Goal: Transaction & Acquisition: Obtain resource

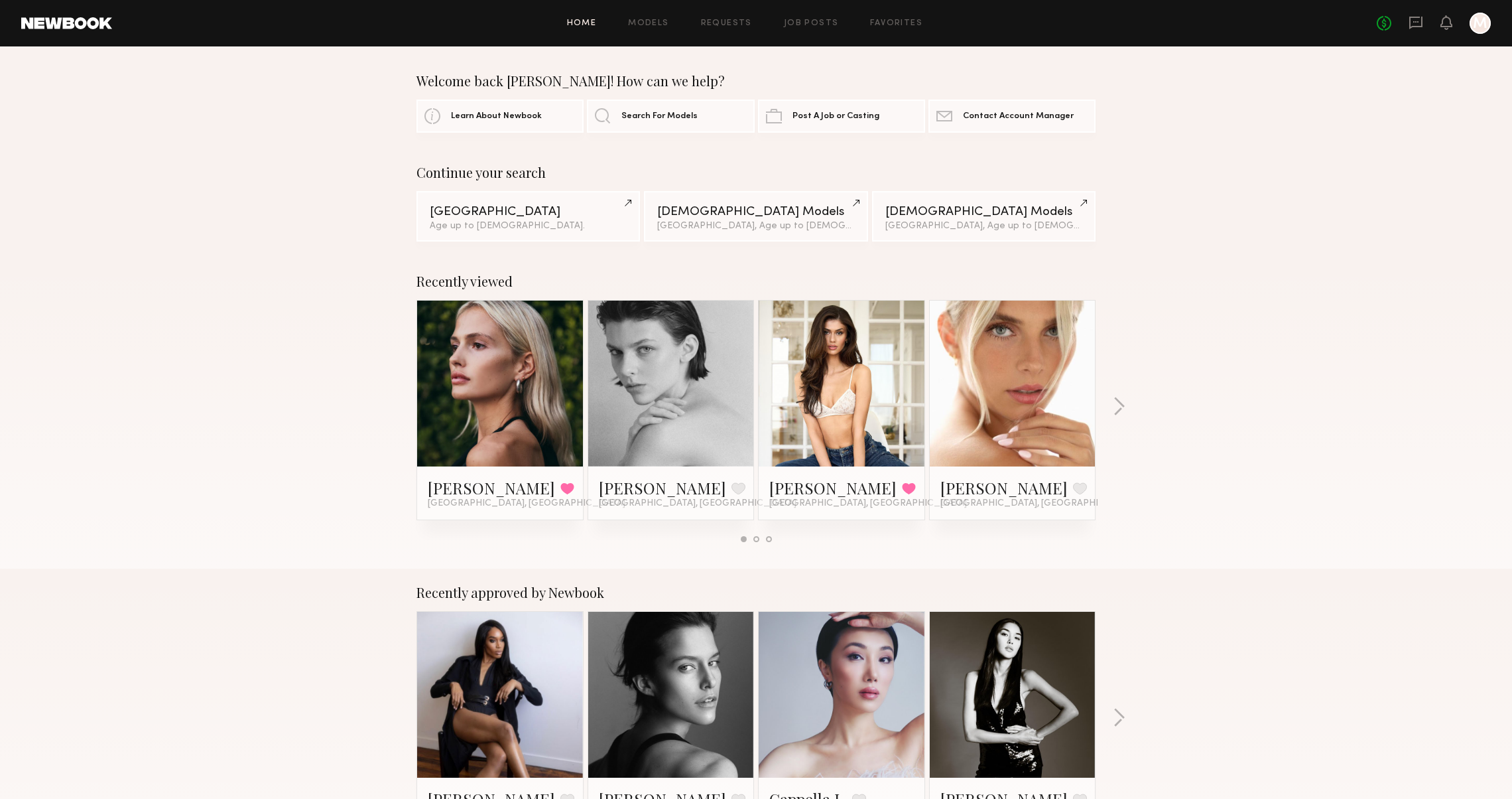
click at [645, 13] on div "Home Models Requests Job Posts Favorites Sign Out No fees up to $5,000 M" at bounding box center [801, 22] width 1379 height 21
click at [643, 21] on link "Models" at bounding box center [648, 24] width 40 height 9
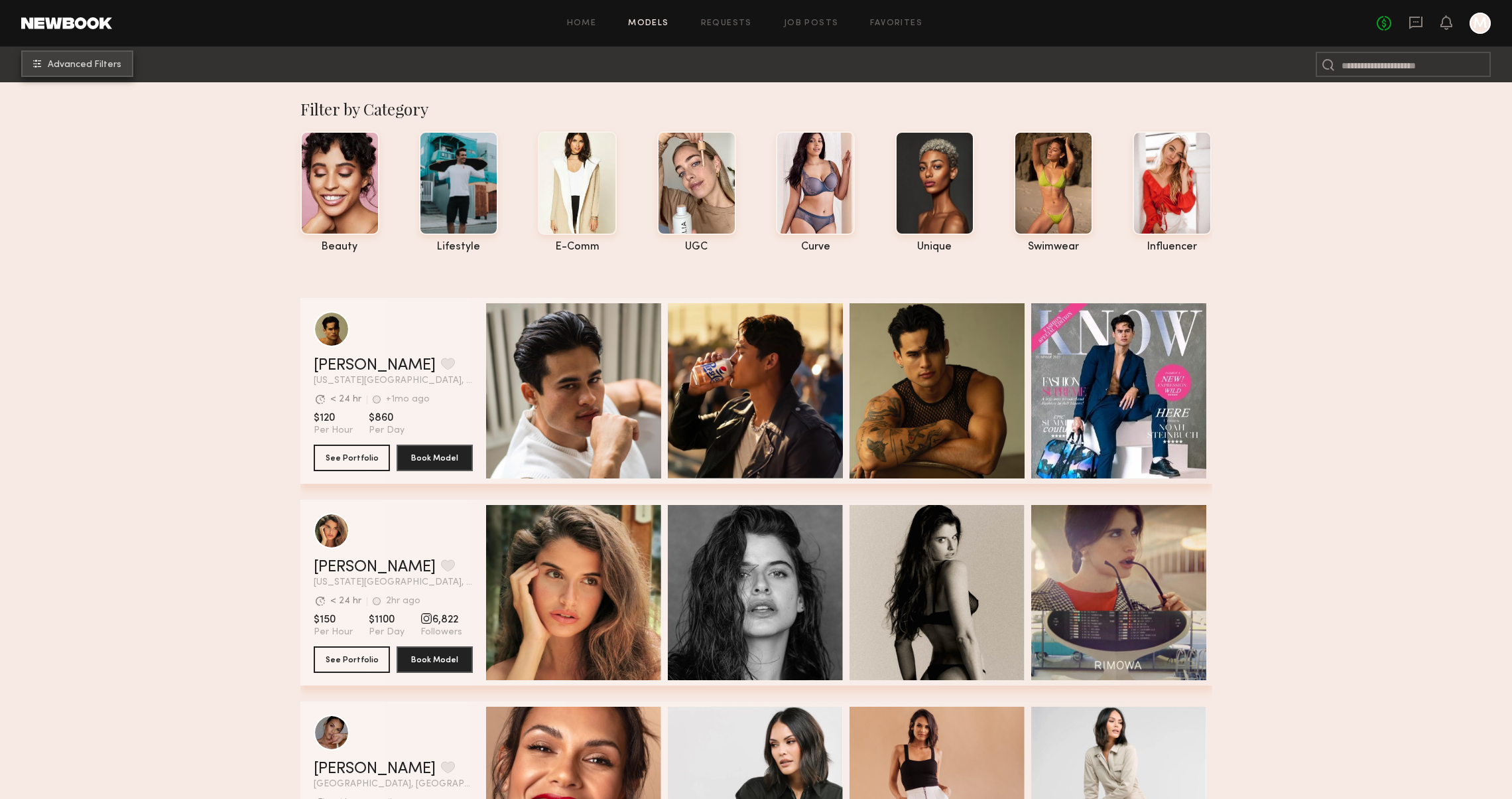
click at [86, 68] on span "Advanced Filters" at bounding box center [84, 65] width 74 height 9
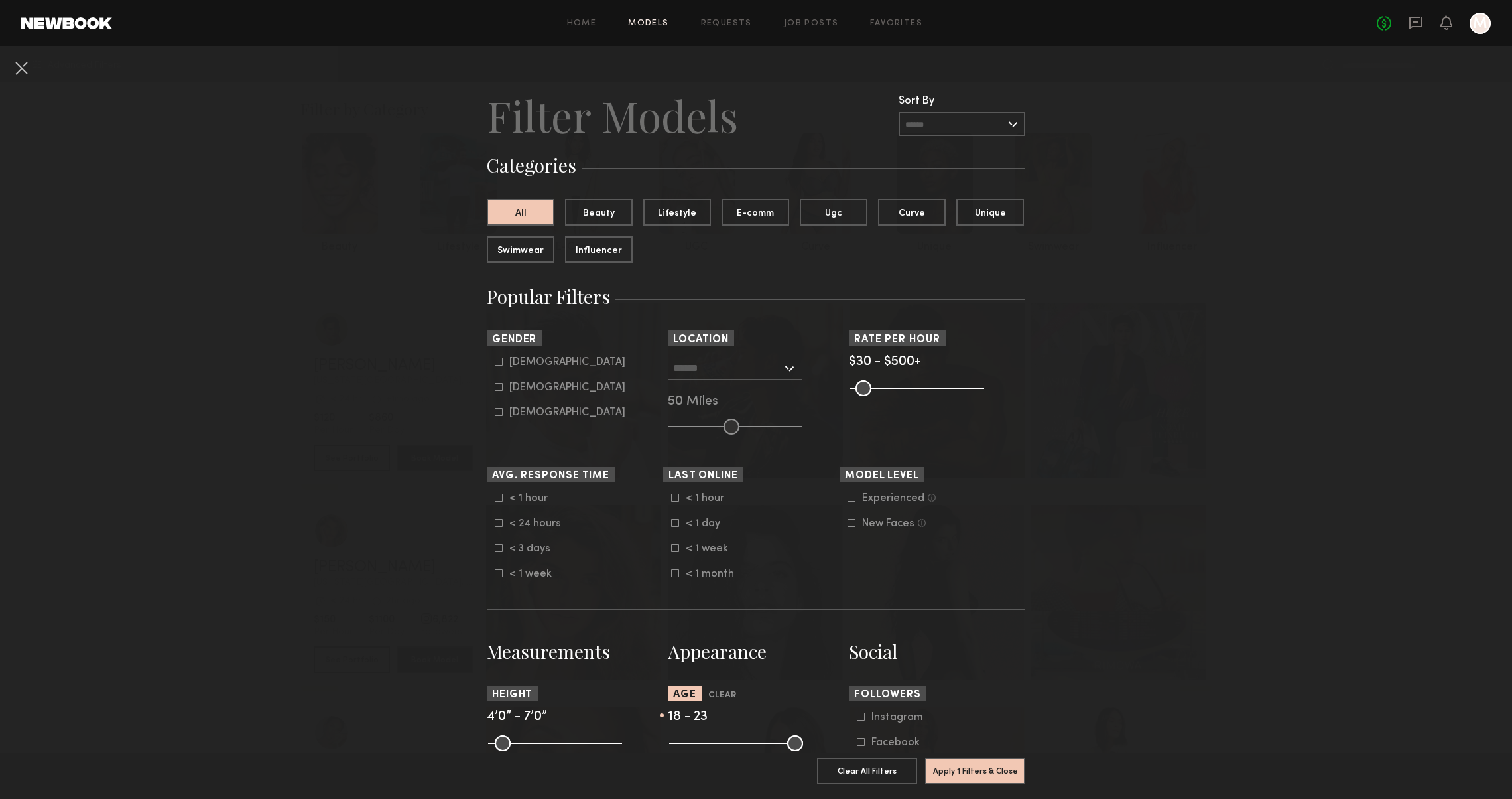
drag, startPoint x: 793, startPoint y: 746, endPoint x: 696, endPoint y: 743, distance: 97.0
type input "**"
click at [696, 743] on input "range" at bounding box center [736, 743] width 134 height 16
click at [716, 367] on input "text" at bounding box center [727, 367] width 109 height 22
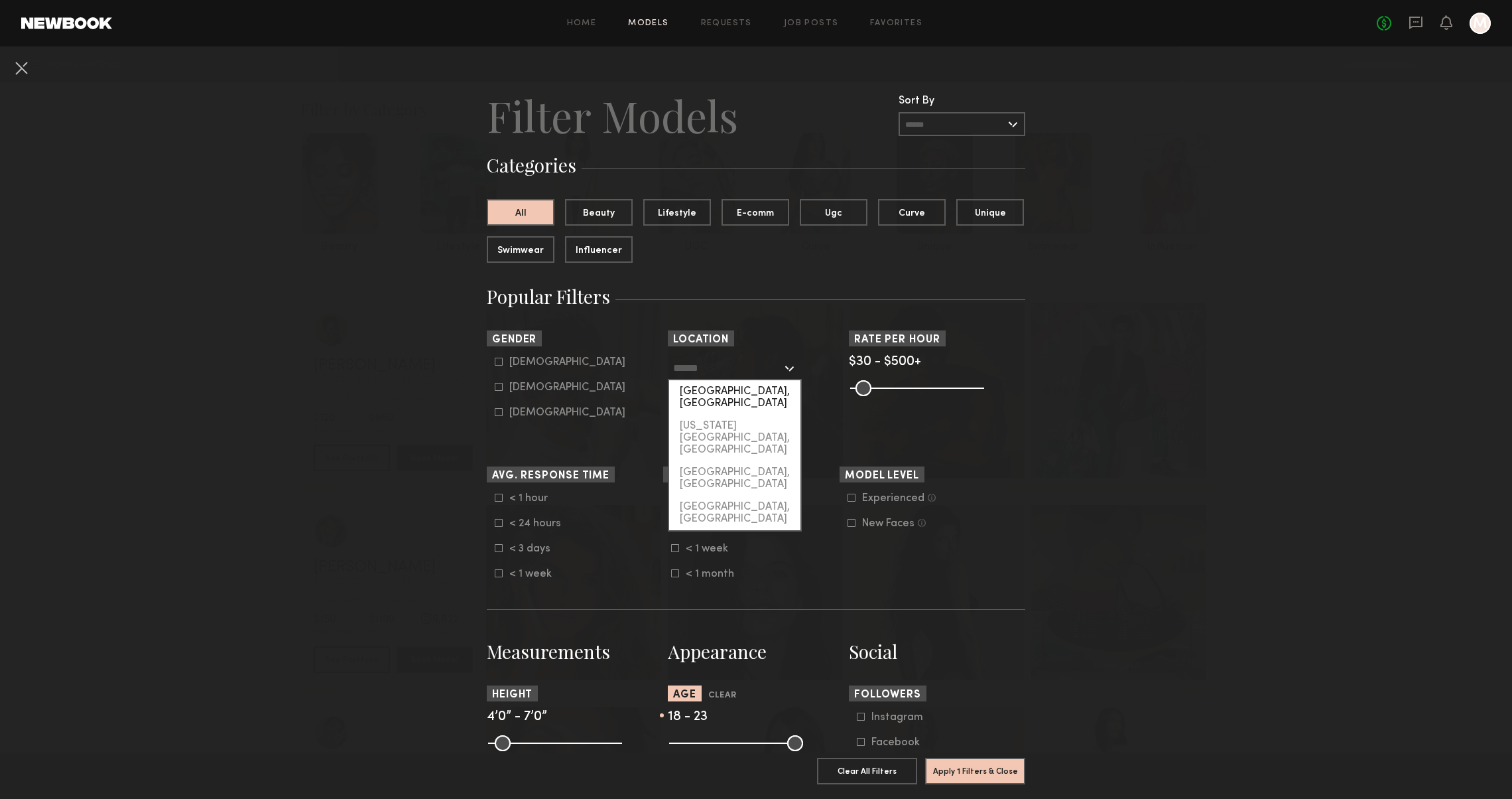
click at [719, 390] on div "[GEOGRAPHIC_DATA], [GEOGRAPHIC_DATA]" at bounding box center [734, 397] width 131 height 35
type input "**********"
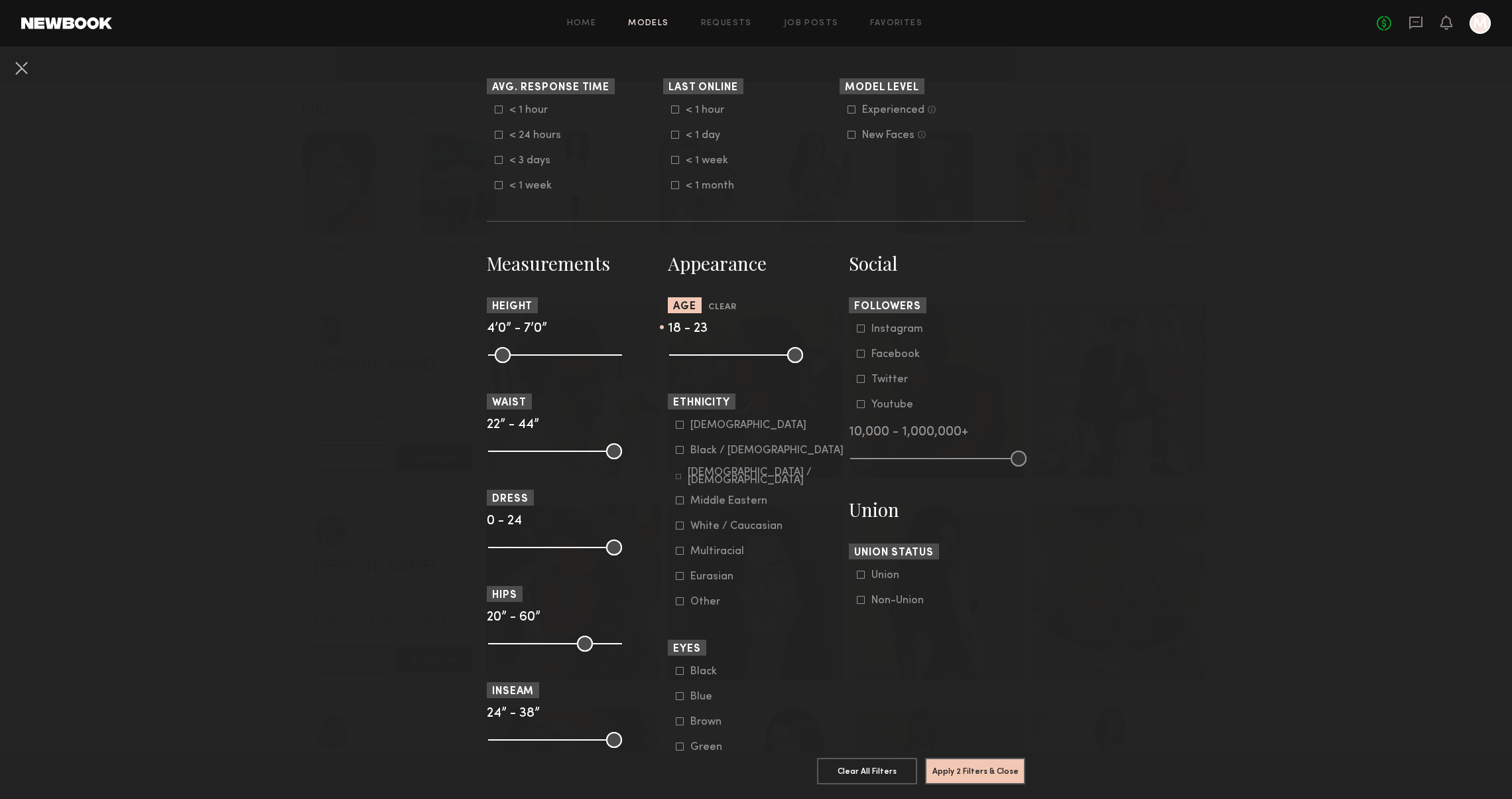
scroll to position [548, 0]
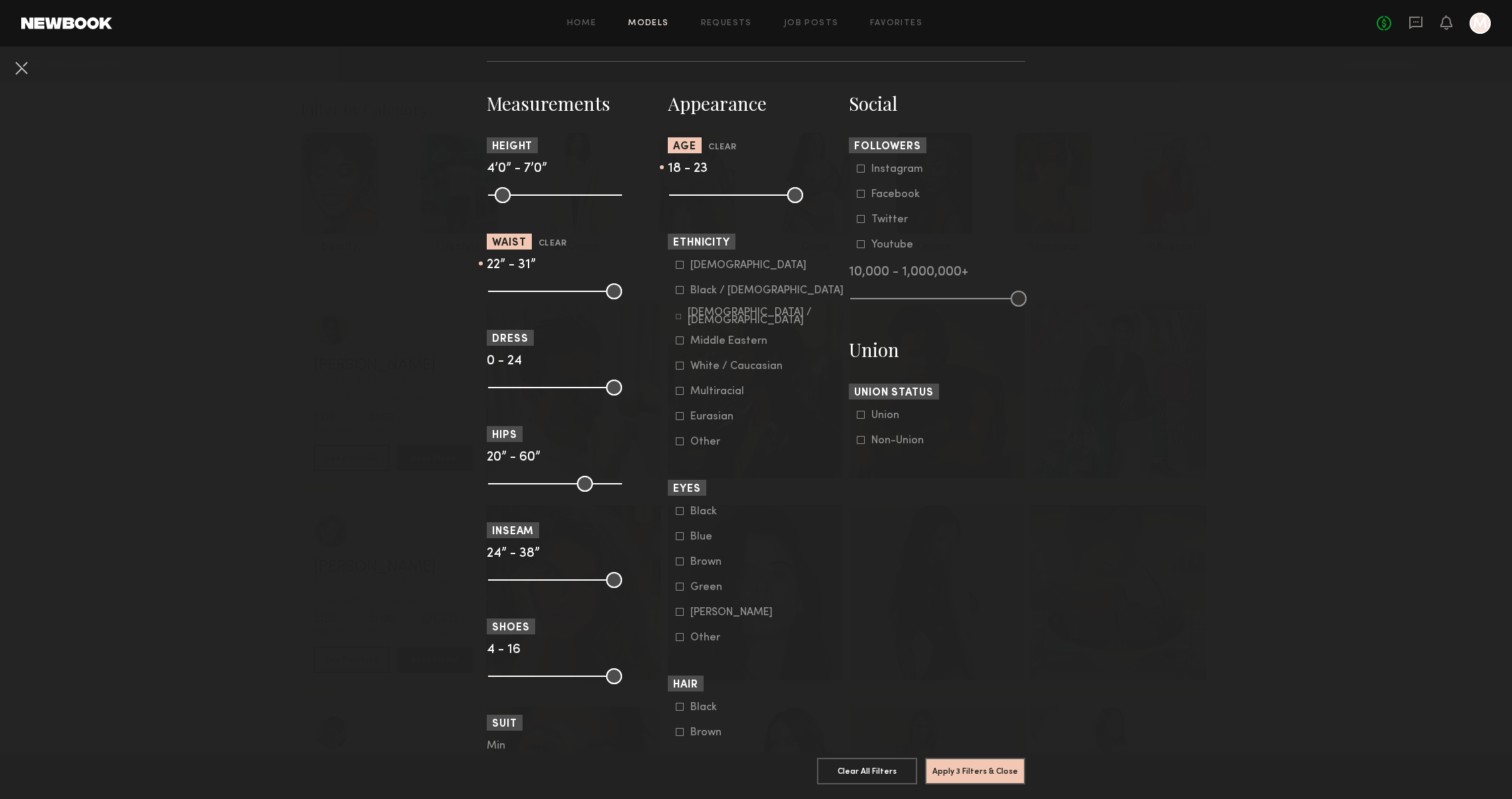
drag, startPoint x: 610, startPoint y: 290, endPoint x: 543, endPoint y: 287, distance: 67.1
click at [543, 287] on input "range" at bounding box center [555, 291] width 134 height 16
drag, startPoint x: 543, startPoint y: 287, endPoint x: 525, endPoint y: 287, distance: 18.0
type input "**"
click at [525, 287] on input "range" at bounding box center [555, 291] width 134 height 16
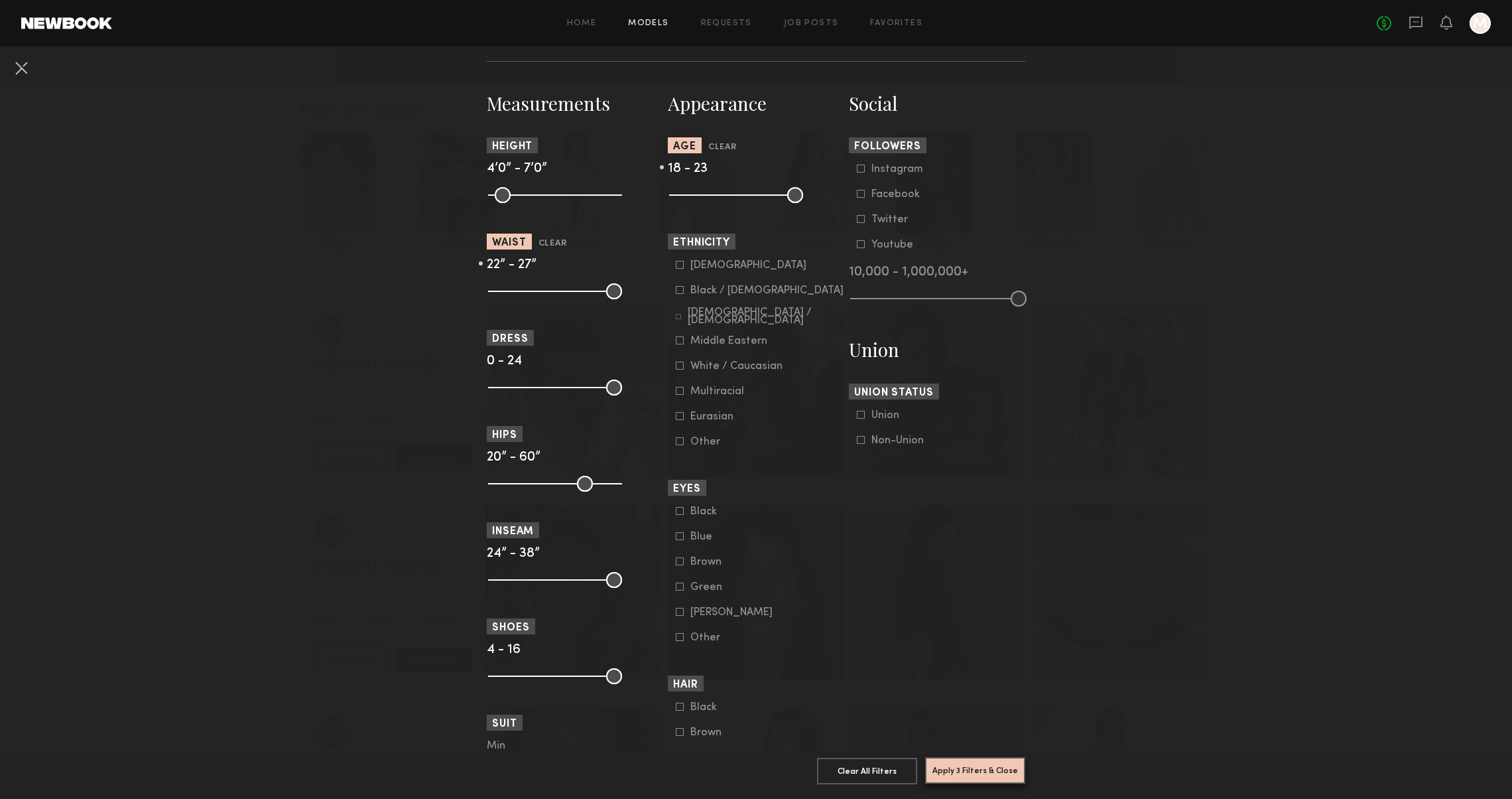
click at [974, 775] on button "Apply 3 Filters & Close" at bounding box center [974, 770] width 100 height 27
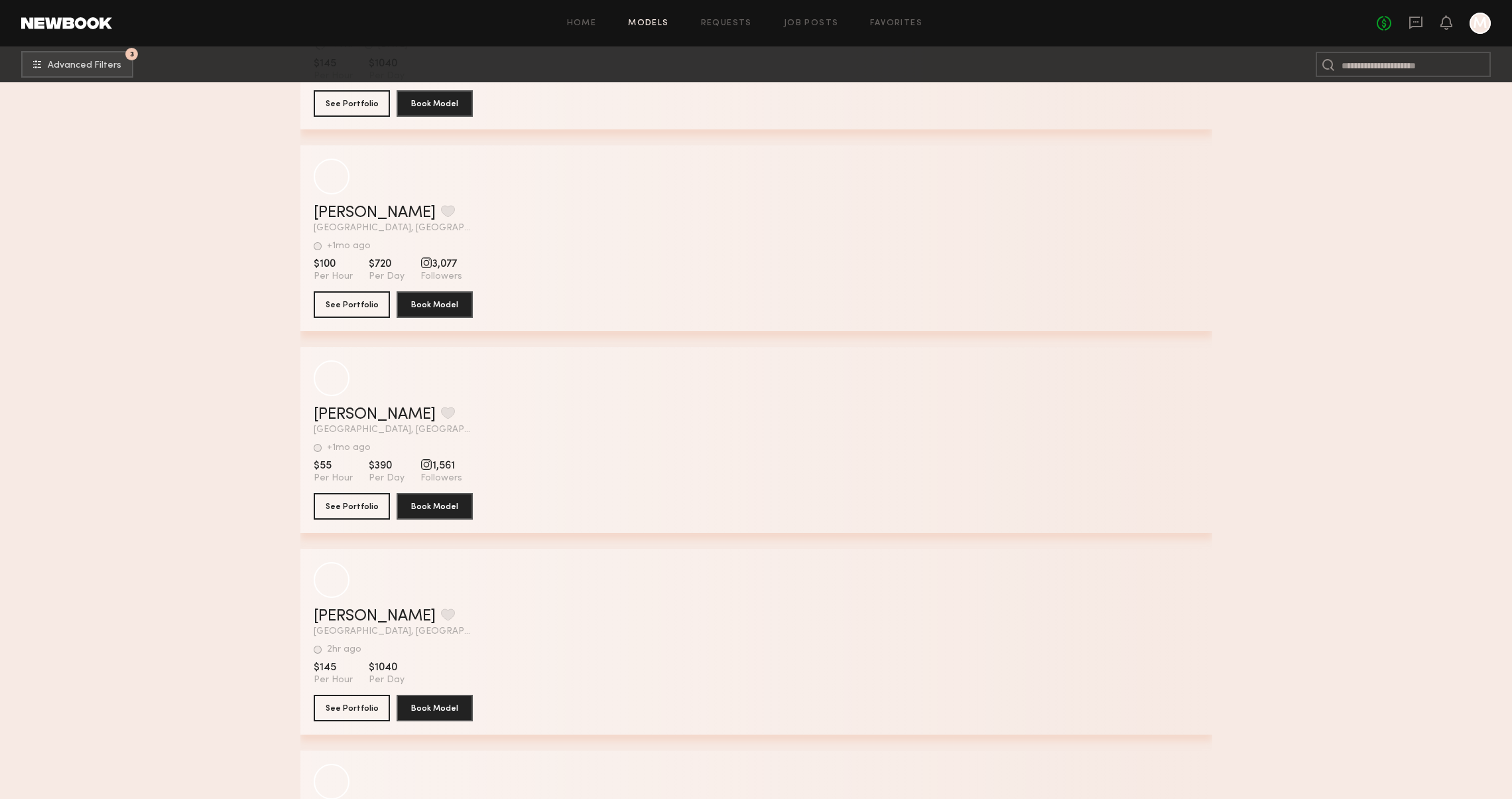
scroll to position [9538, 0]
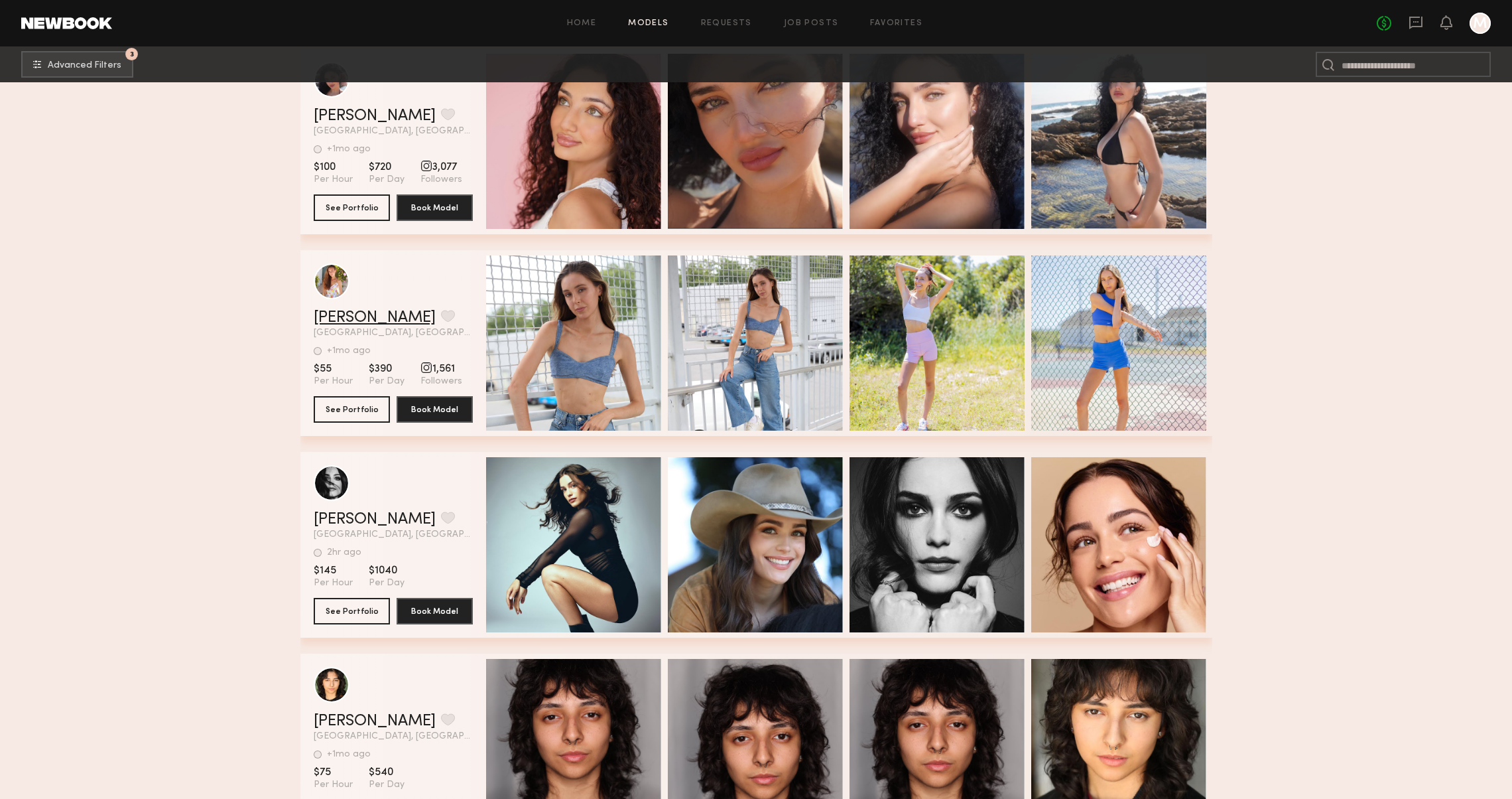
click at [357, 312] on link "Annabelle O." at bounding box center [374, 318] width 122 height 16
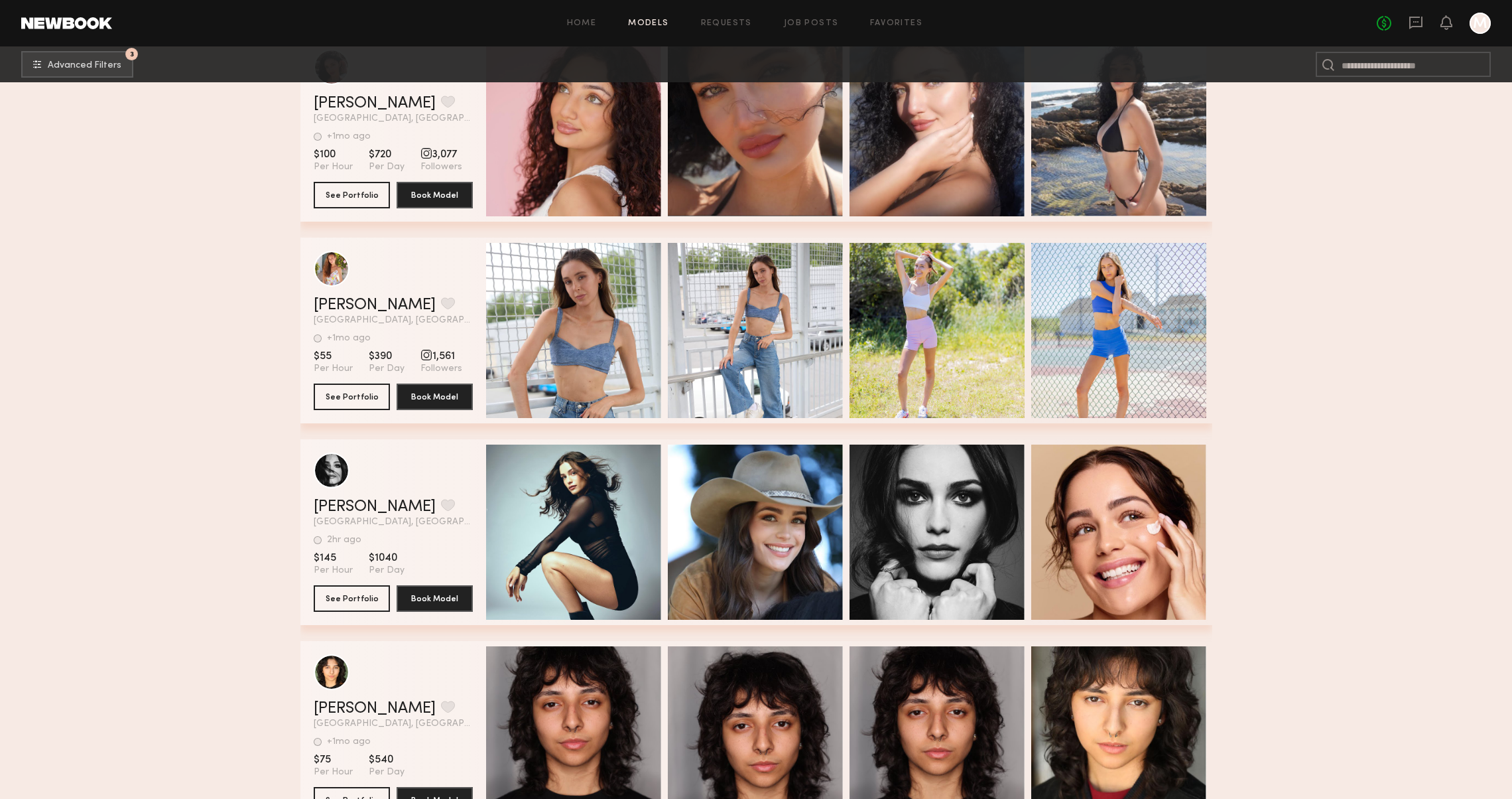
scroll to position [9563, 0]
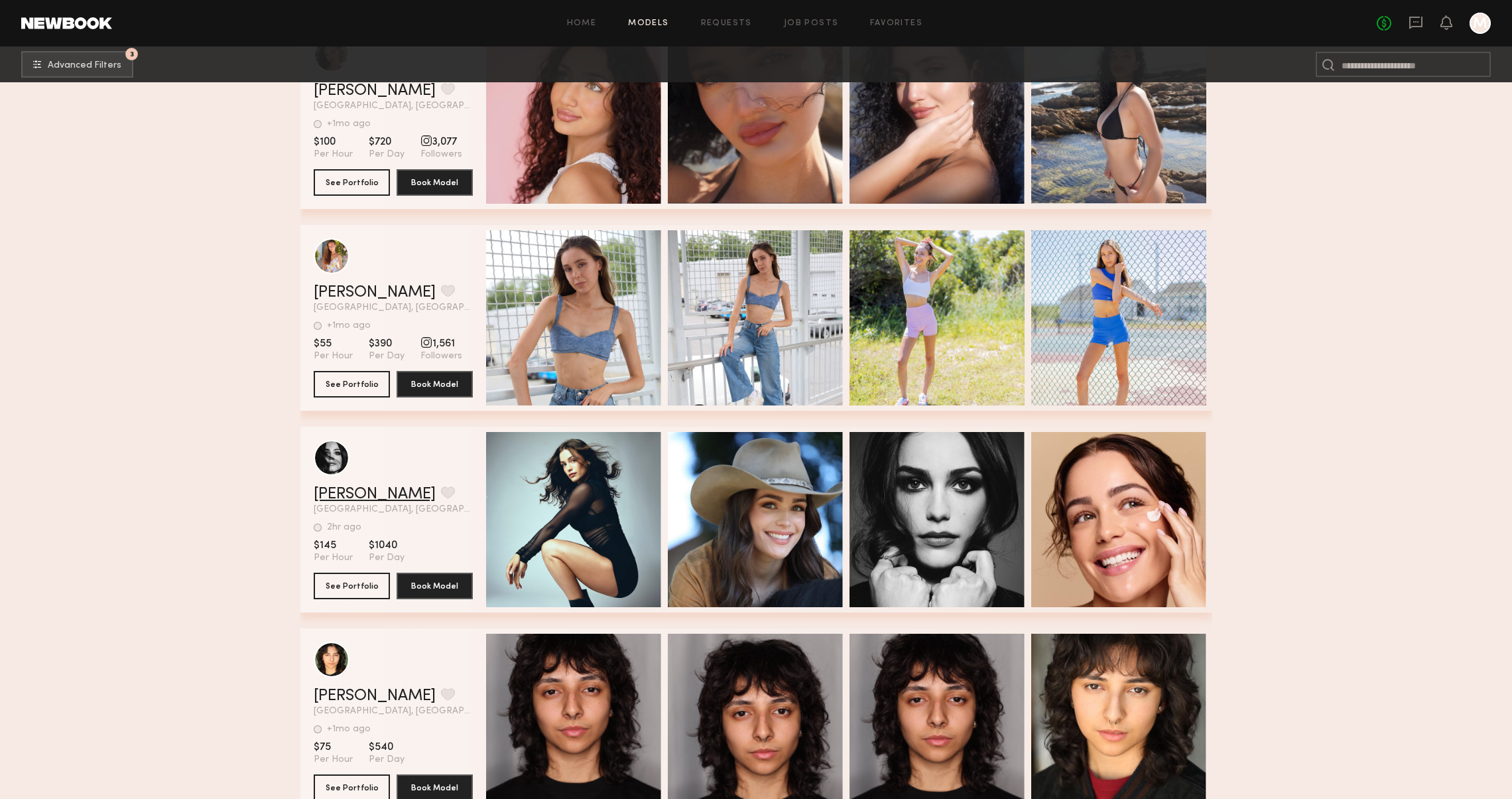
click at [340, 493] on link "Julia M." at bounding box center [374, 494] width 122 height 16
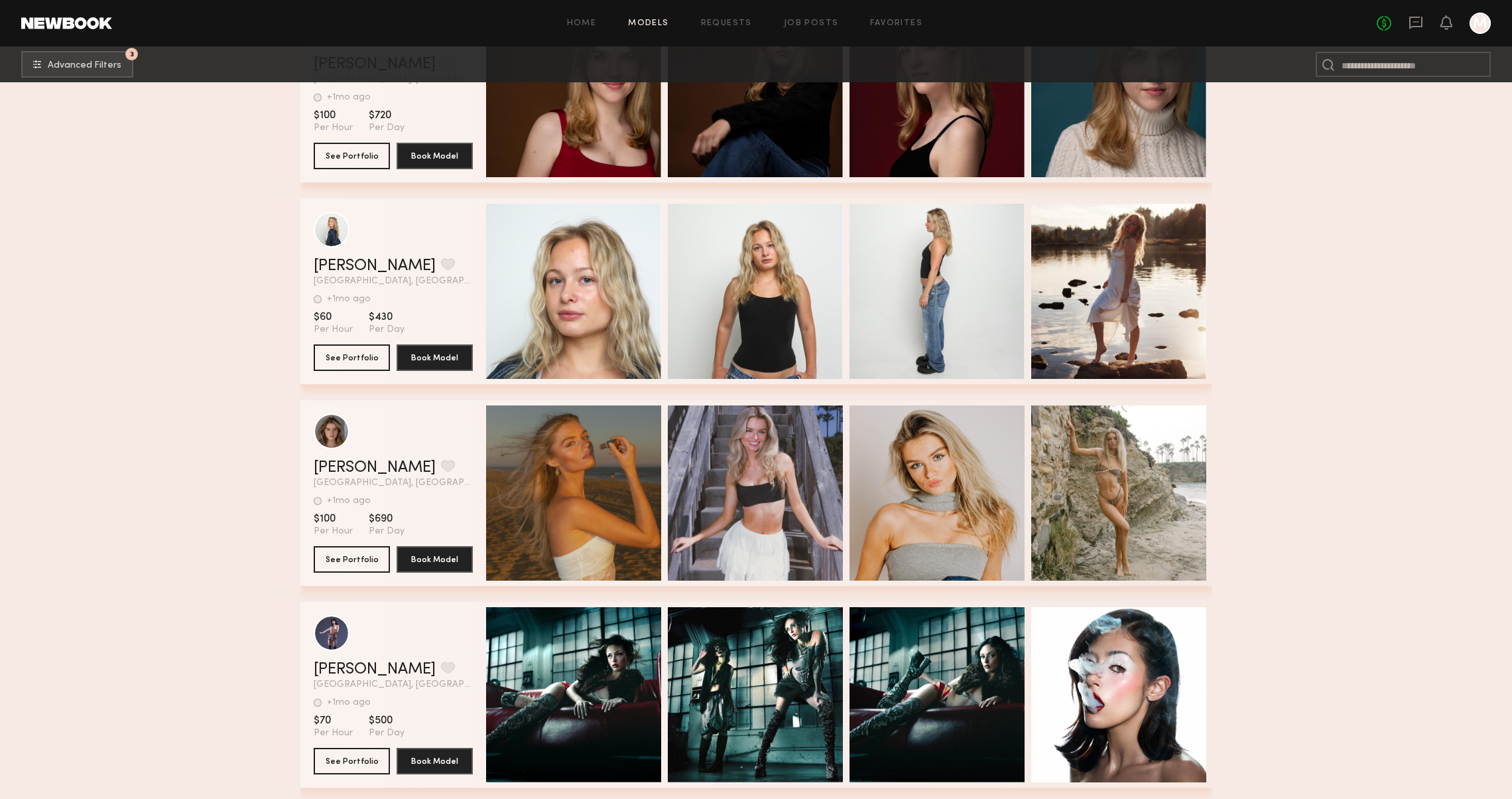
scroll to position [32478, 0]
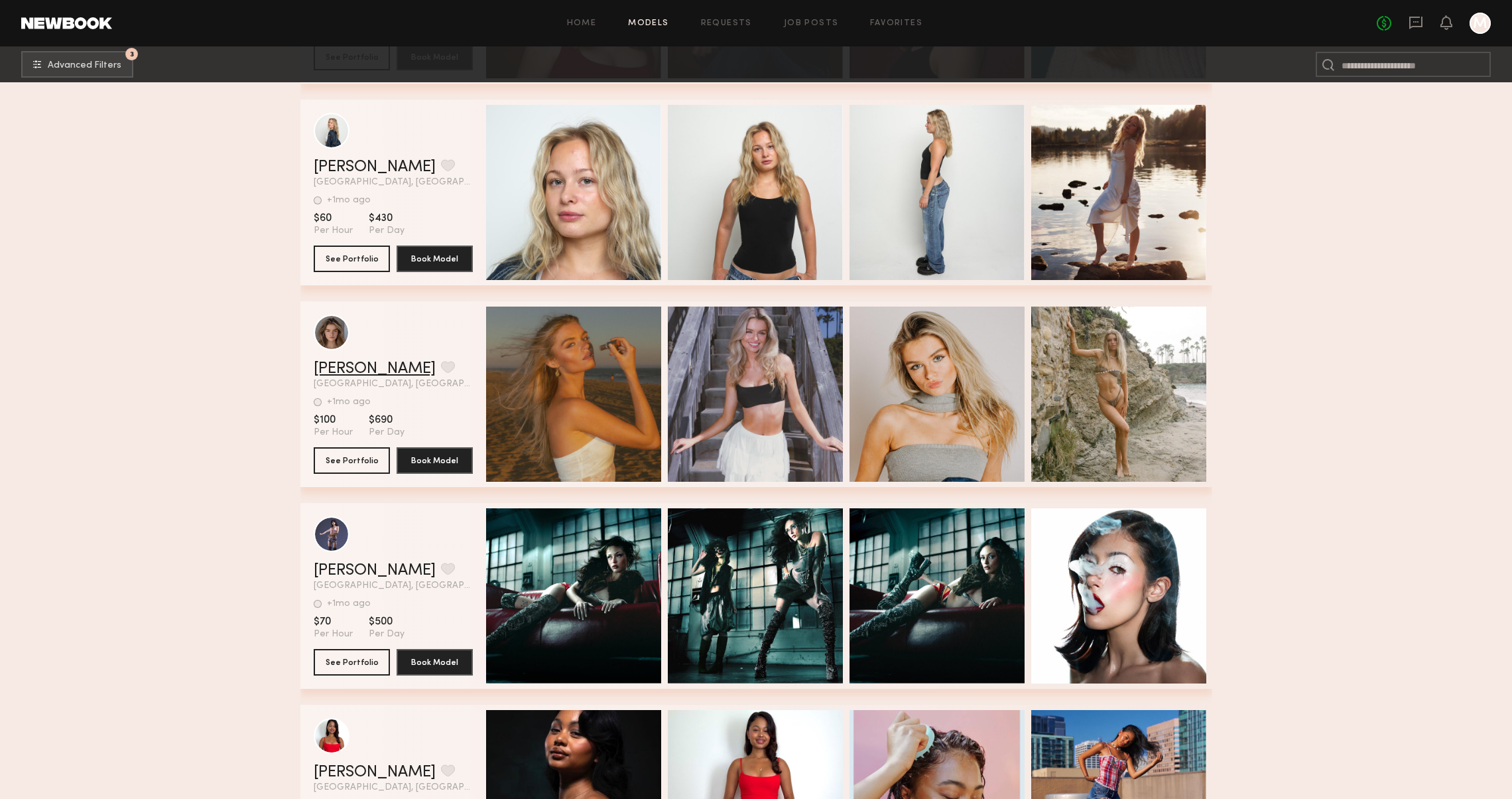
click at [330, 366] on link "[PERSON_NAME]" at bounding box center [374, 368] width 122 height 16
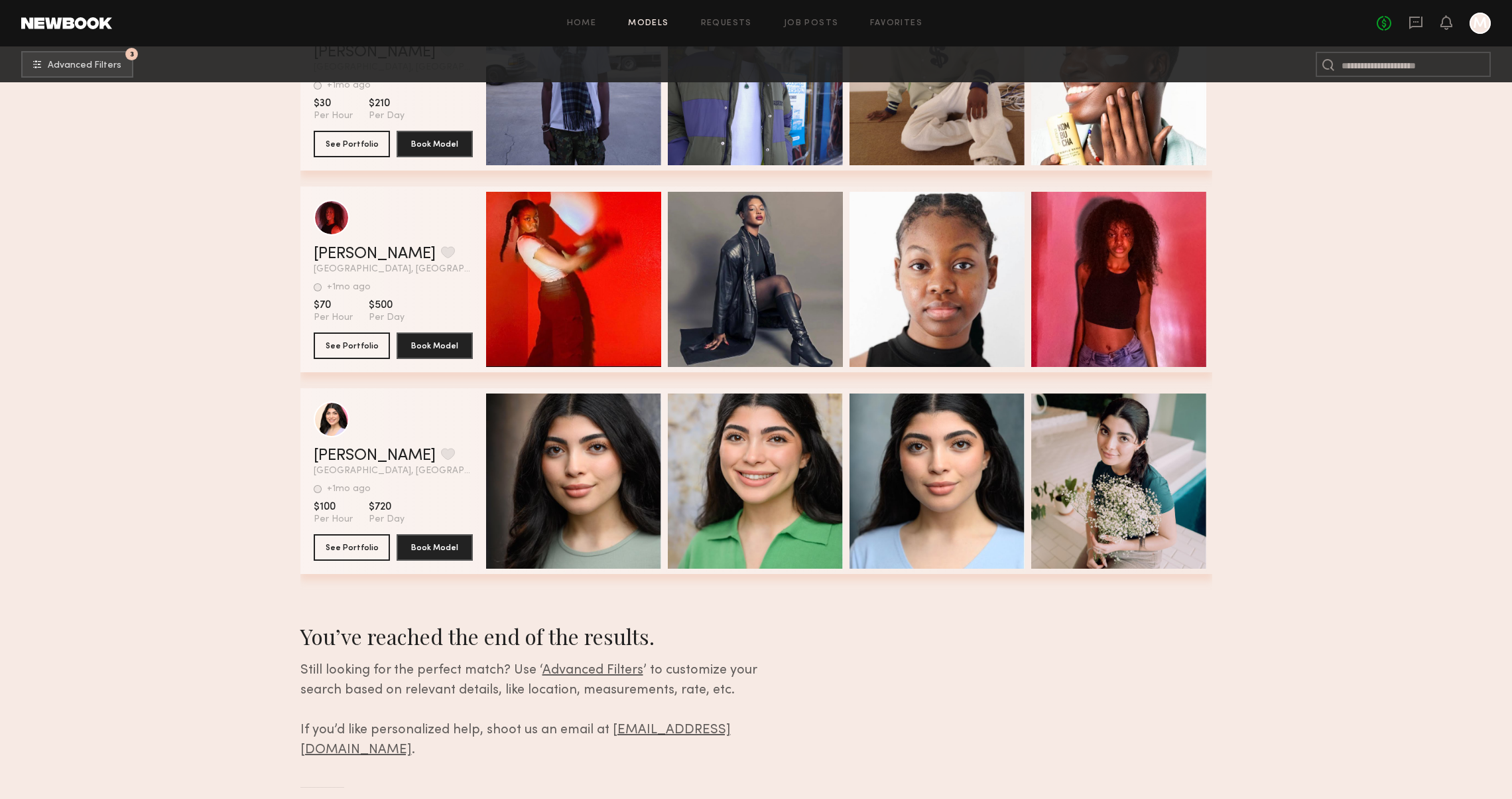
scroll to position [33399, 0]
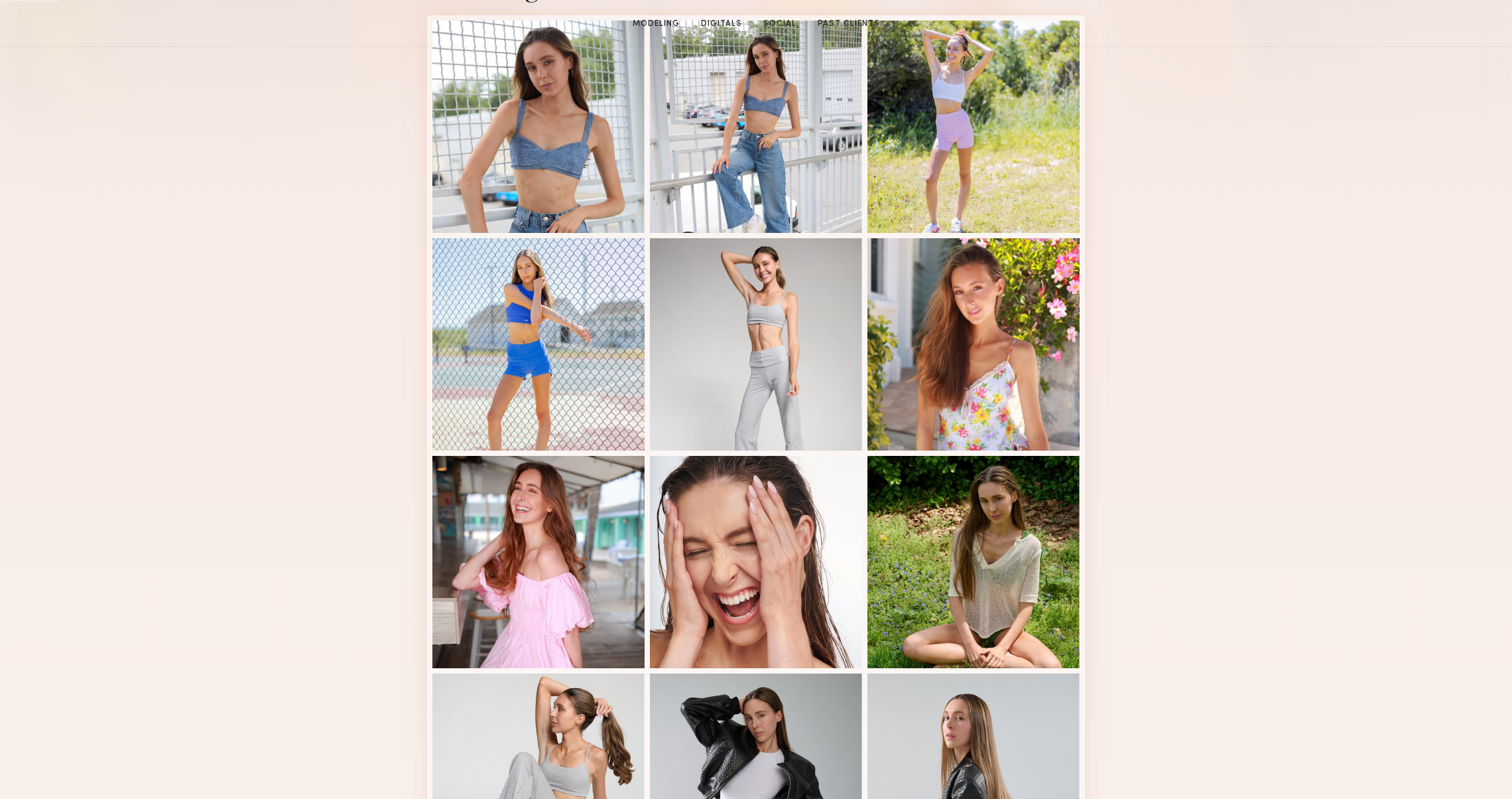
scroll to position [593, 0]
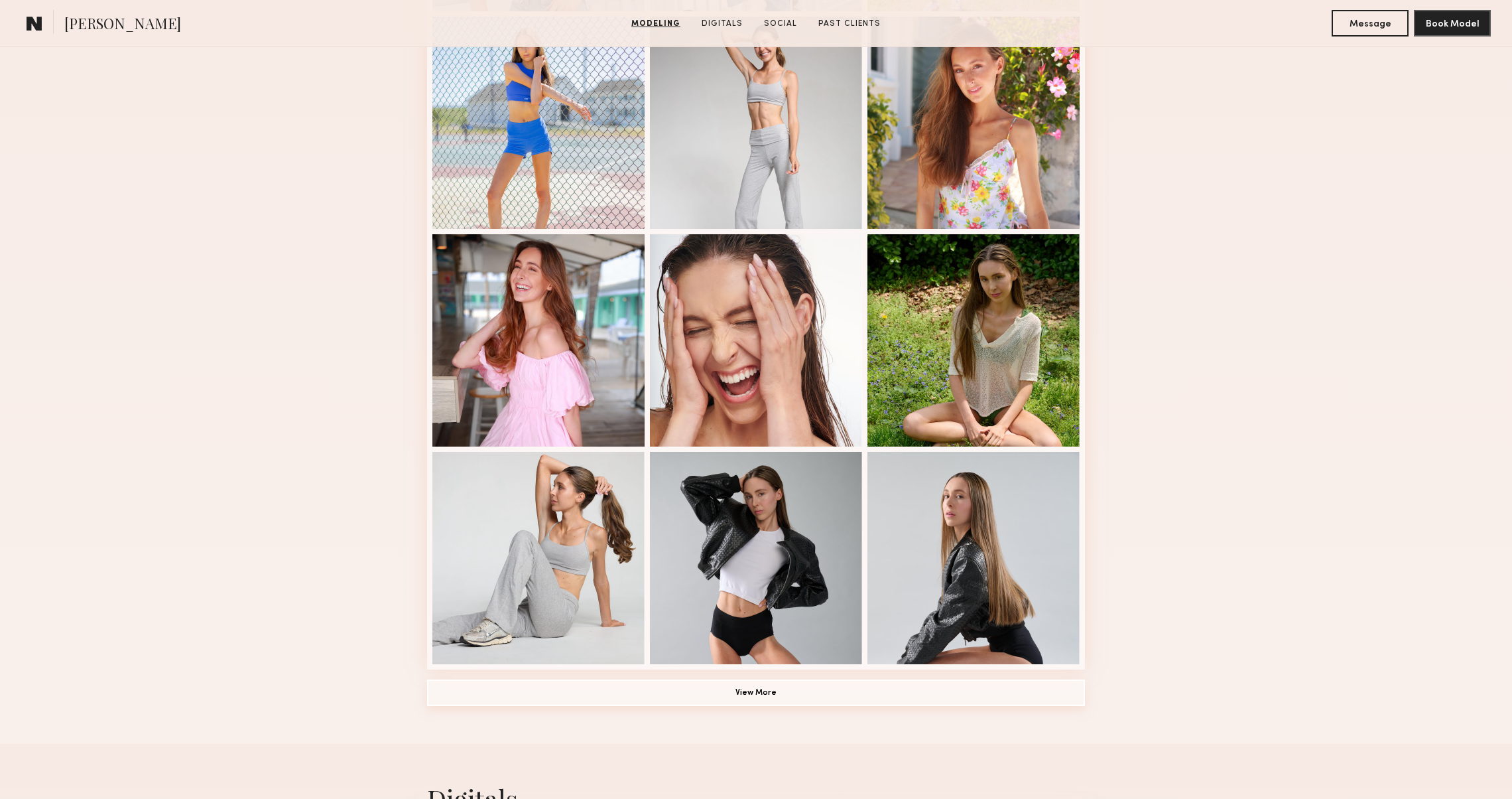
click at [768, 699] on button "View More" at bounding box center [755, 692] width 658 height 27
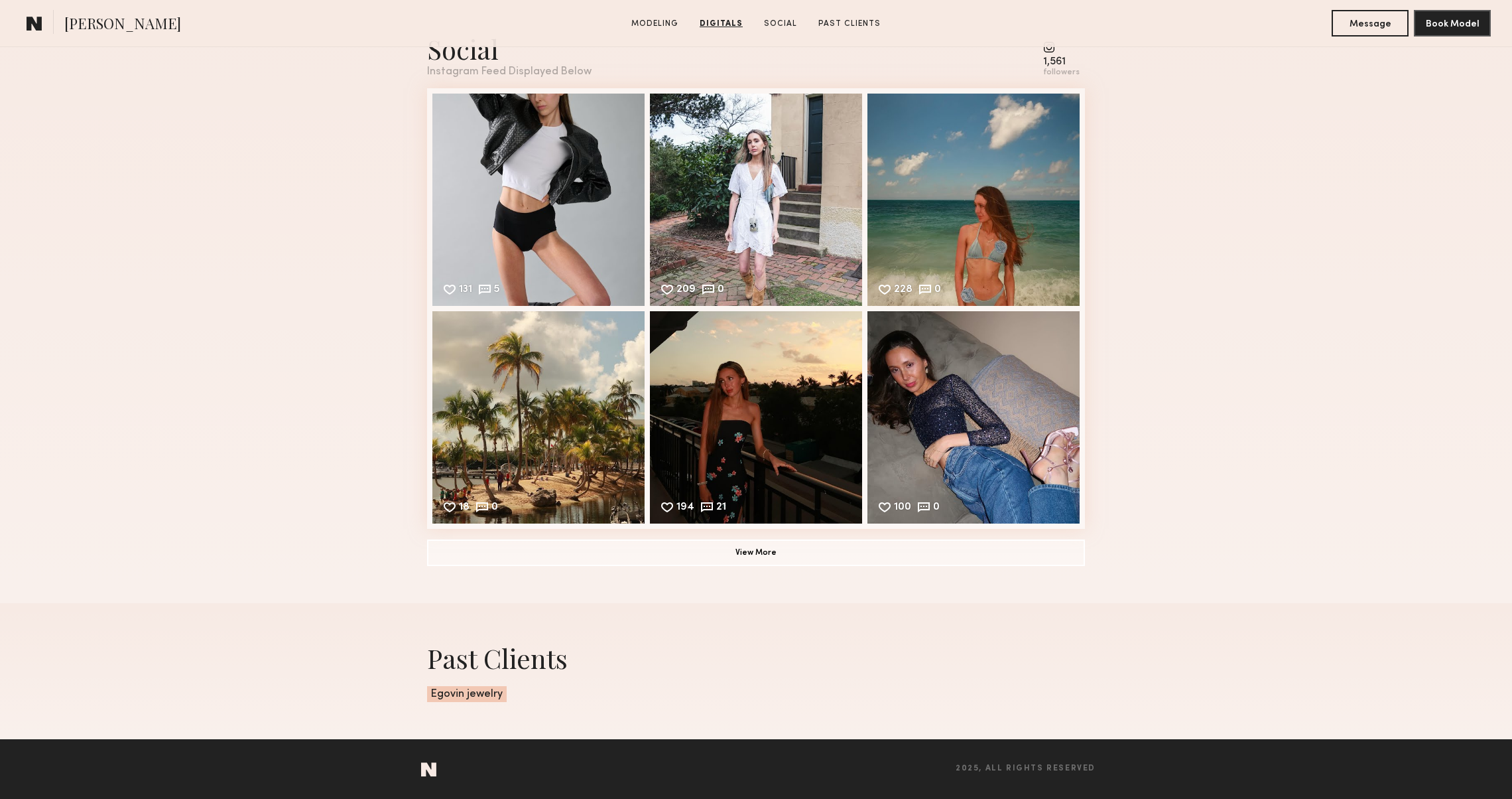
scroll to position [2739, 0]
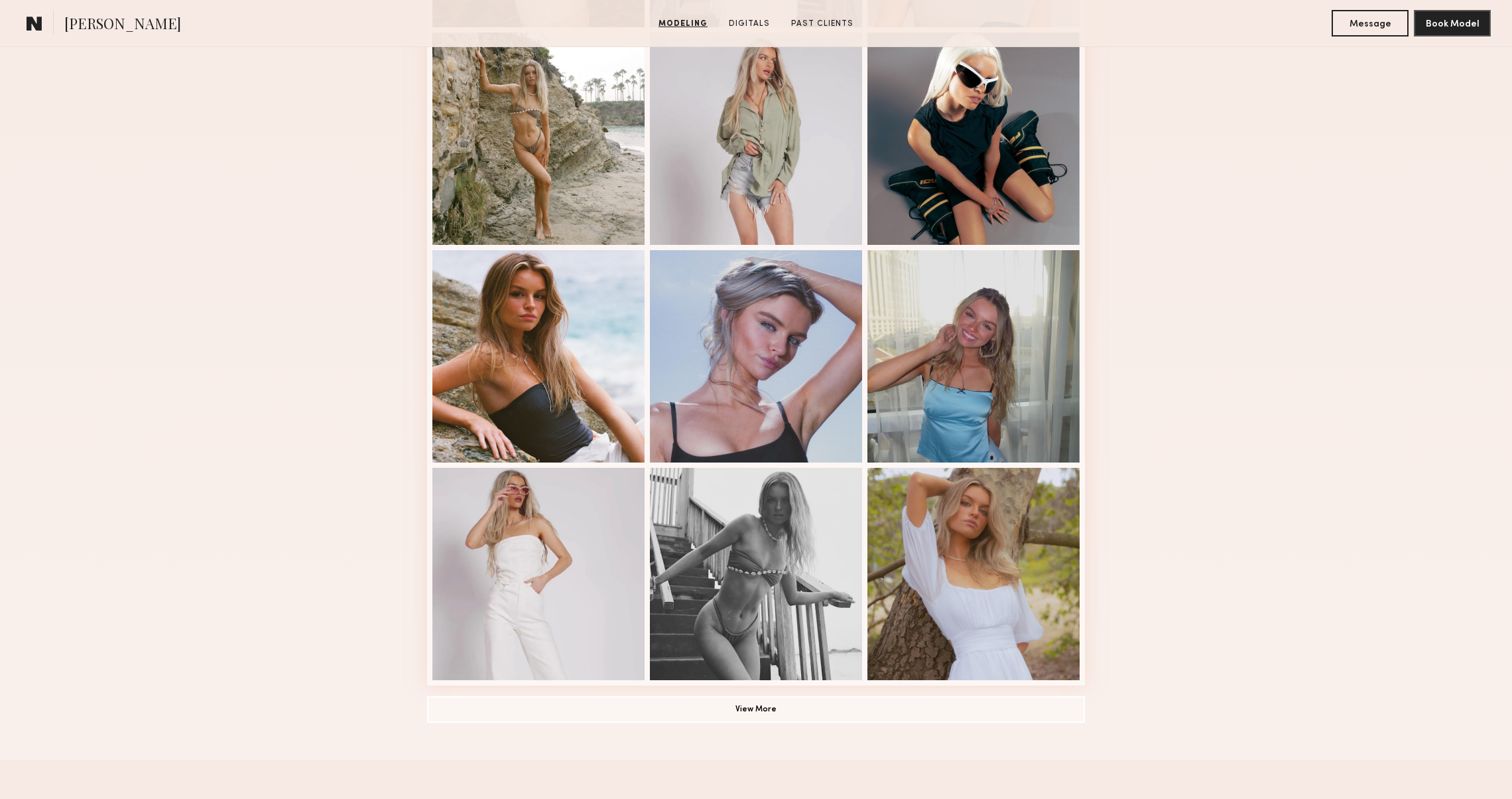
scroll to position [558, 0]
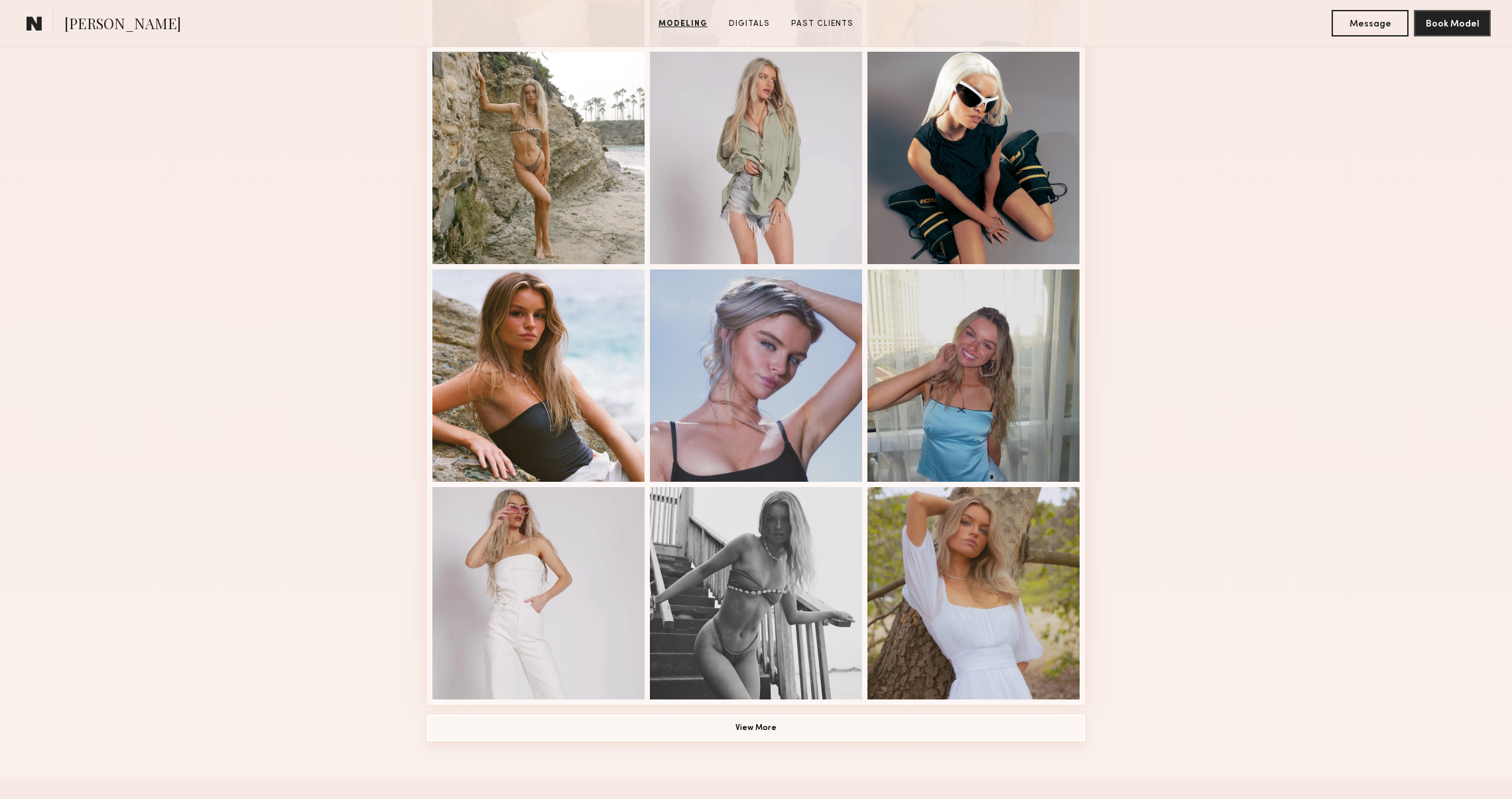
click at [1000, 723] on button "View More" at bounding box center [755, 728] width 658 height 27
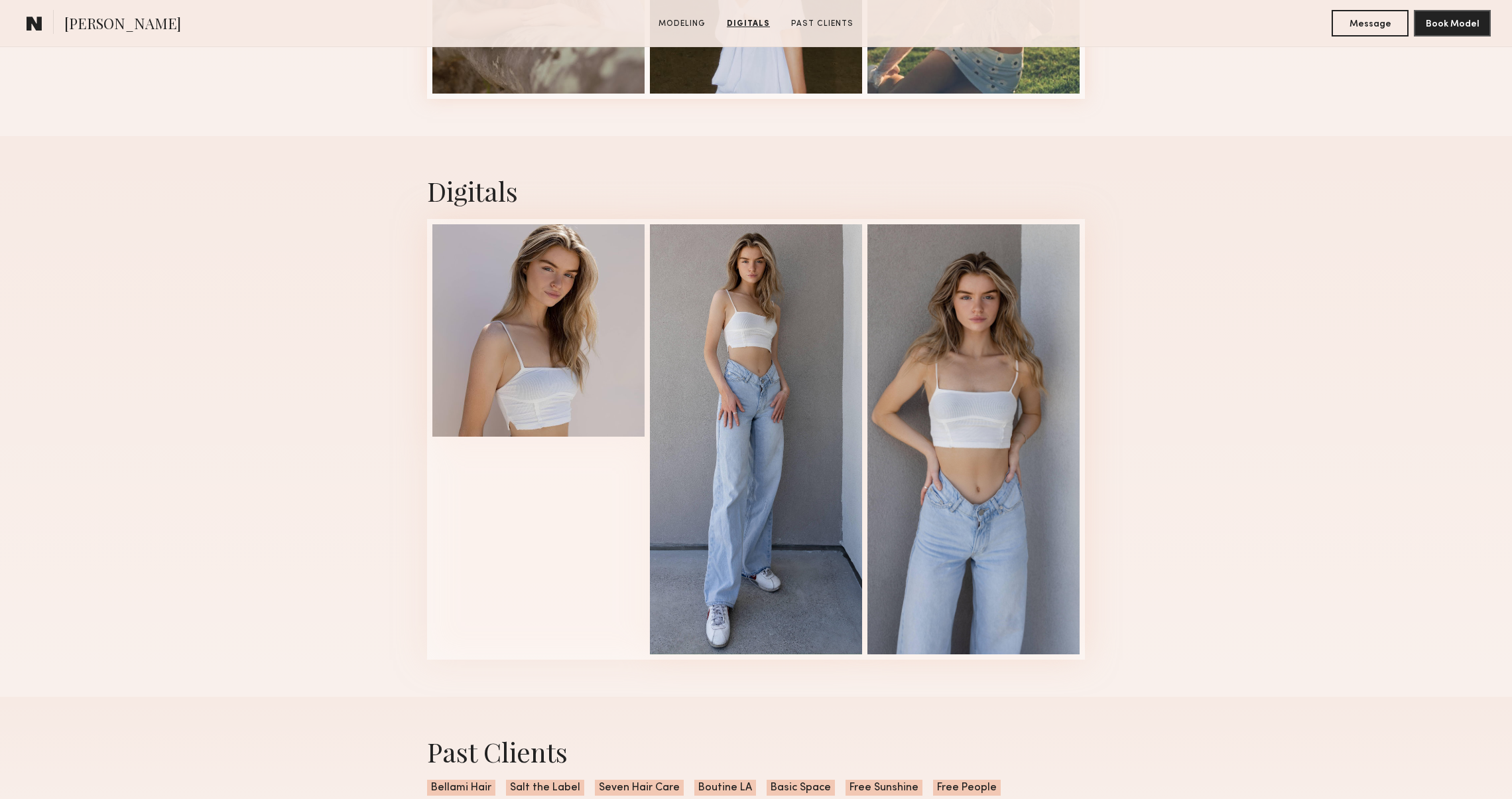
scroll to position [2030, 0]
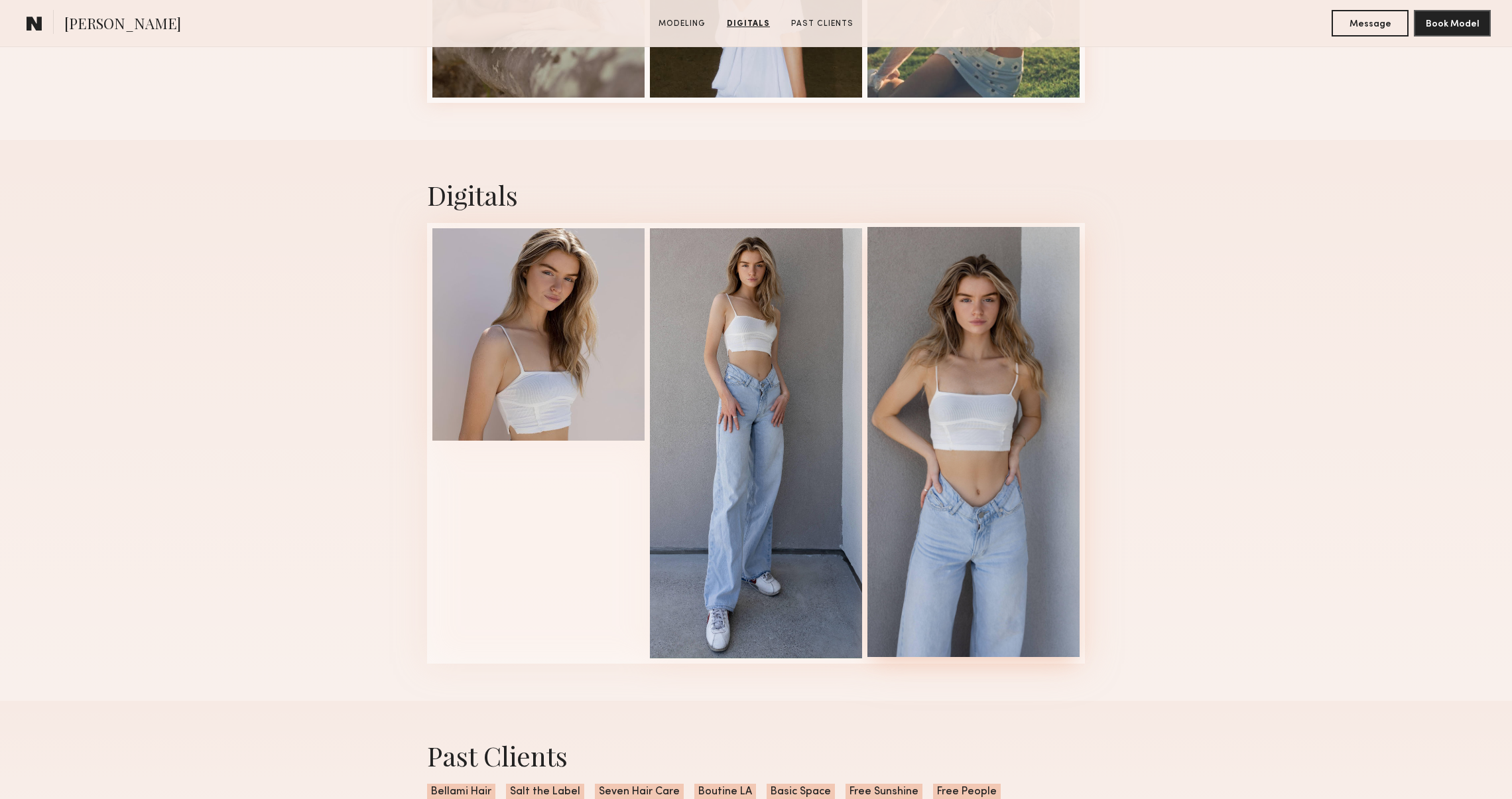
click at [1015, 576] on div at bounding box center [973, 442] width 212 height 430
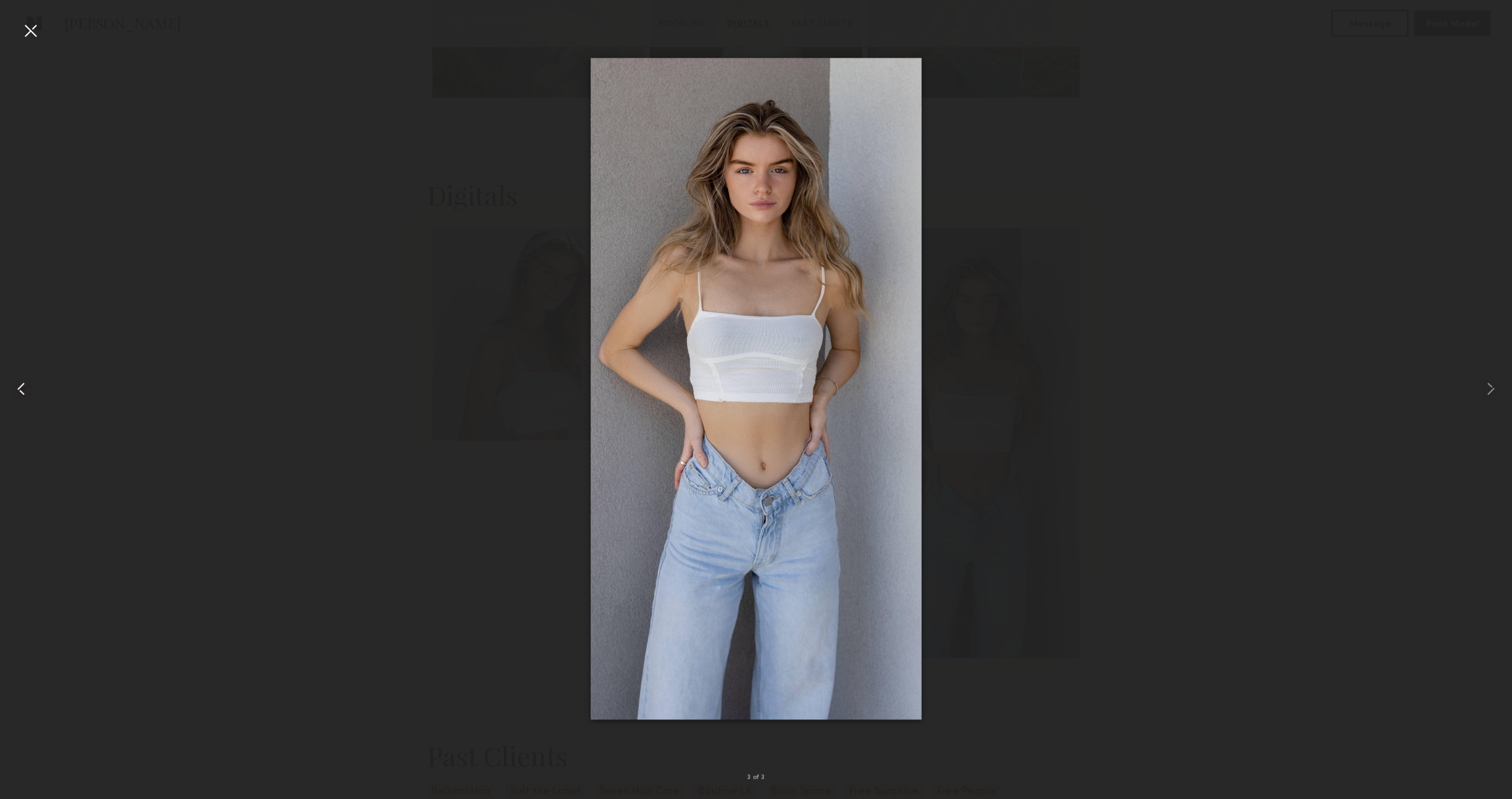
click at [17, 390] on common-icon at bounding box center [21, 388] width 21 height 21
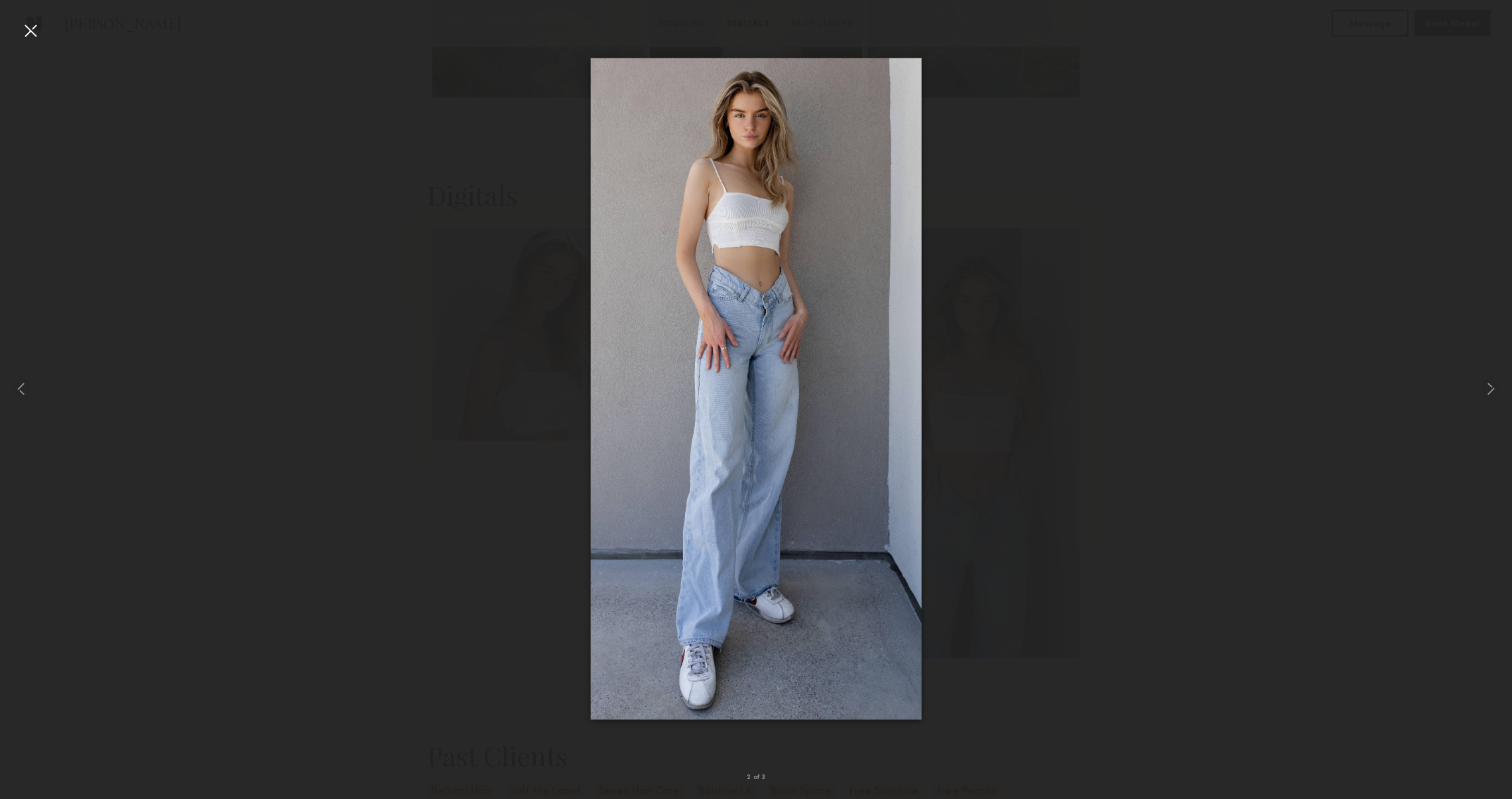
click at [33, 28] on div at bounding box center [30, 30] width 21 height 21
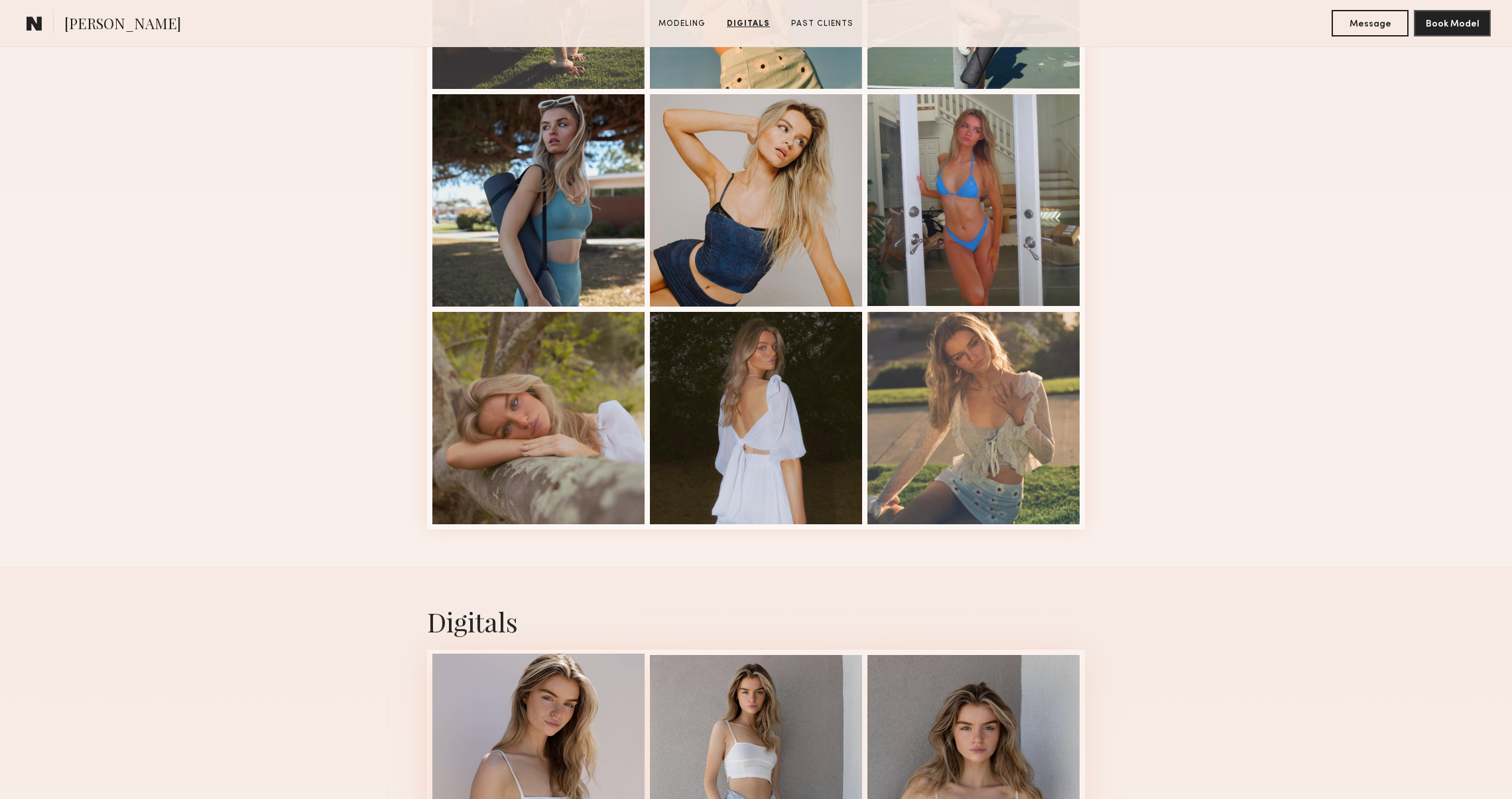
scroll to position [1397, 0]
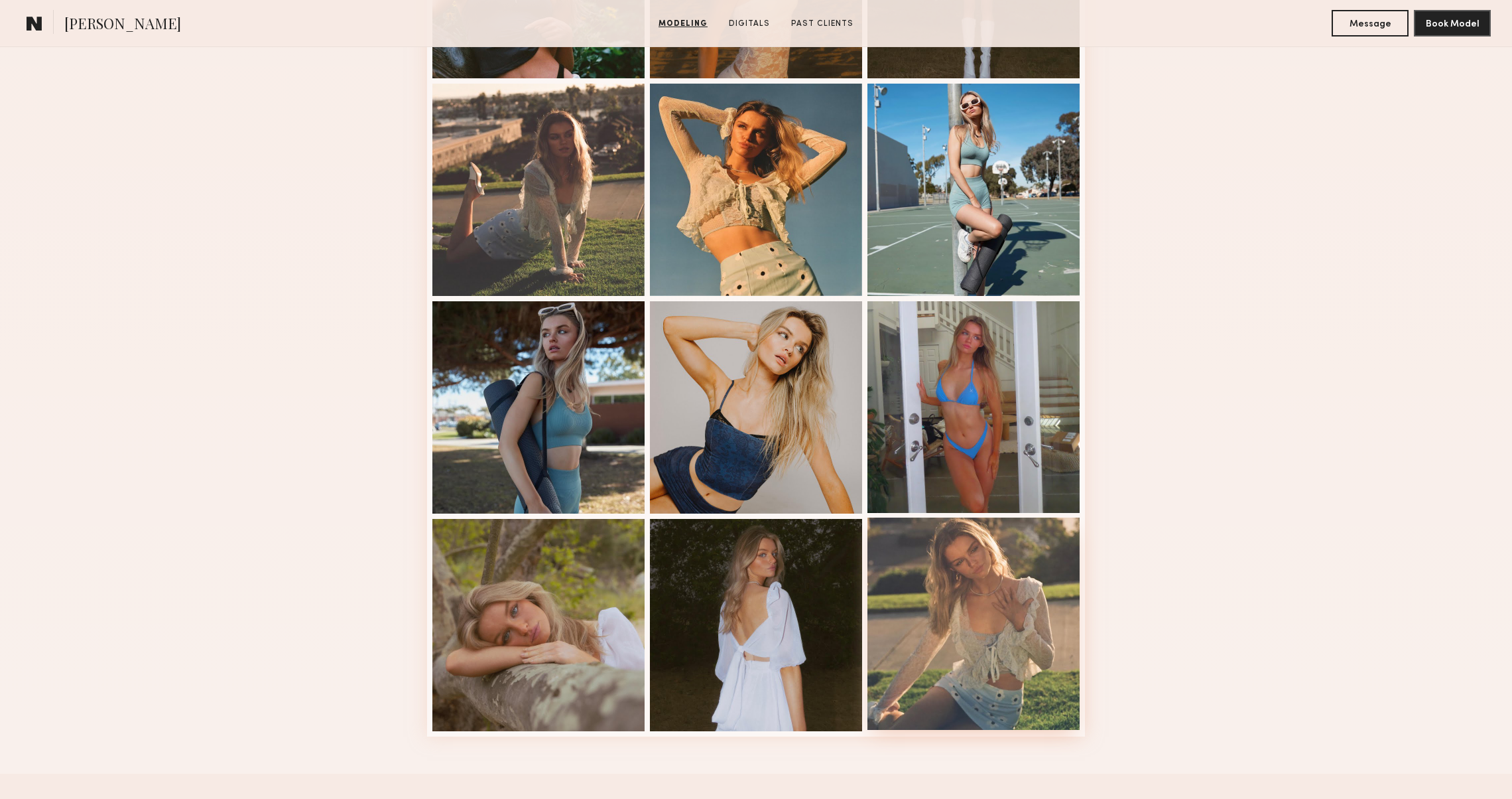
click at [924, 675] on div at bounding box center [973, 624] width 212 height 212
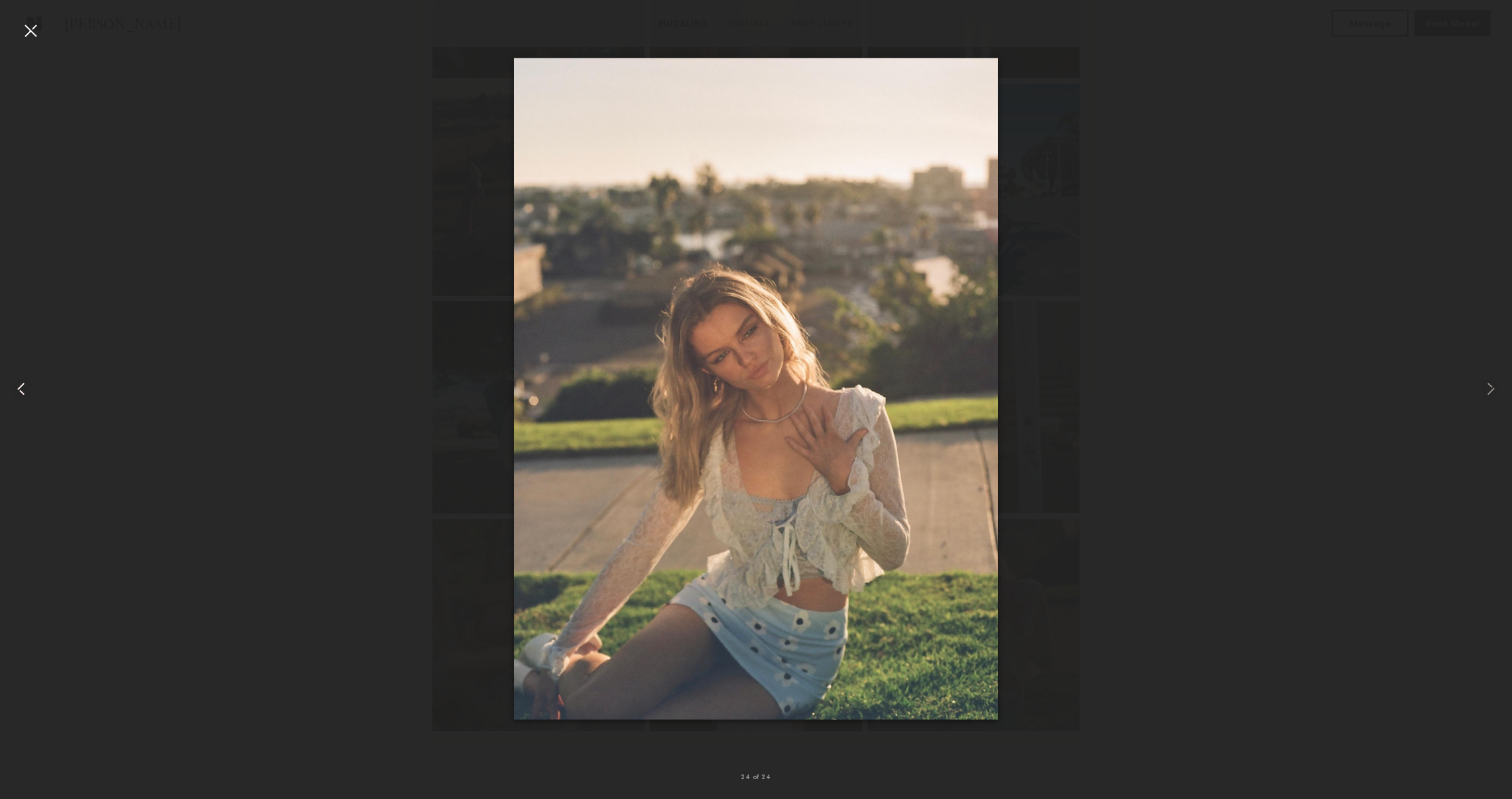
click at [19, 385] on common-icon at bounding box center [21, 388] width 21 height 21
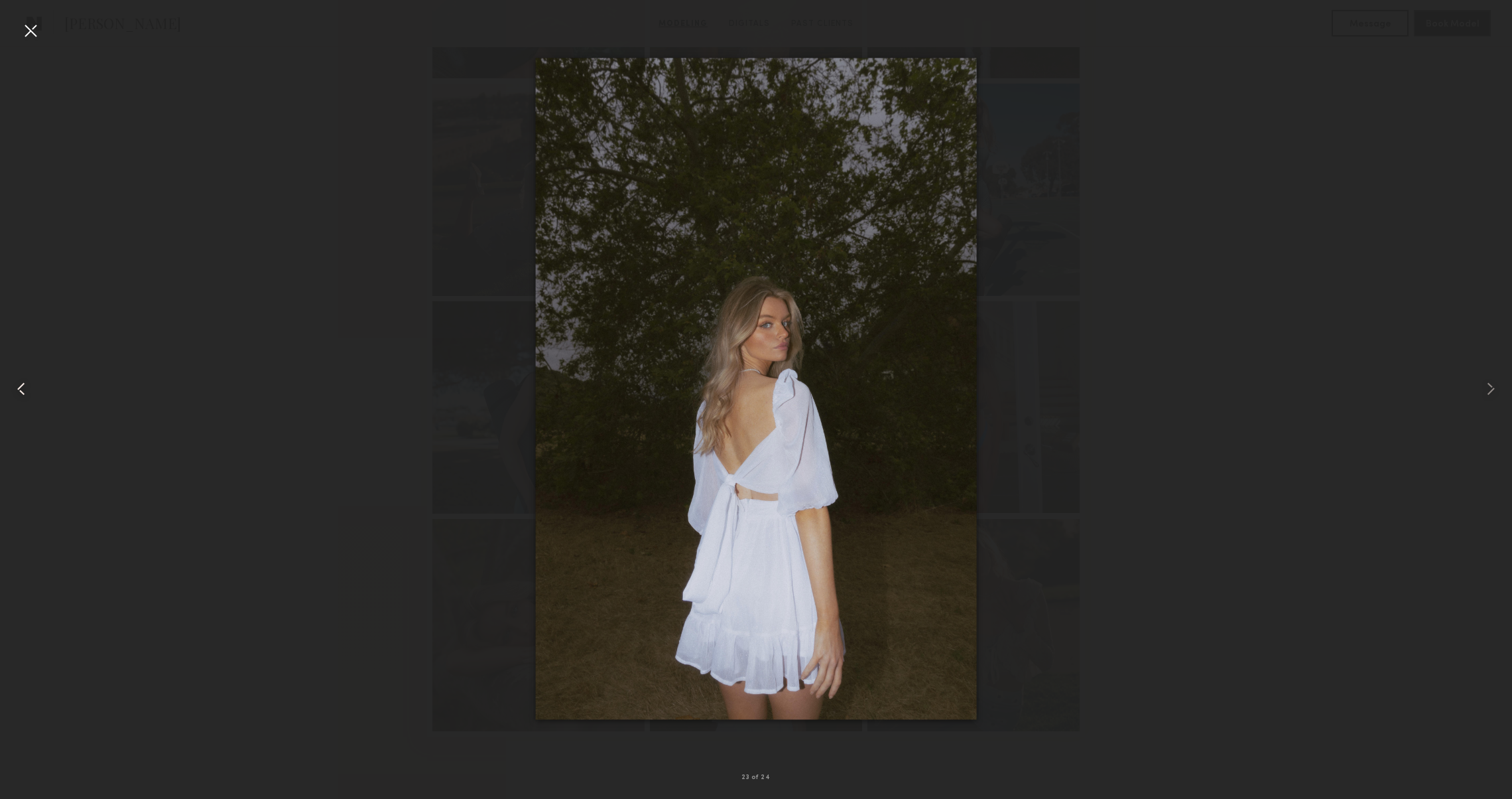
click at [19, 385] on common-icon at bounding box center [21, 388] width 21 height 21
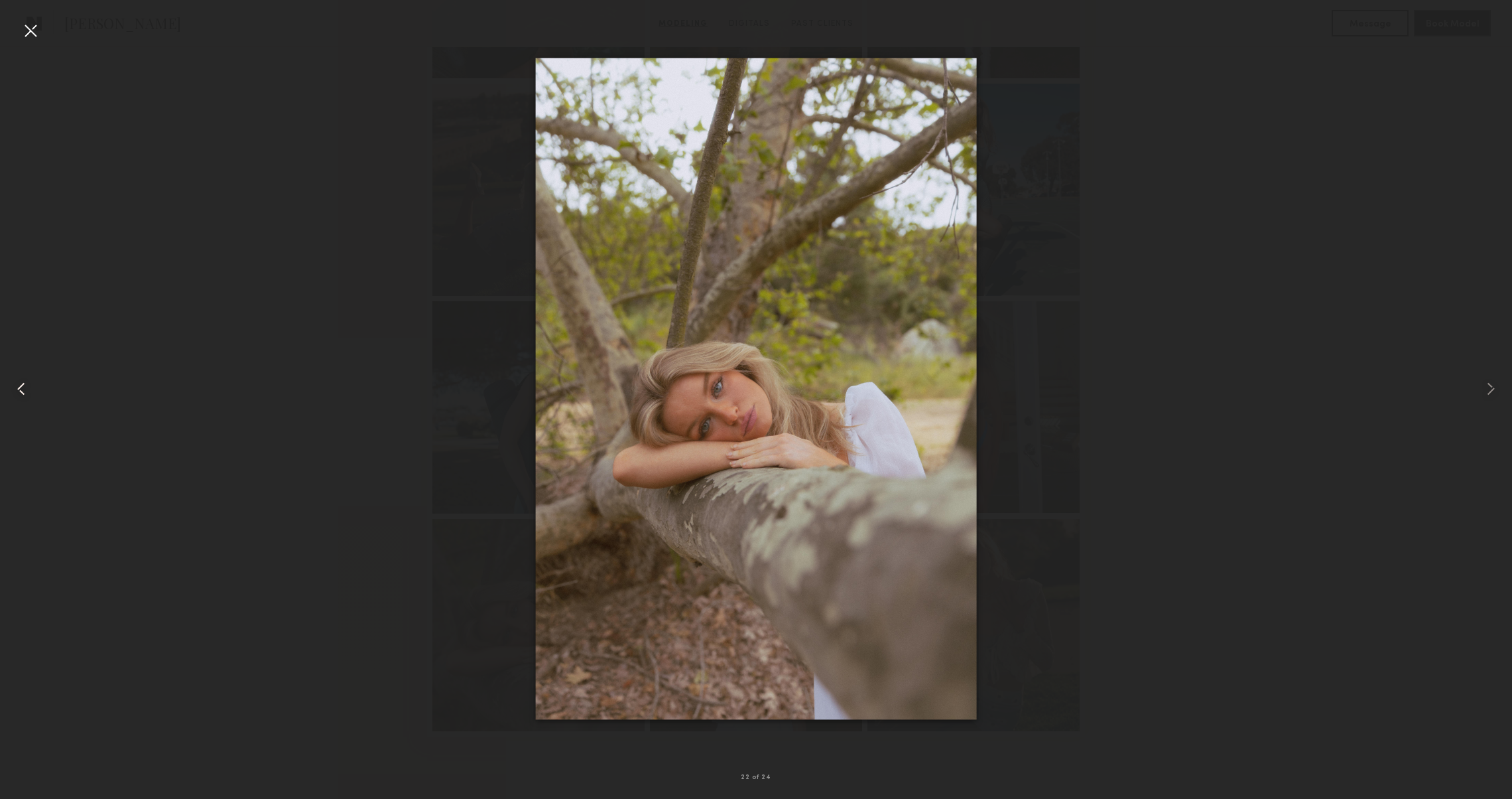
click at [19, 385] on common-icon at bounding box center [21, 388] width 21 height 21
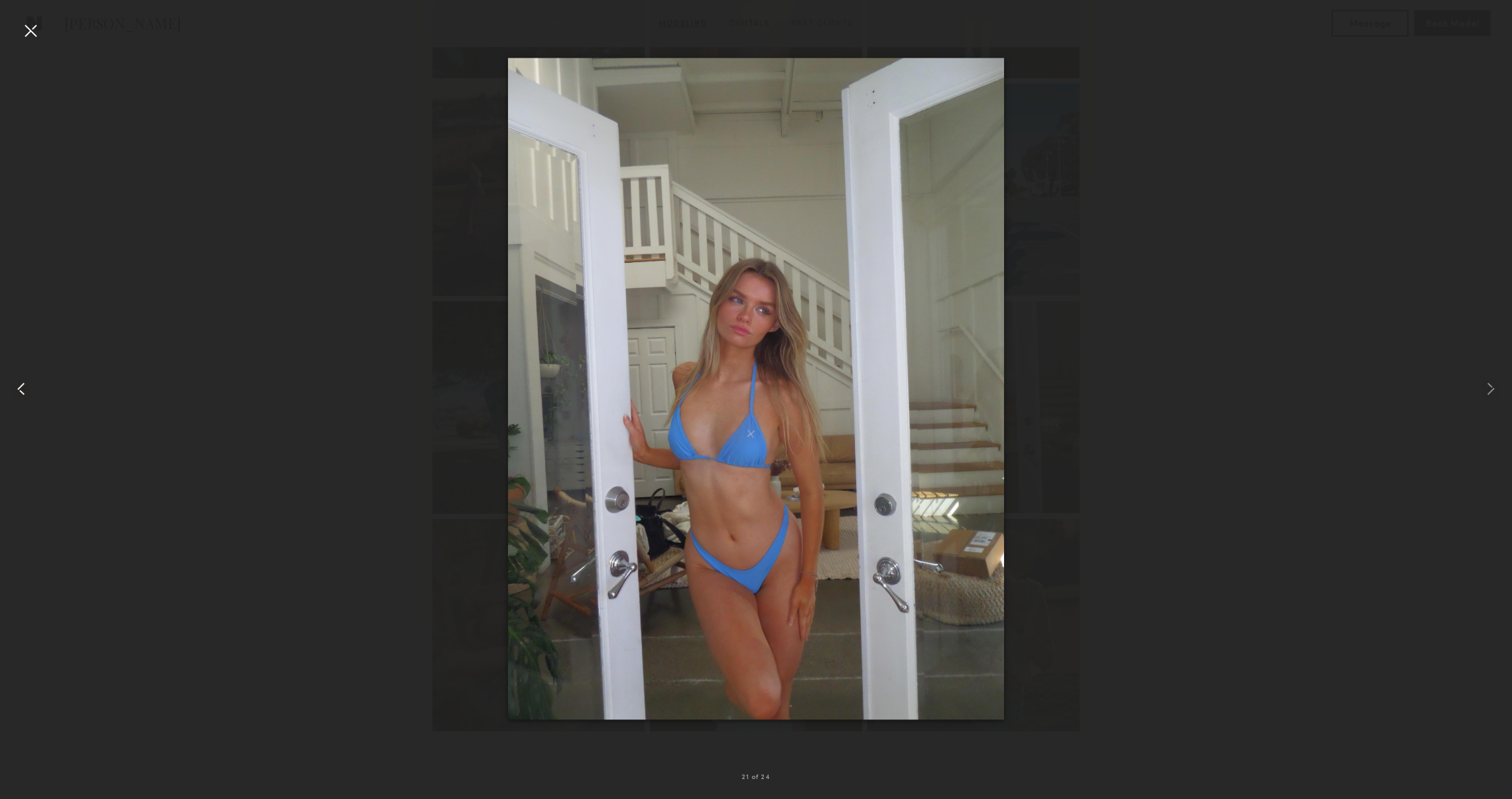
click at [19, 385] on common-icon at bounding box center [21, 388] width 21 height 21
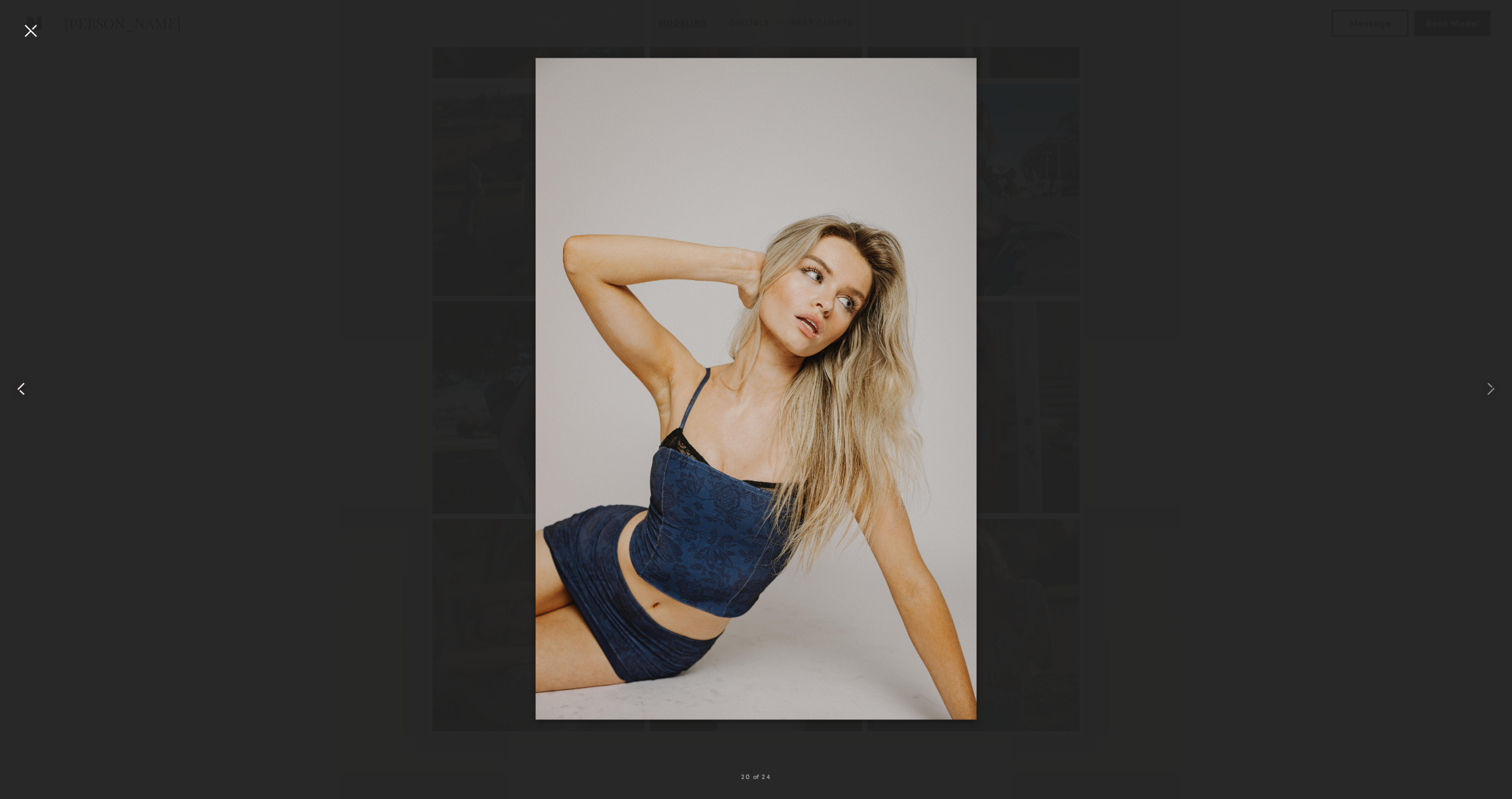
click at [19, 385] on common-icon at bounding box center [21, 388] width 21 height 21
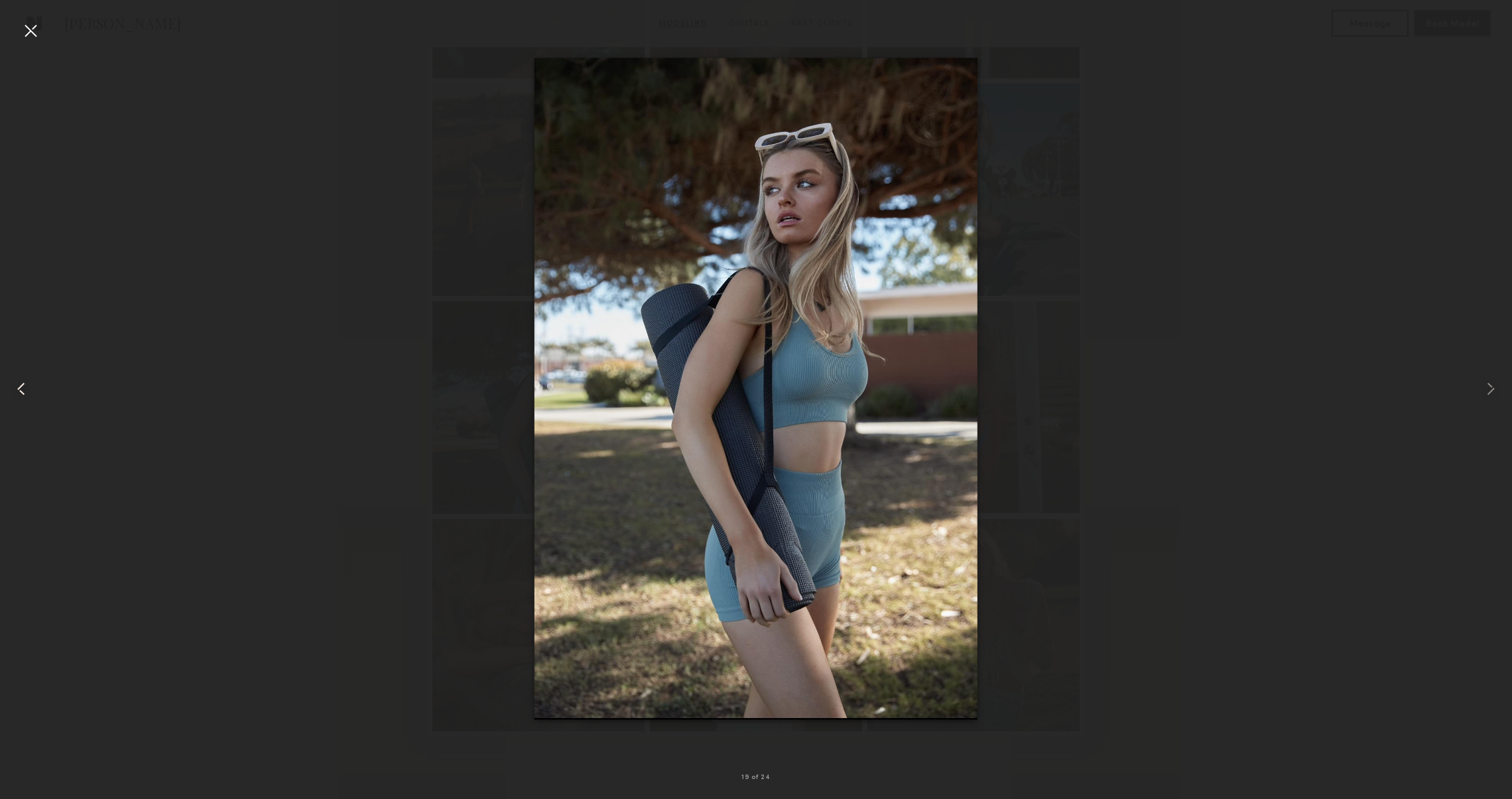
click at [19, 385] on common-icon at bounding box center [21, 388] width 21 height 21
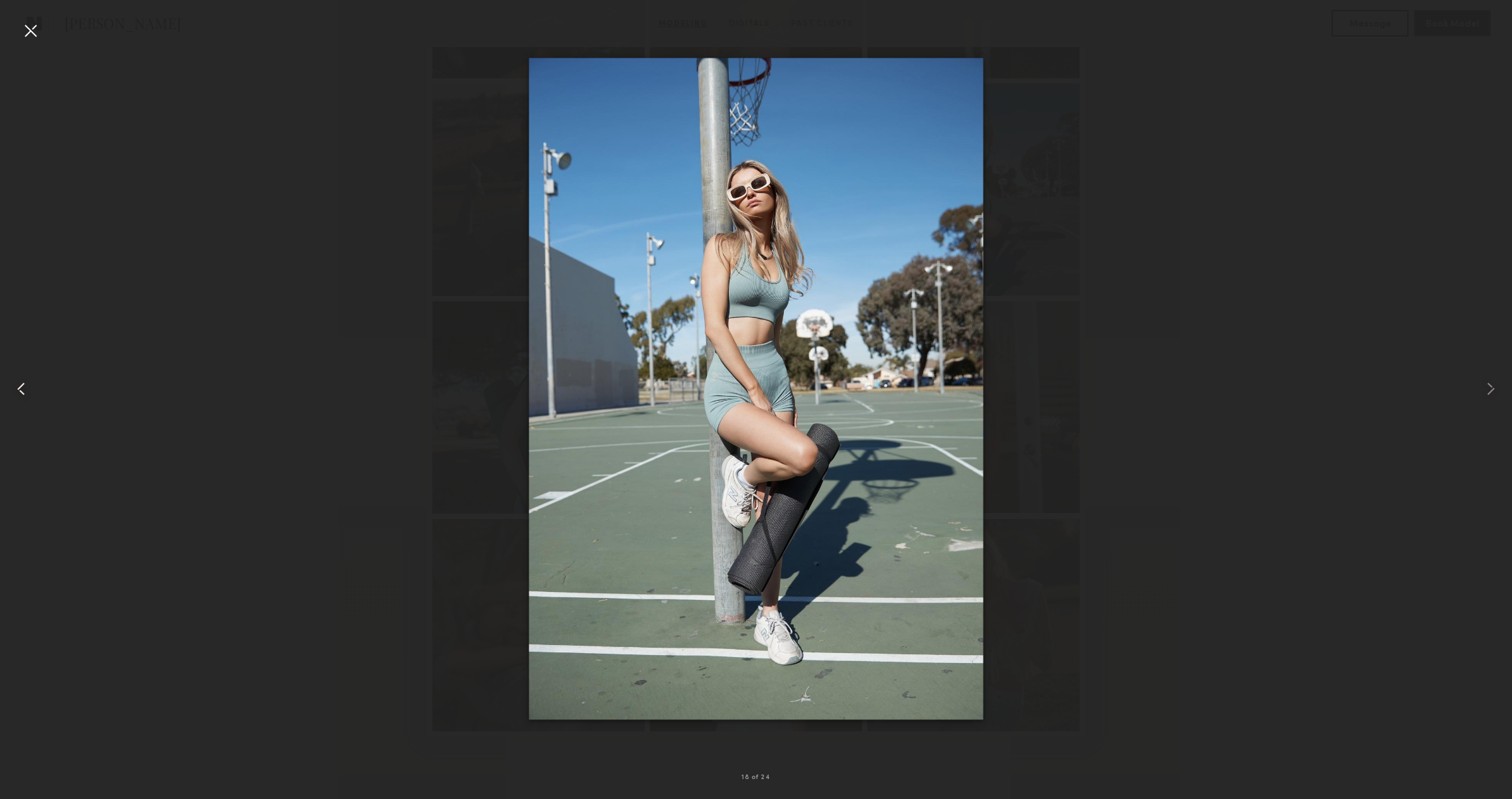
click at [19, 385] on common-icon at bounding box center [21, 388] width 21 height 21
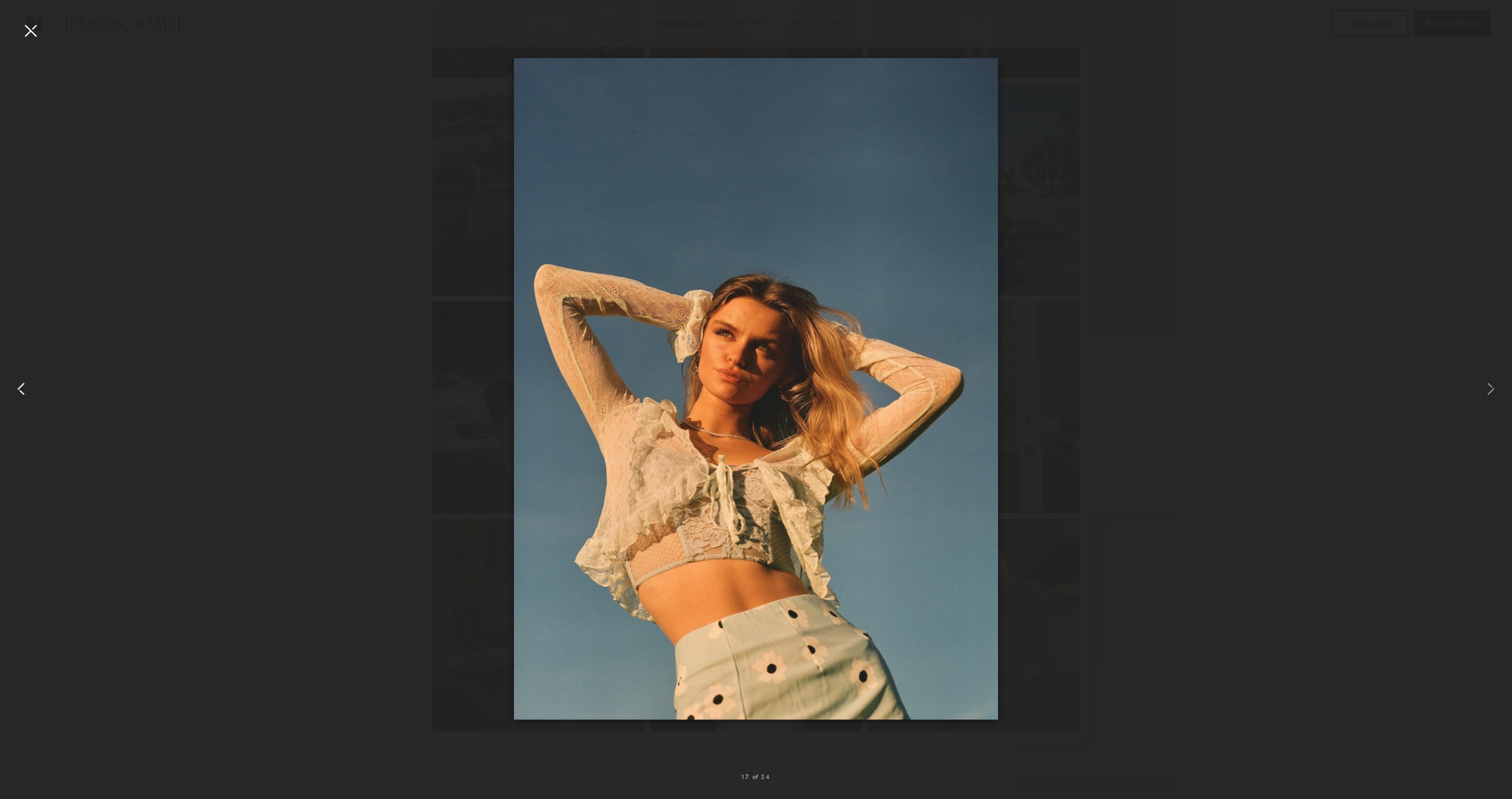
click at [19, 385] on common-icon at bounding box center [21, 388] width 21 height 21
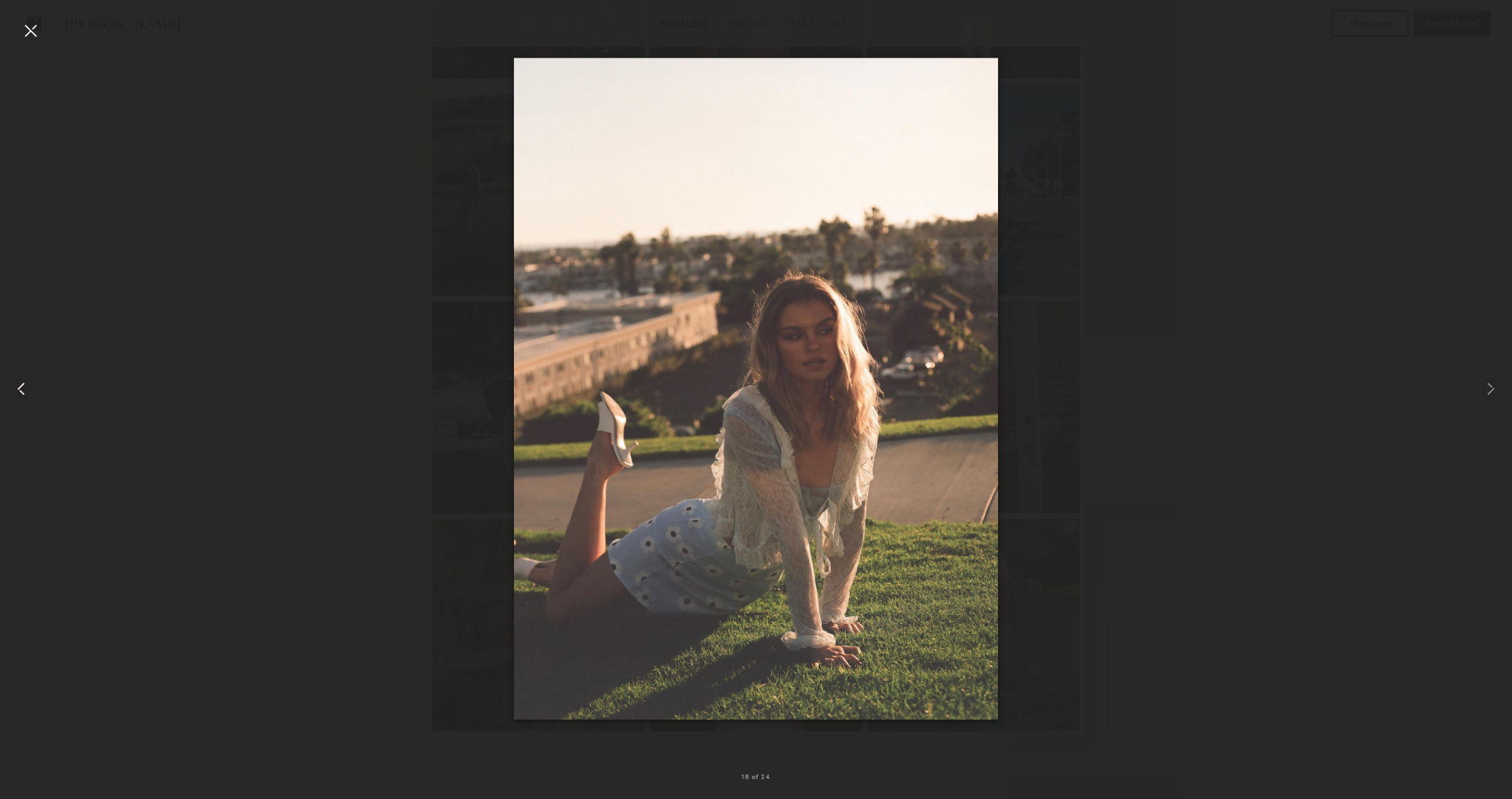
click at [19, 385] on common-icon at bounding box center [21, 388] width 21 height 21
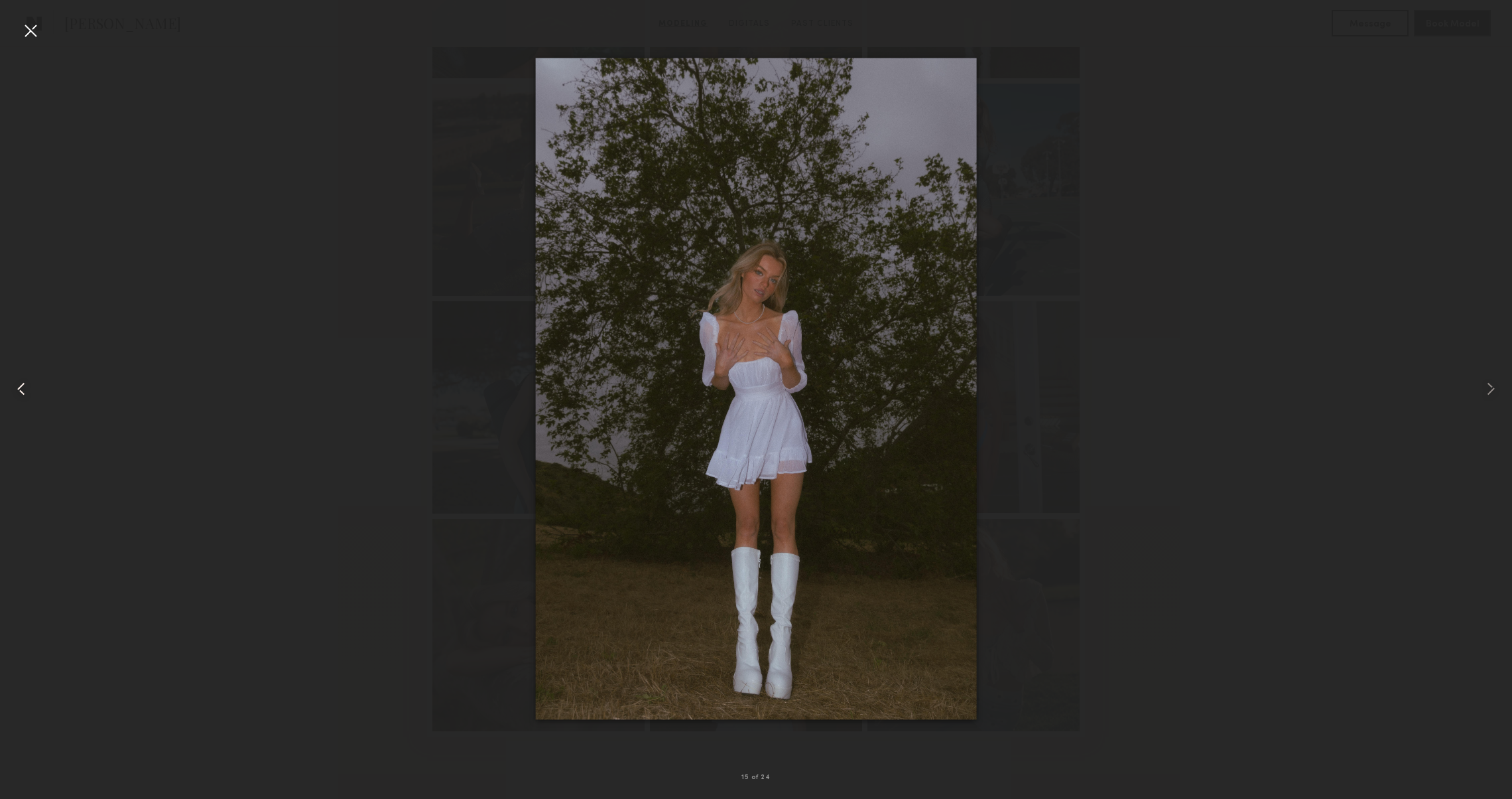
click at [19, 385] on common-icon at bounding box center [21, 388] width 21 height 21
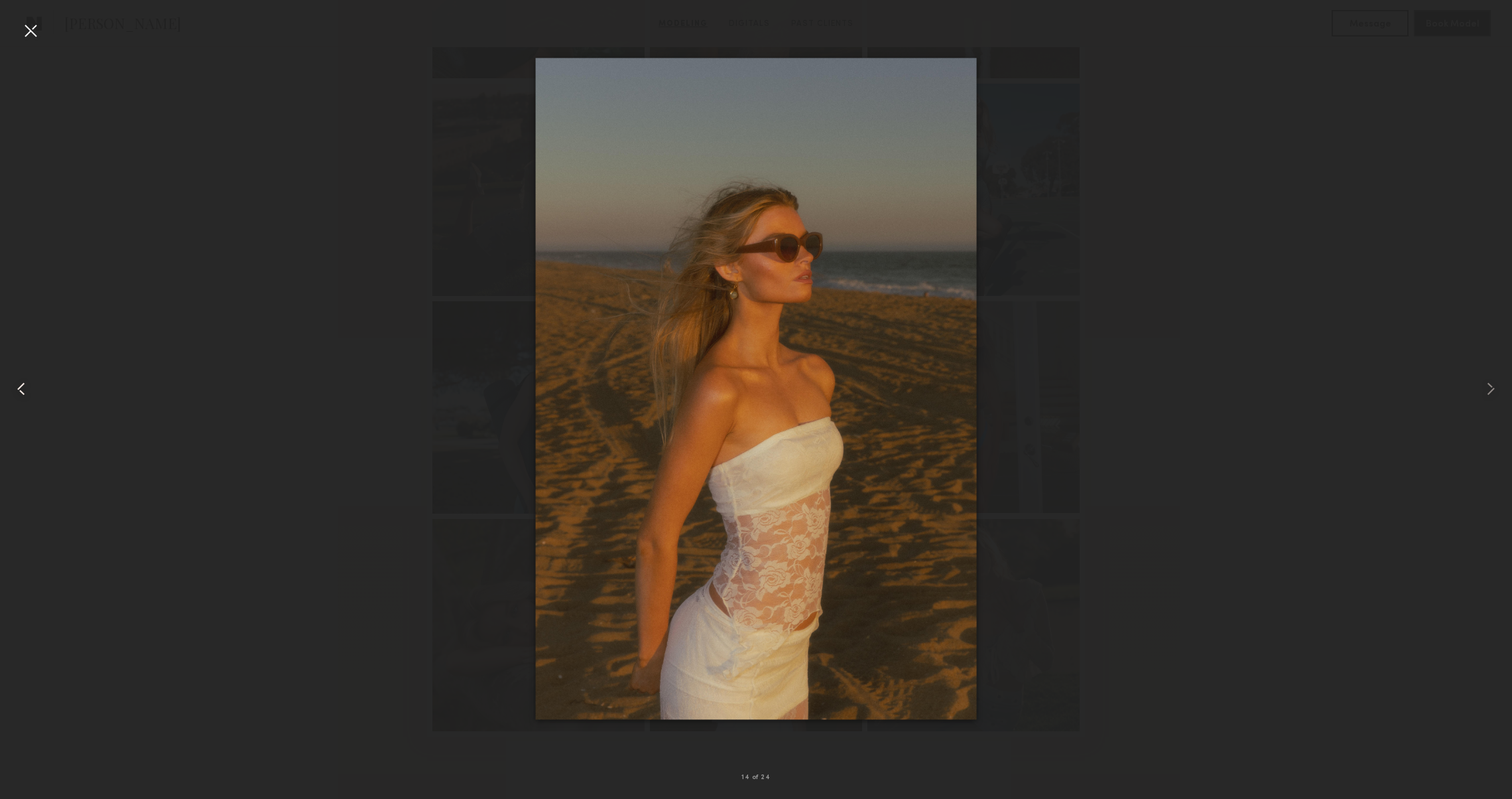
click at [19, 385] on common-icon at bounding box center [21, 388] width 21 height 21
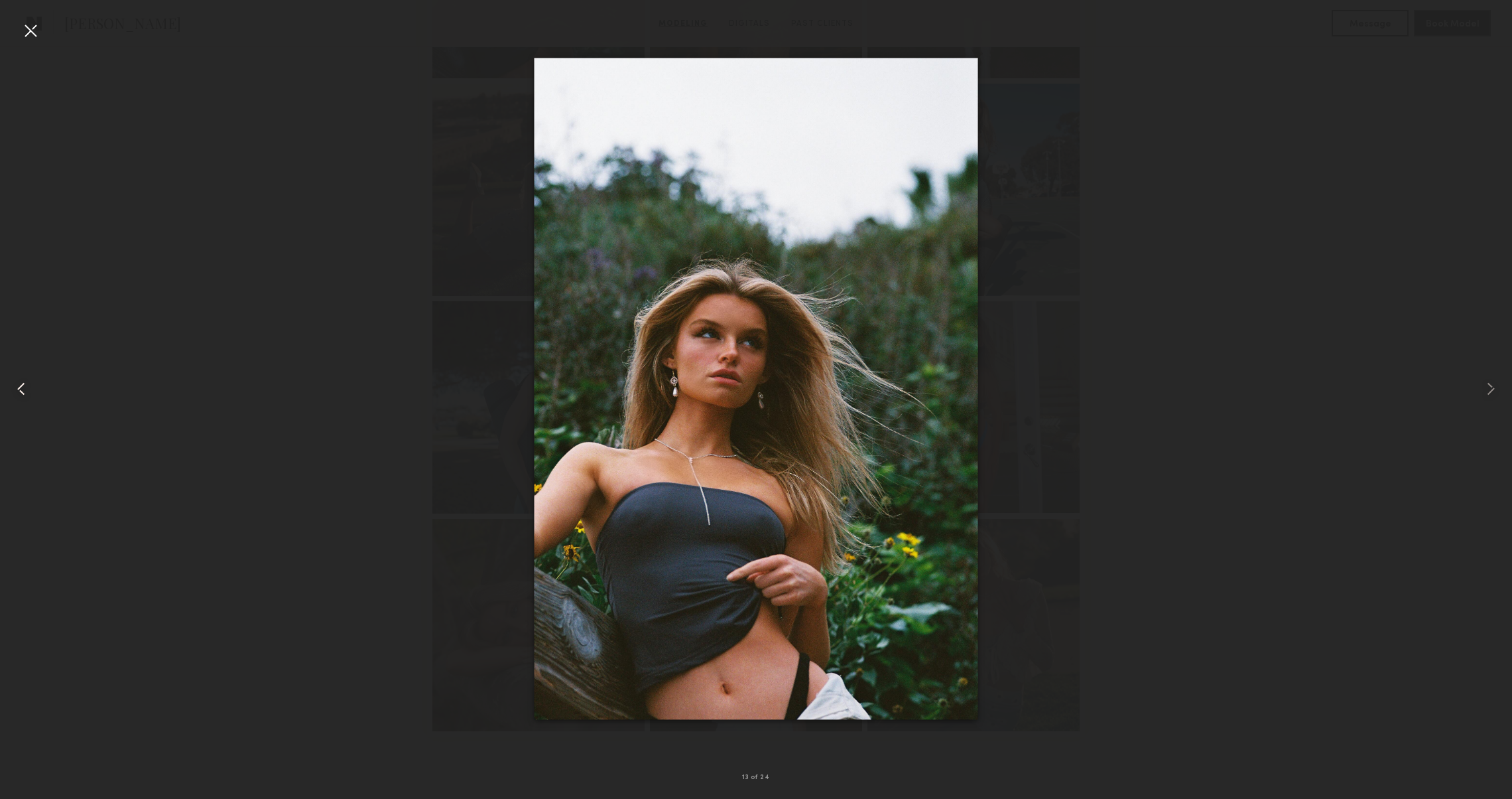
click at [17, 385] on common-icon at bounding box center [21, 388] width 21 height 21
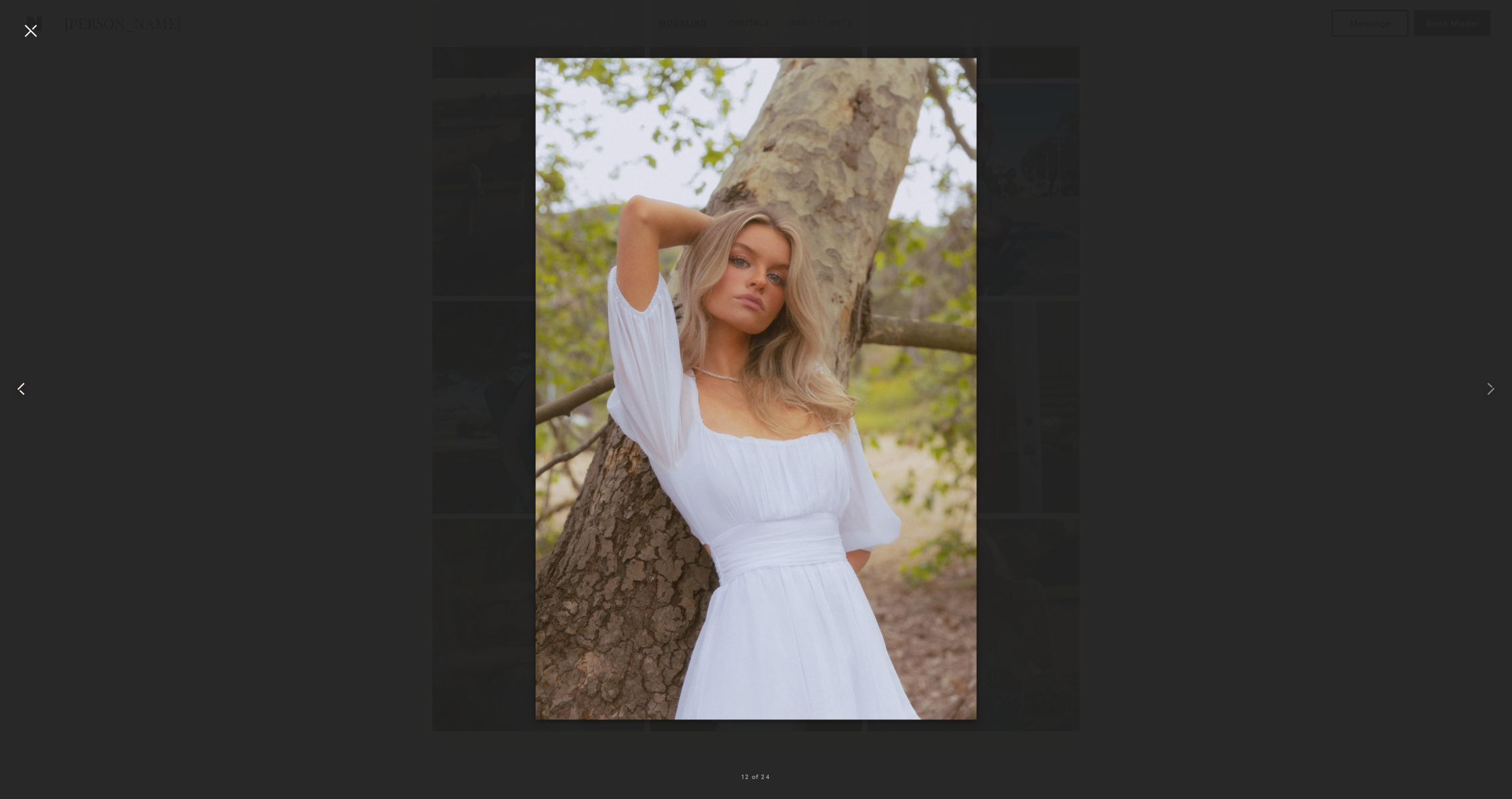
click at [14, 386] on common-icon at bounding box center [21, 388] width 21 height 21
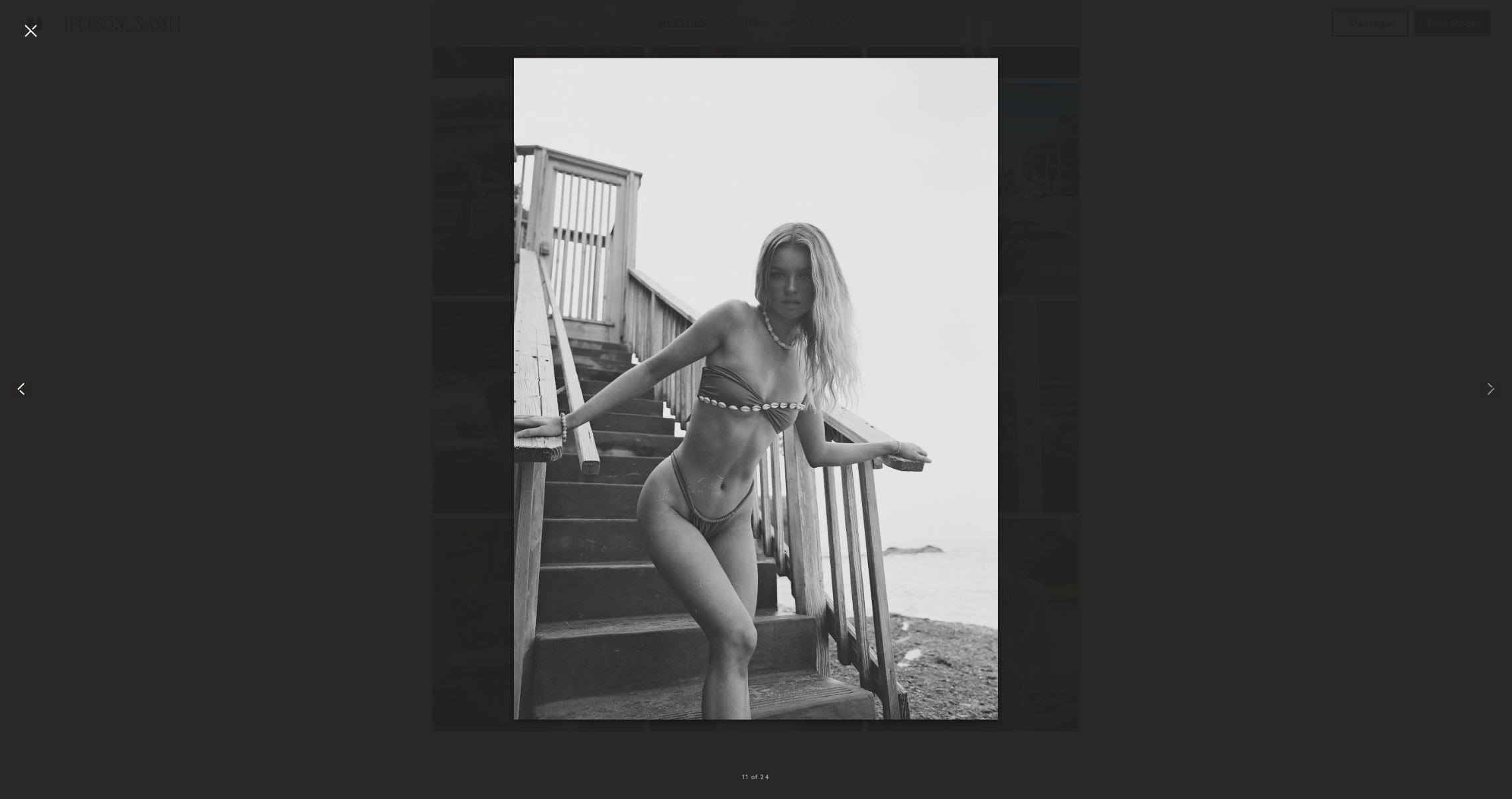
click at [13, 386] on common-icon at bounding box center [21, 388] width 21 height 21
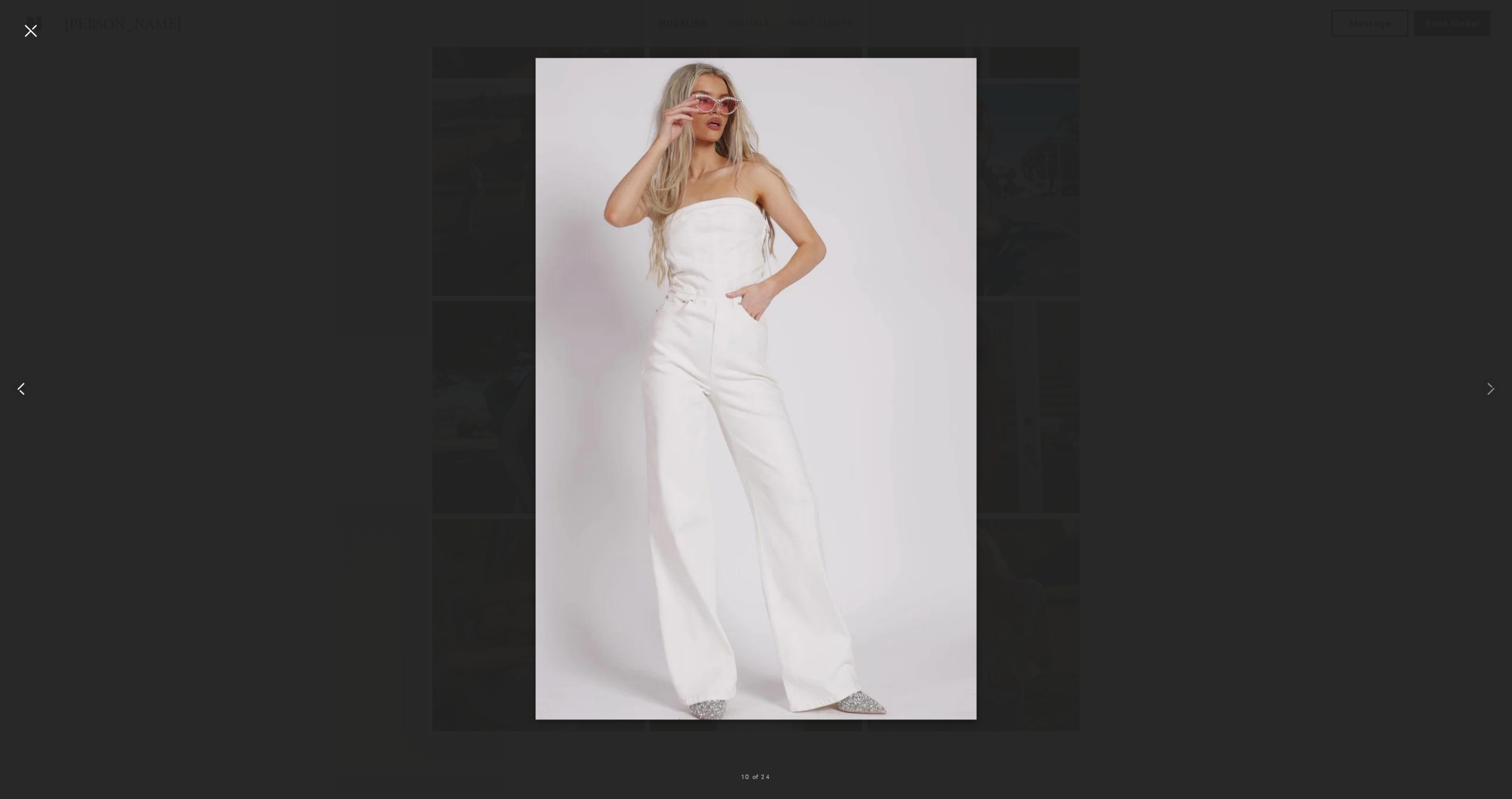
click at [13, 386] on common-icon at bounding box center [21, 388] width 21 height 21
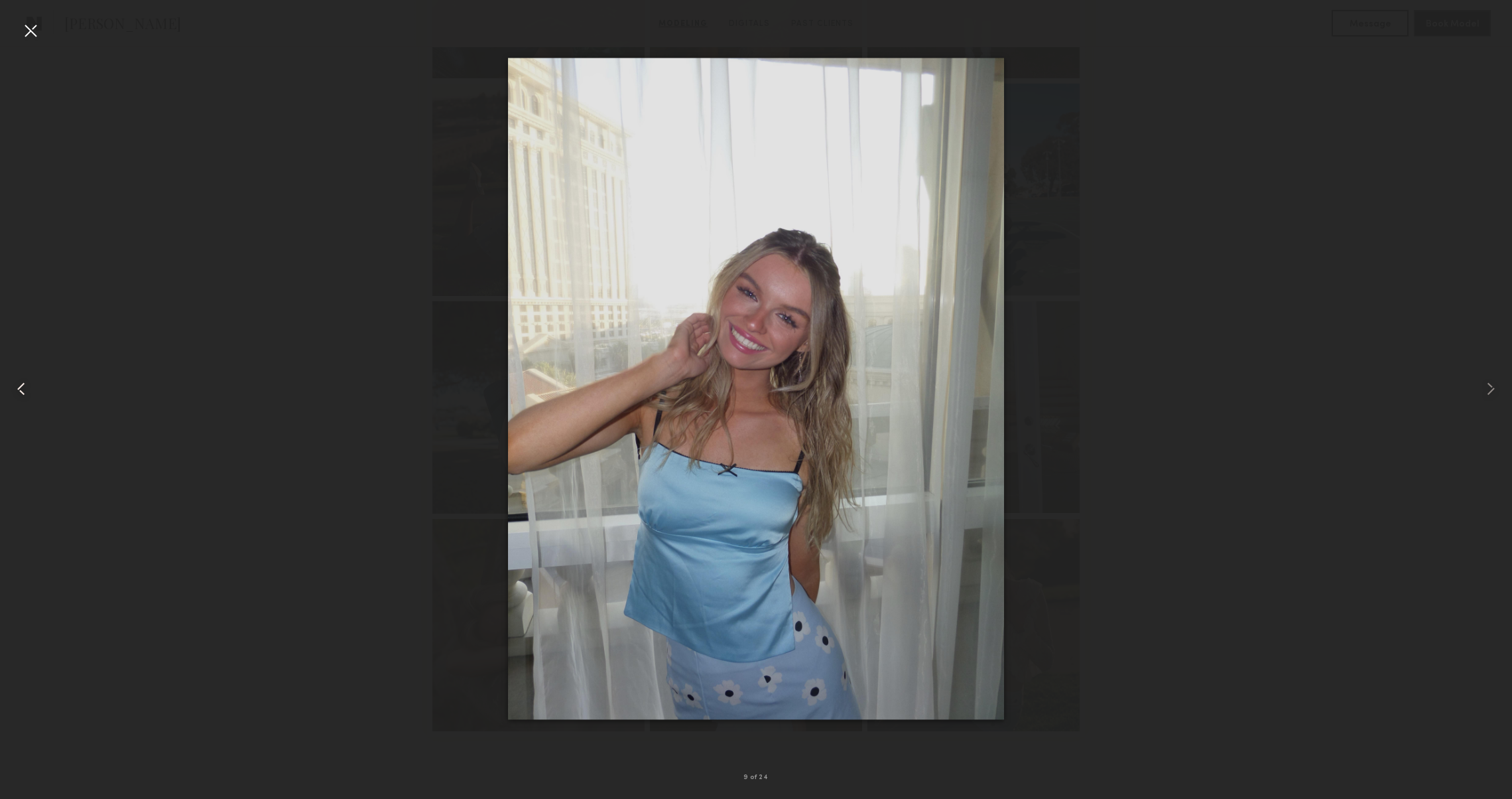
click at [12, 386] on common-icon at bounding box center [21, 388] width 21 height 21
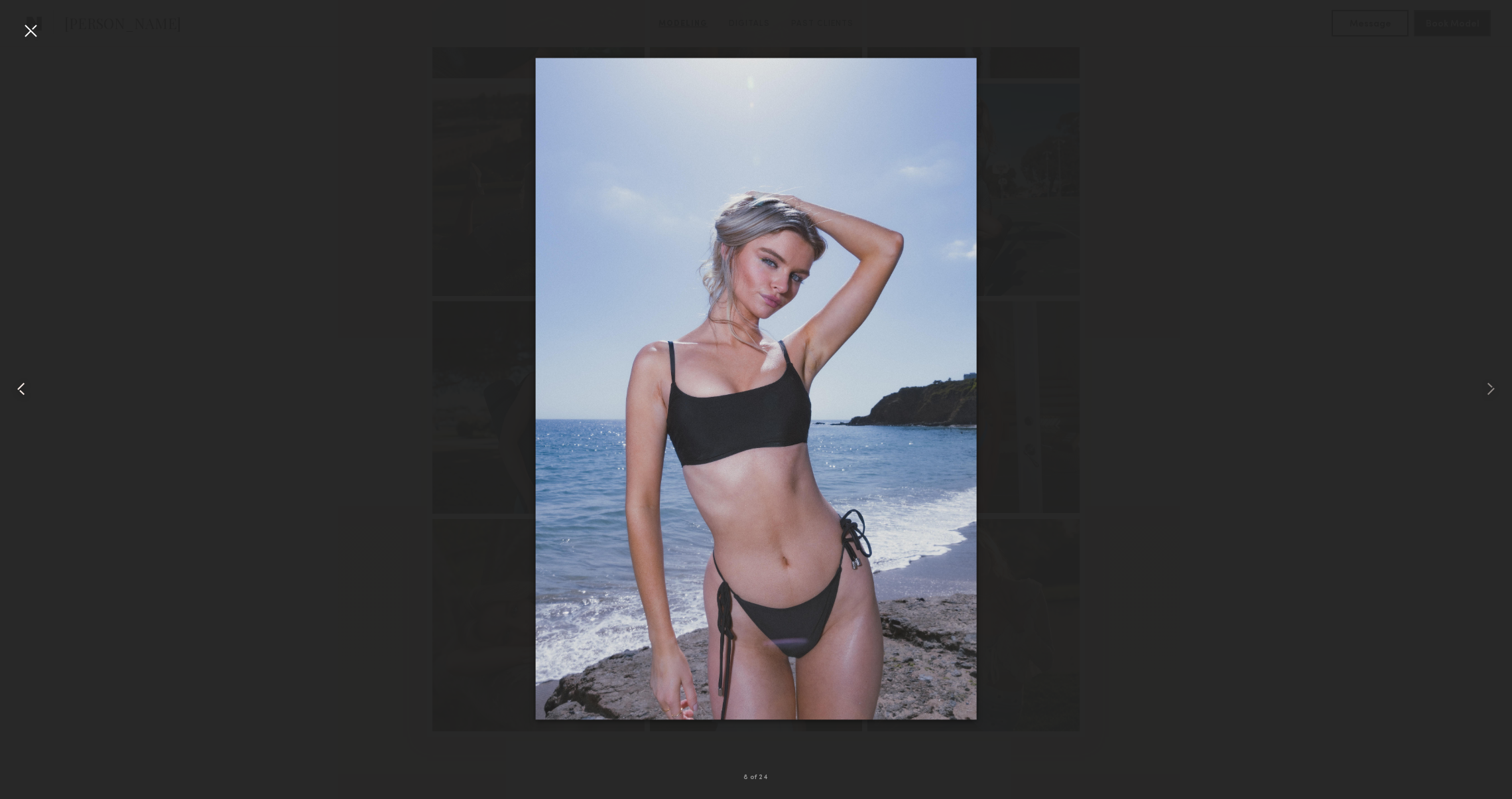
click at [12, 386] on common-icon at bounding box center [21, 388] width 21 height 21
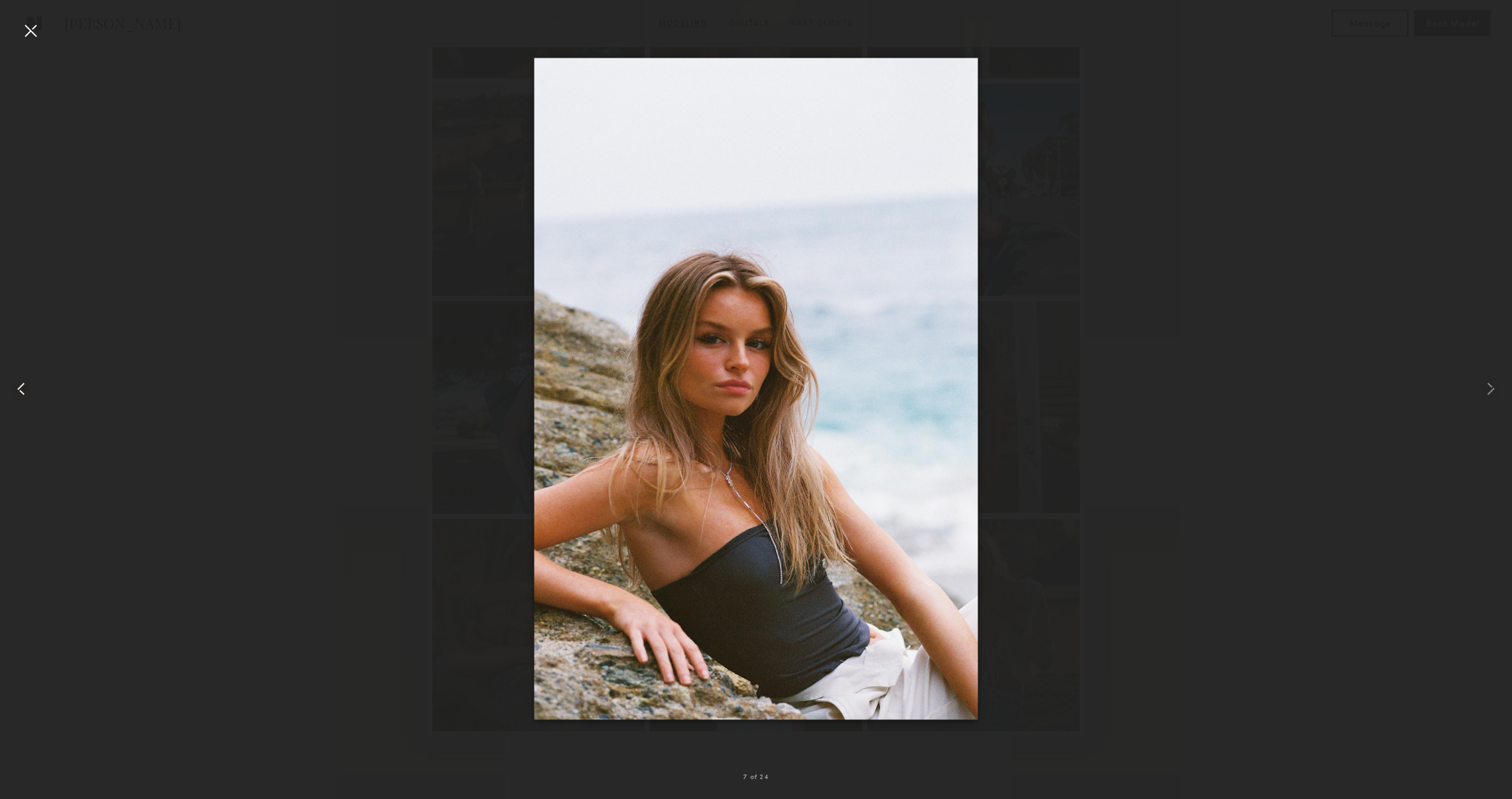
click at [11, 386] on div at bounding box center [30, 388] width 61 height 735
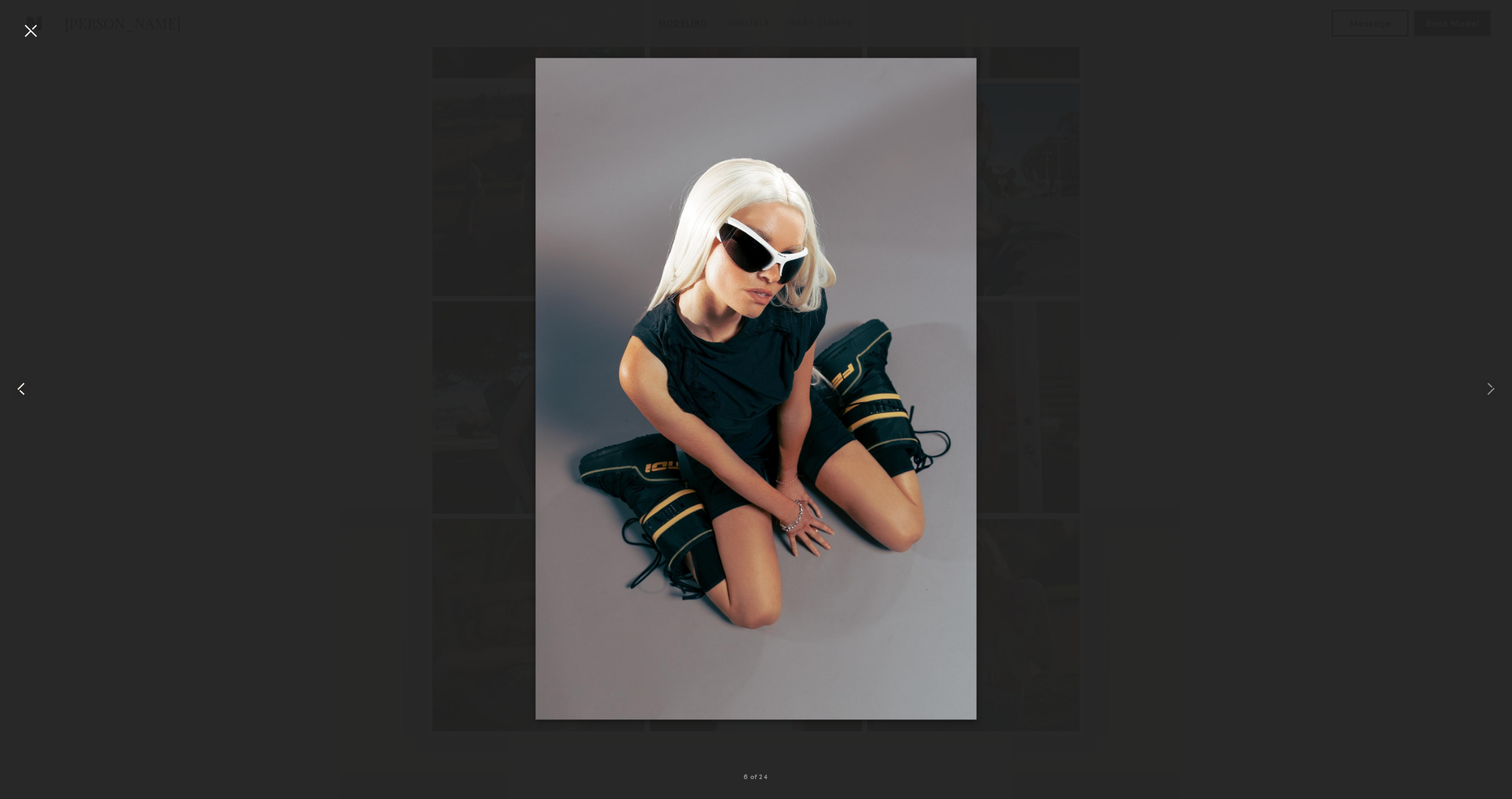
click at [11, 386] on div at bounding box center [30, 388] width 61 height 735
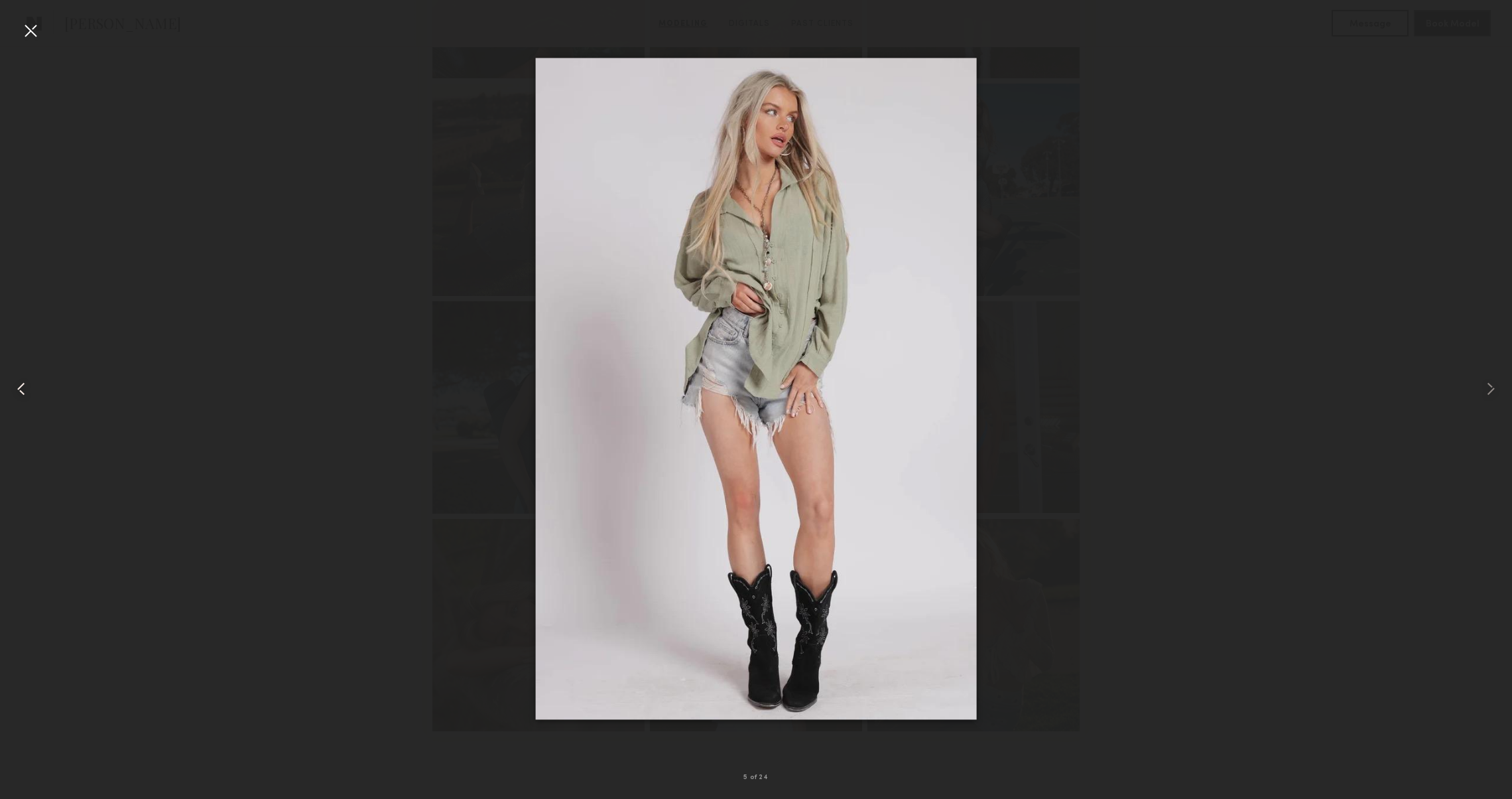
click at [9, 386] on div at bounding box center [30, 388] width 61 height 735
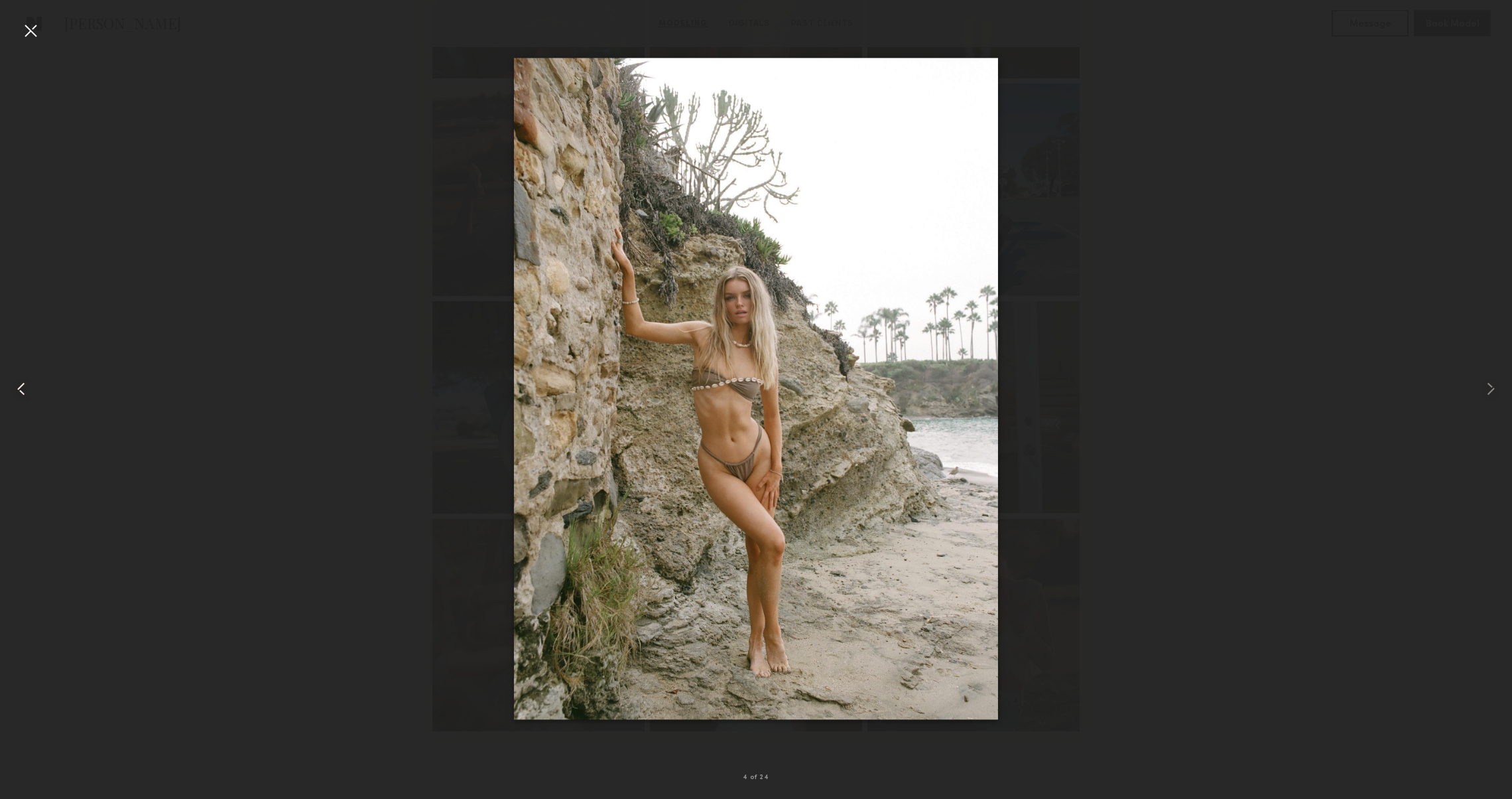
click at [8, 386] on div at bounding box center [30, 388] width 61 height 735
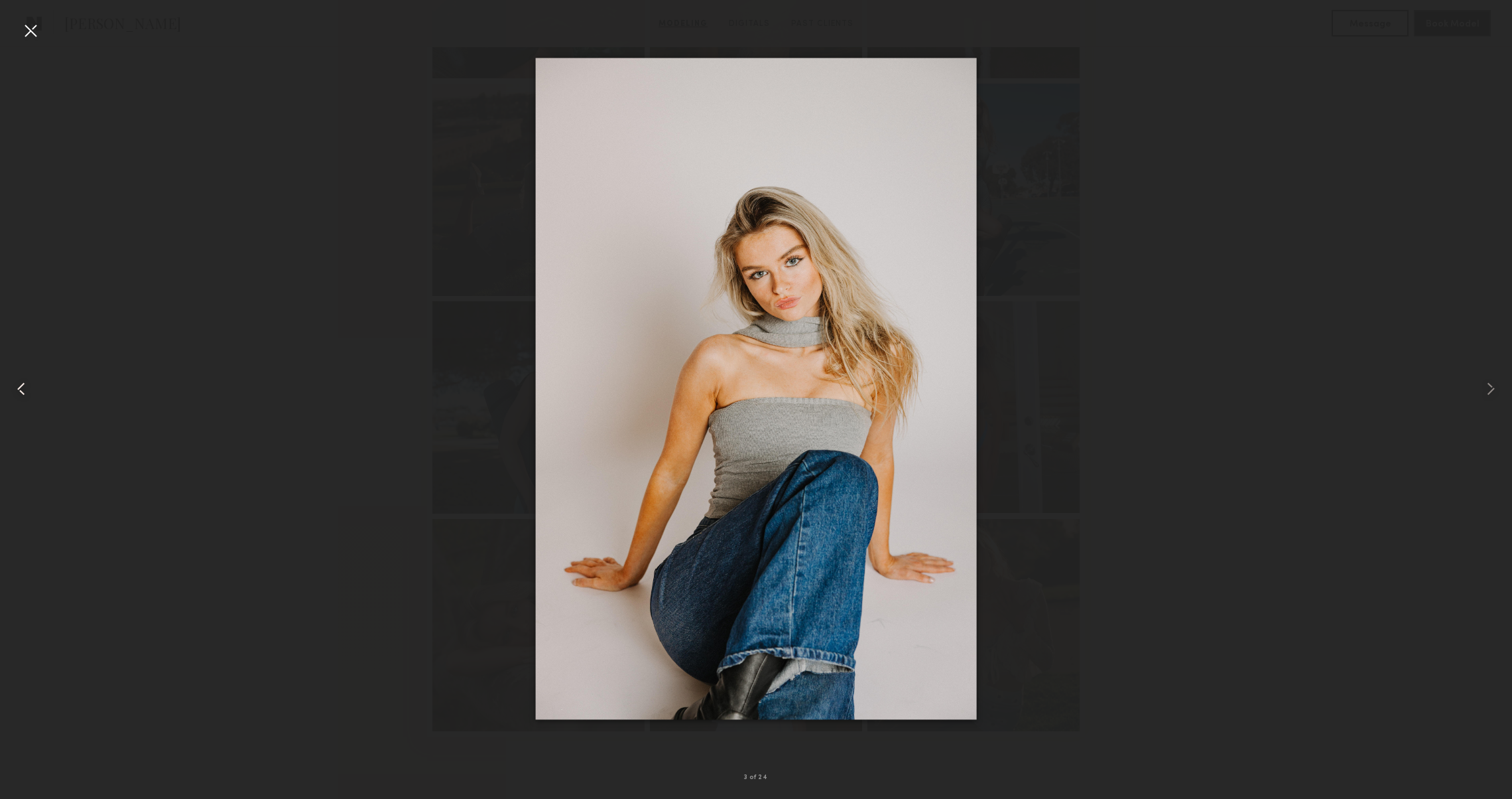
click at [8, 386] on div at bounding box center [30, 388] width 61 height 735
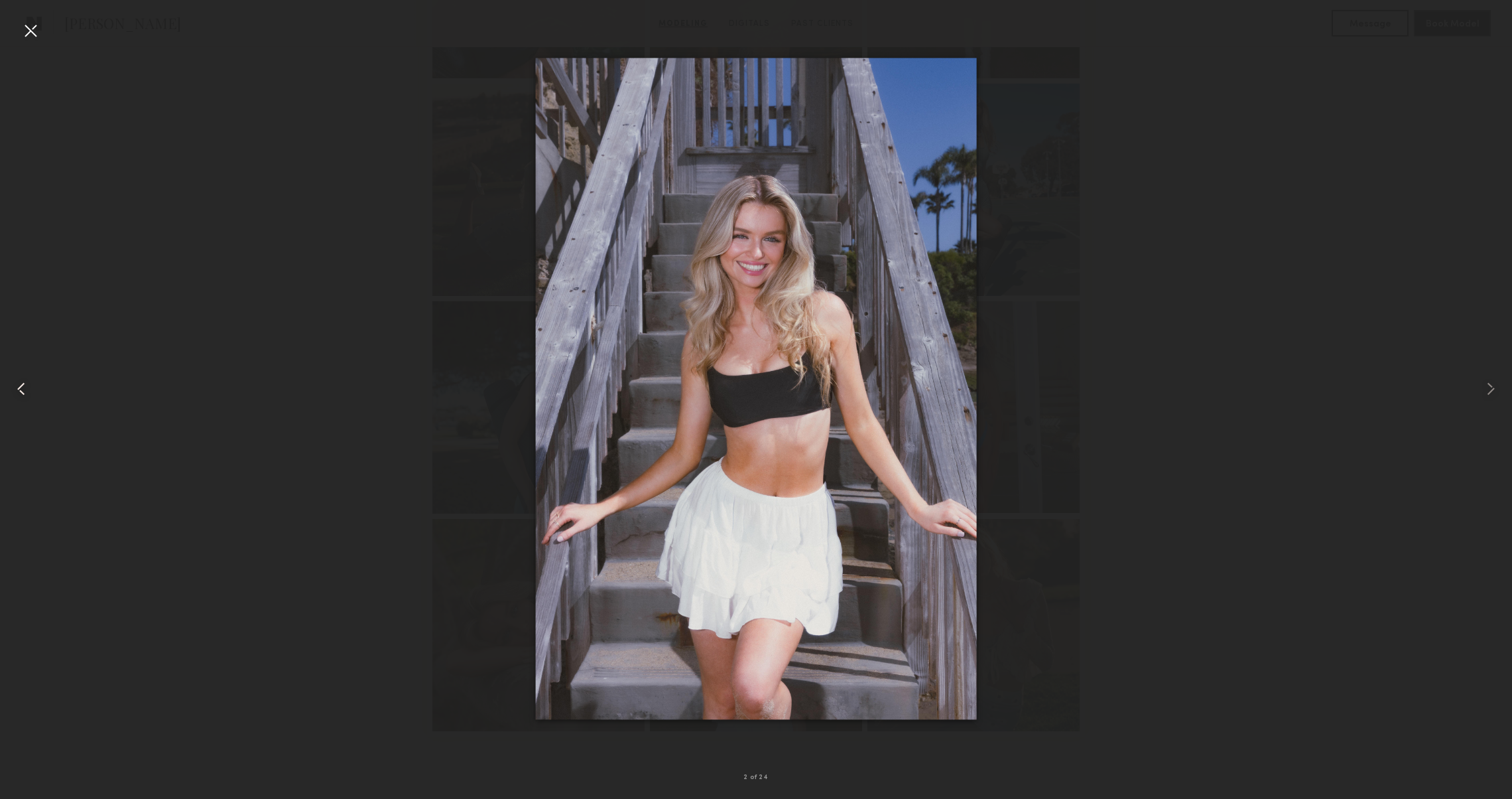
click at [6, 386] on div at bounding box center [30, 388] width 61 height 735
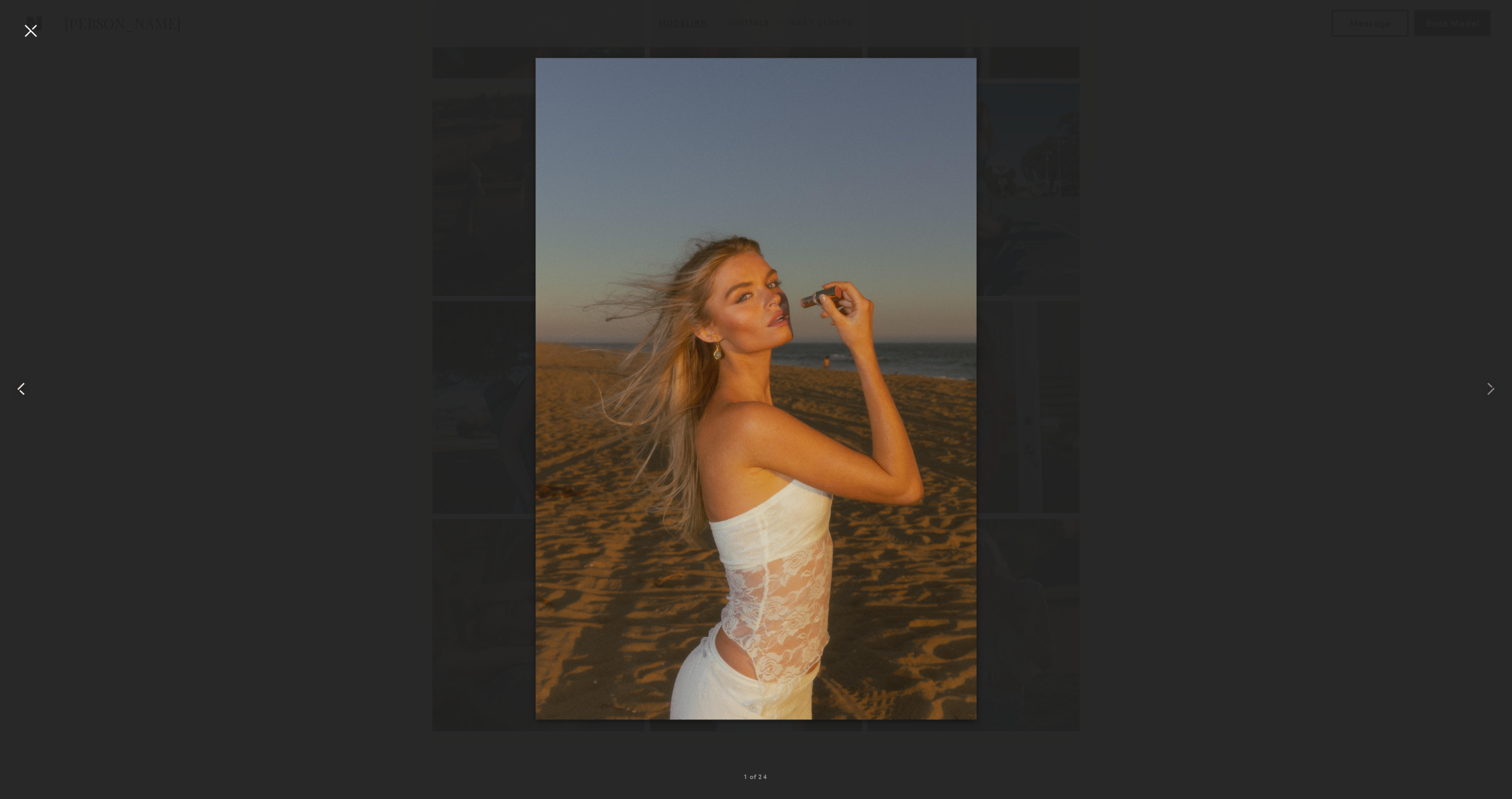
click at [6, 386] on div at bounding box center [30, 388] width 61 height 735
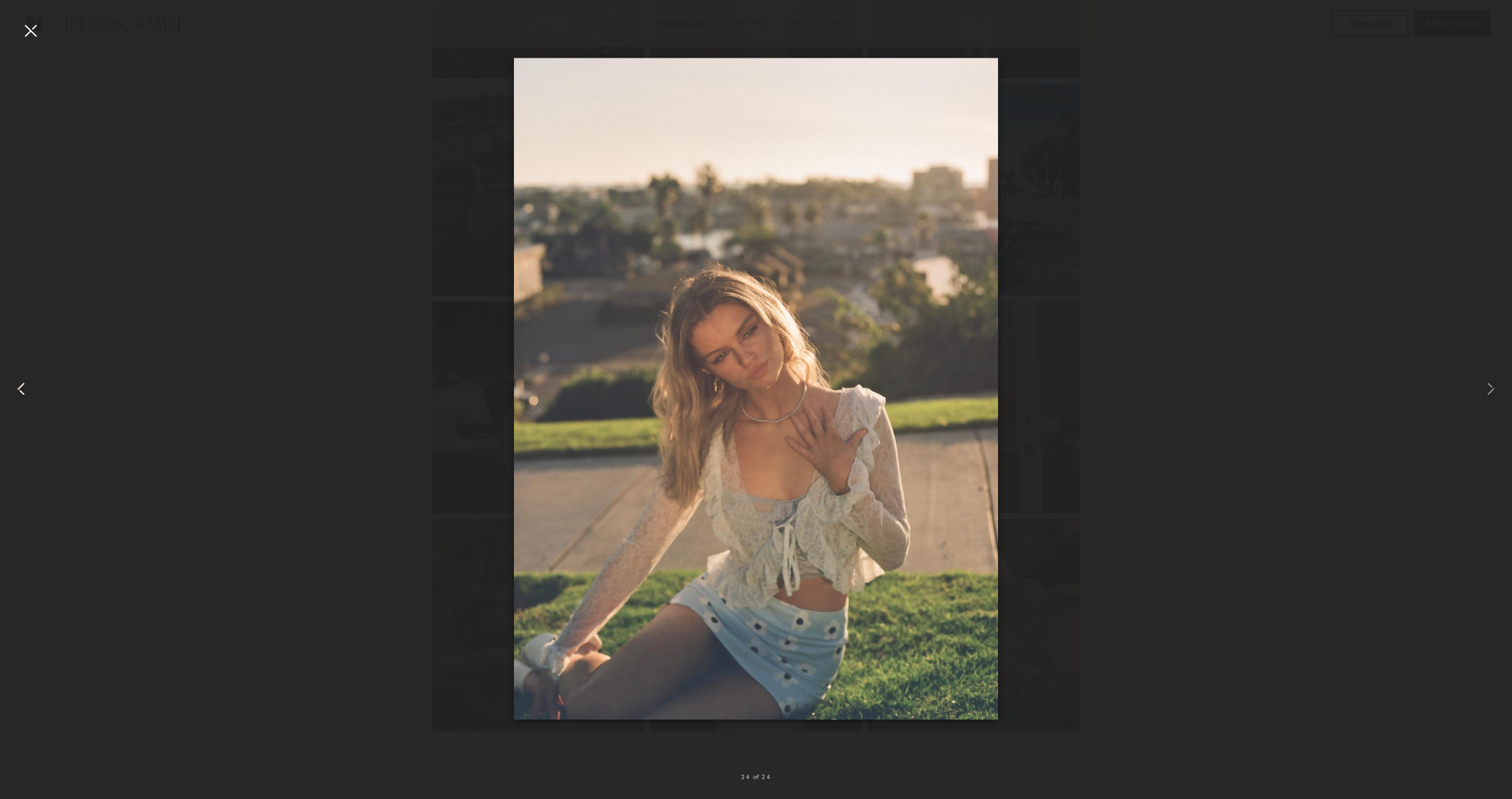
click at [6, 386] on div at bounding box center [30, 388] width 61 height 735
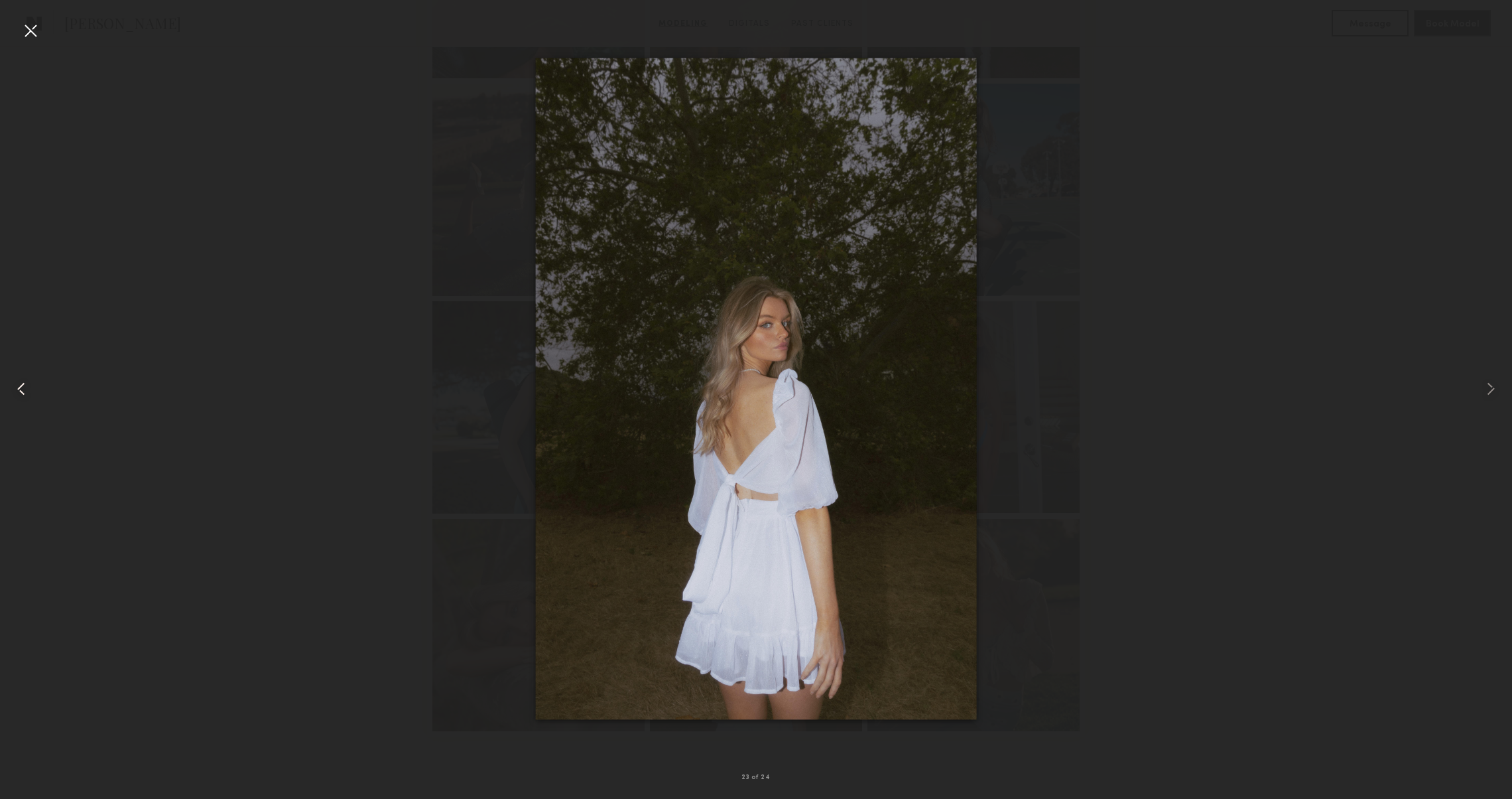
click at [5, 386] on div at bounding box center [30, 388] width 61 height 735
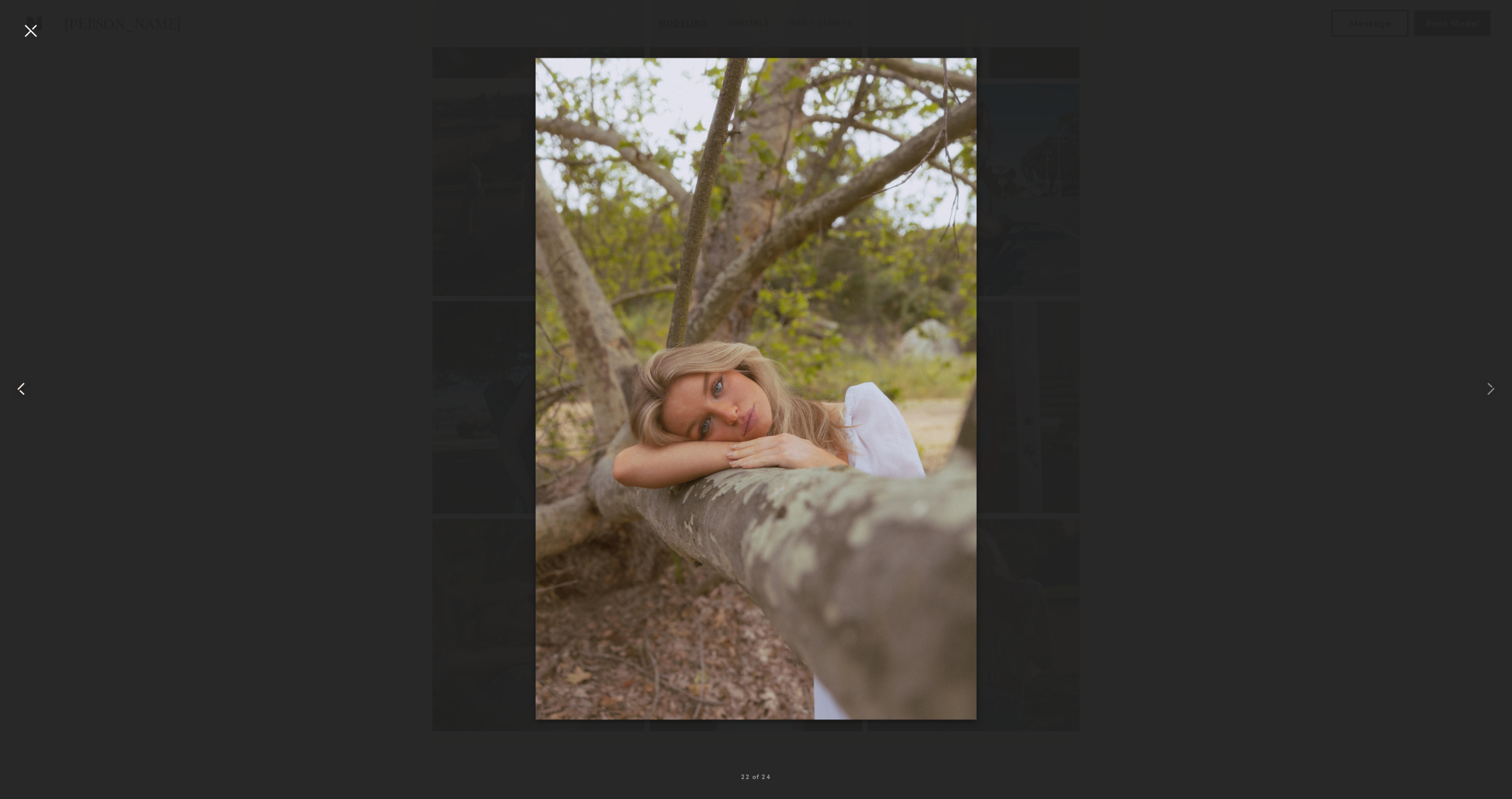
click at [5, 386] on div at bounding box center [30, 388] width 61 height 735
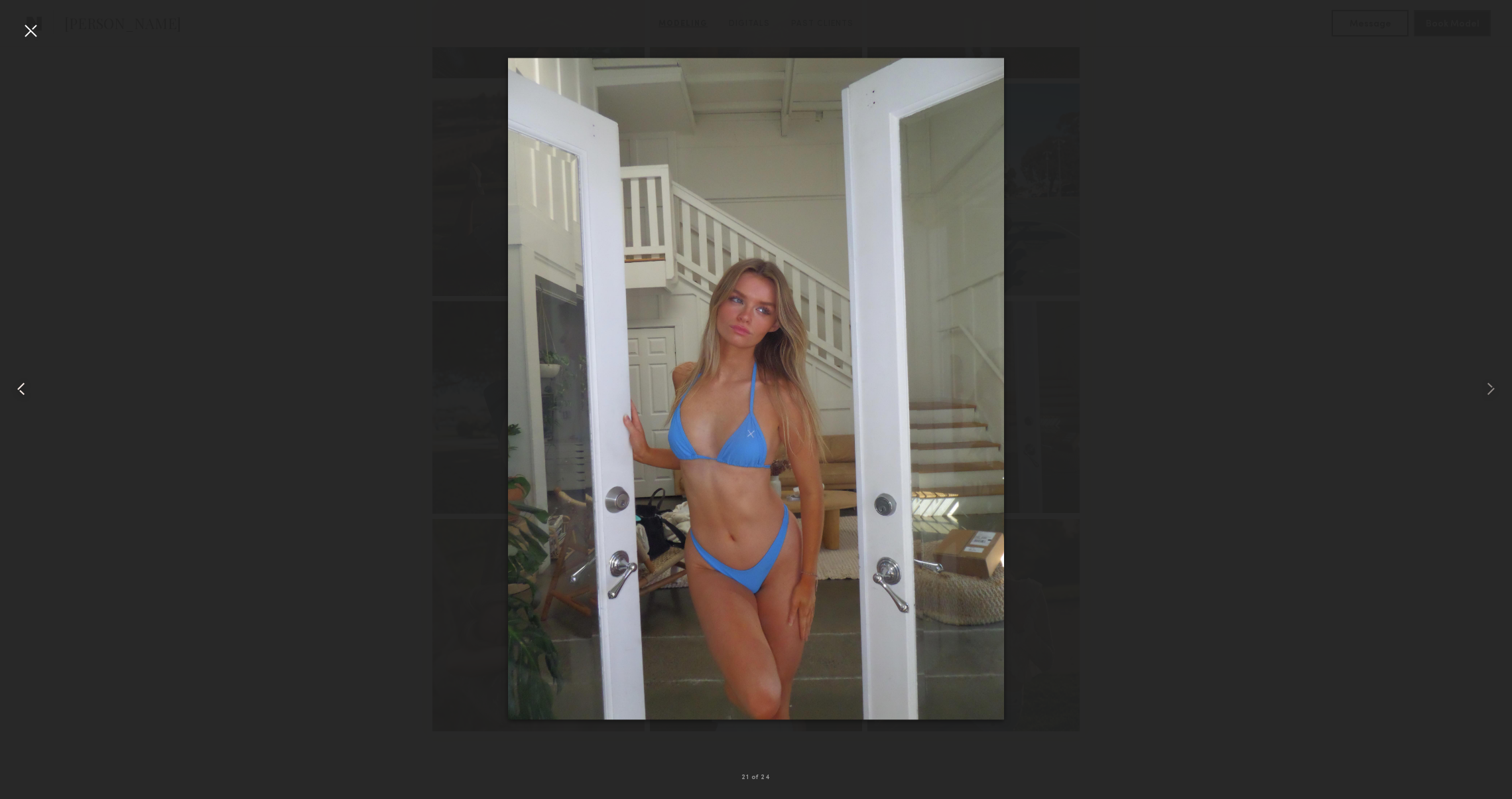
click at [4, 386] on div at bounding box center [30, 388] width 61 height 735
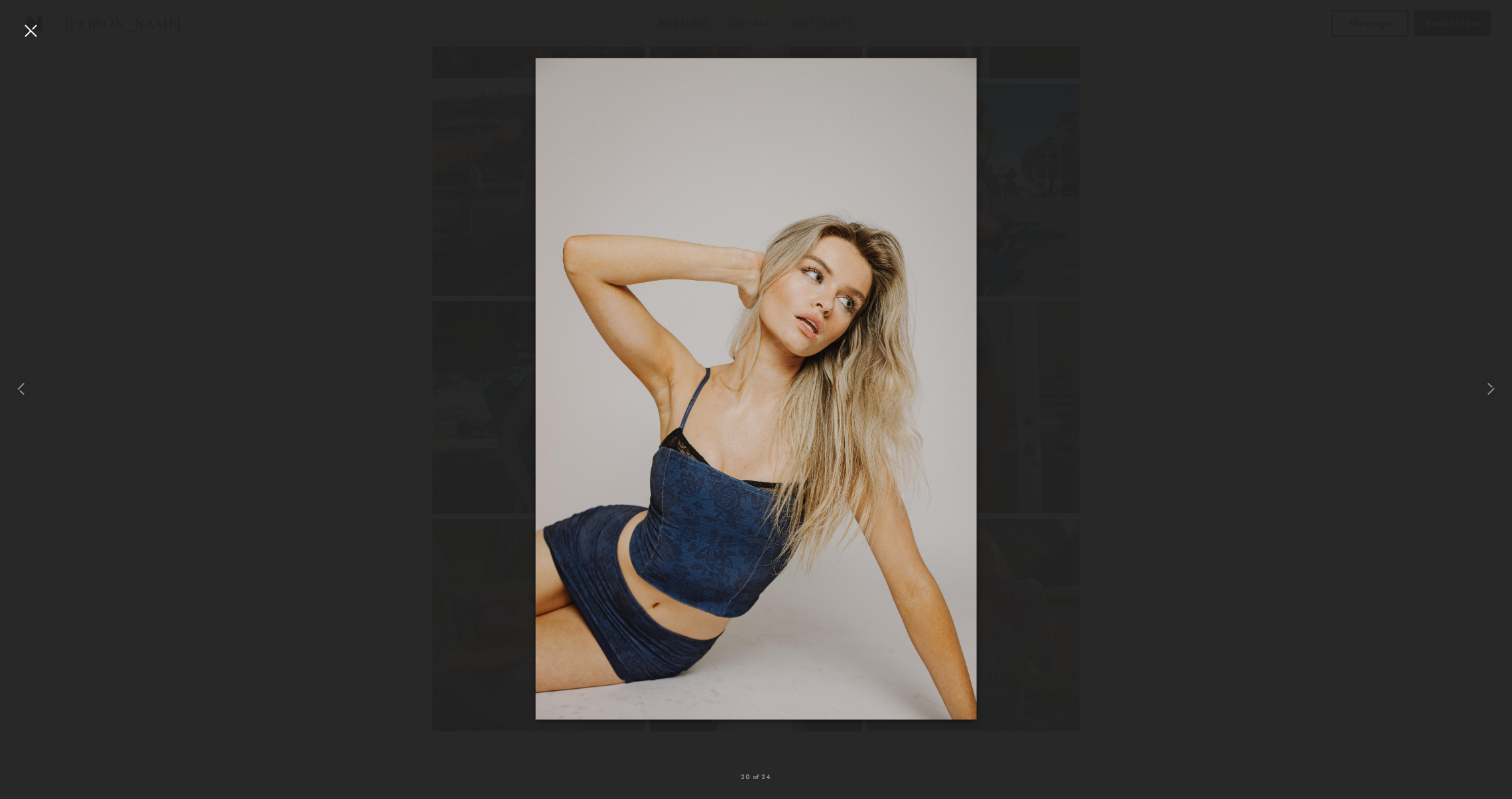
click at [40, 27] on div at bounding box center [30, 30] width 21 height 21
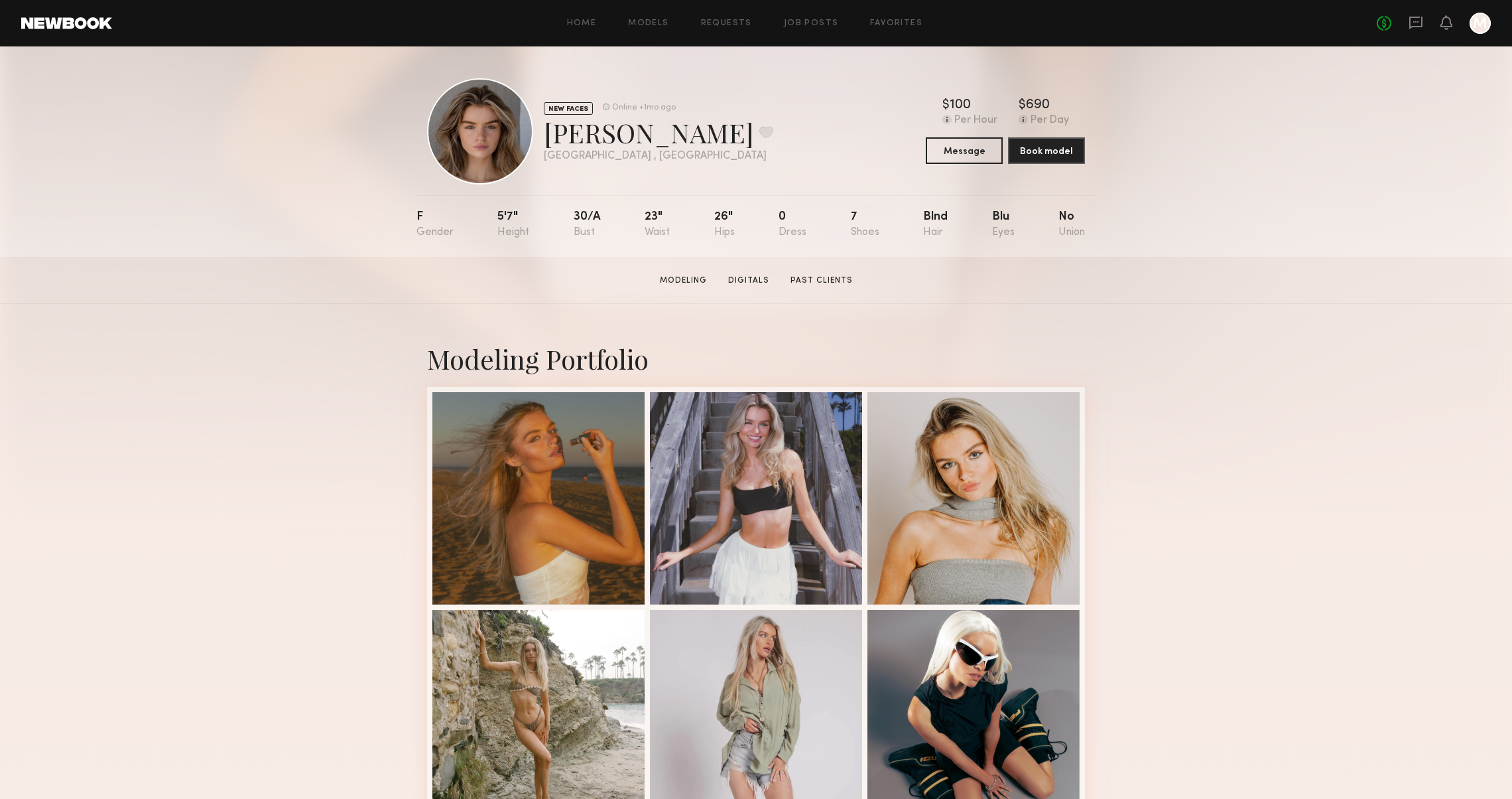
scroll to position [0, 0]
click at [759, 137] on button at bounding box center [765, 132] width 14 height 12
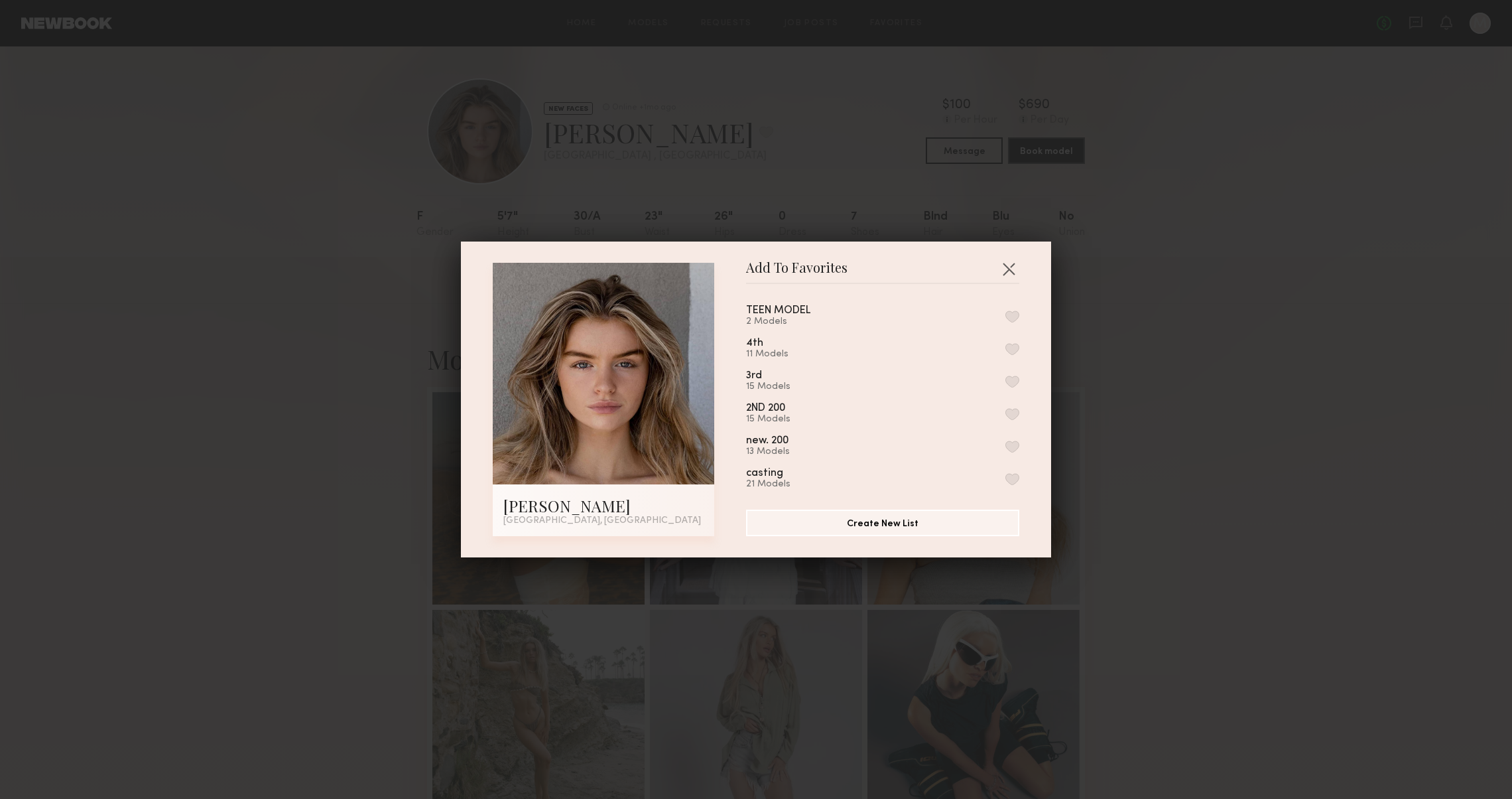
click at [1009, 311] on button "button" at bounding box center [1012, 317] width 14 height 12
click at [1010, 268] on button "button" at bounding box center [1008, 268] width 21 height 21
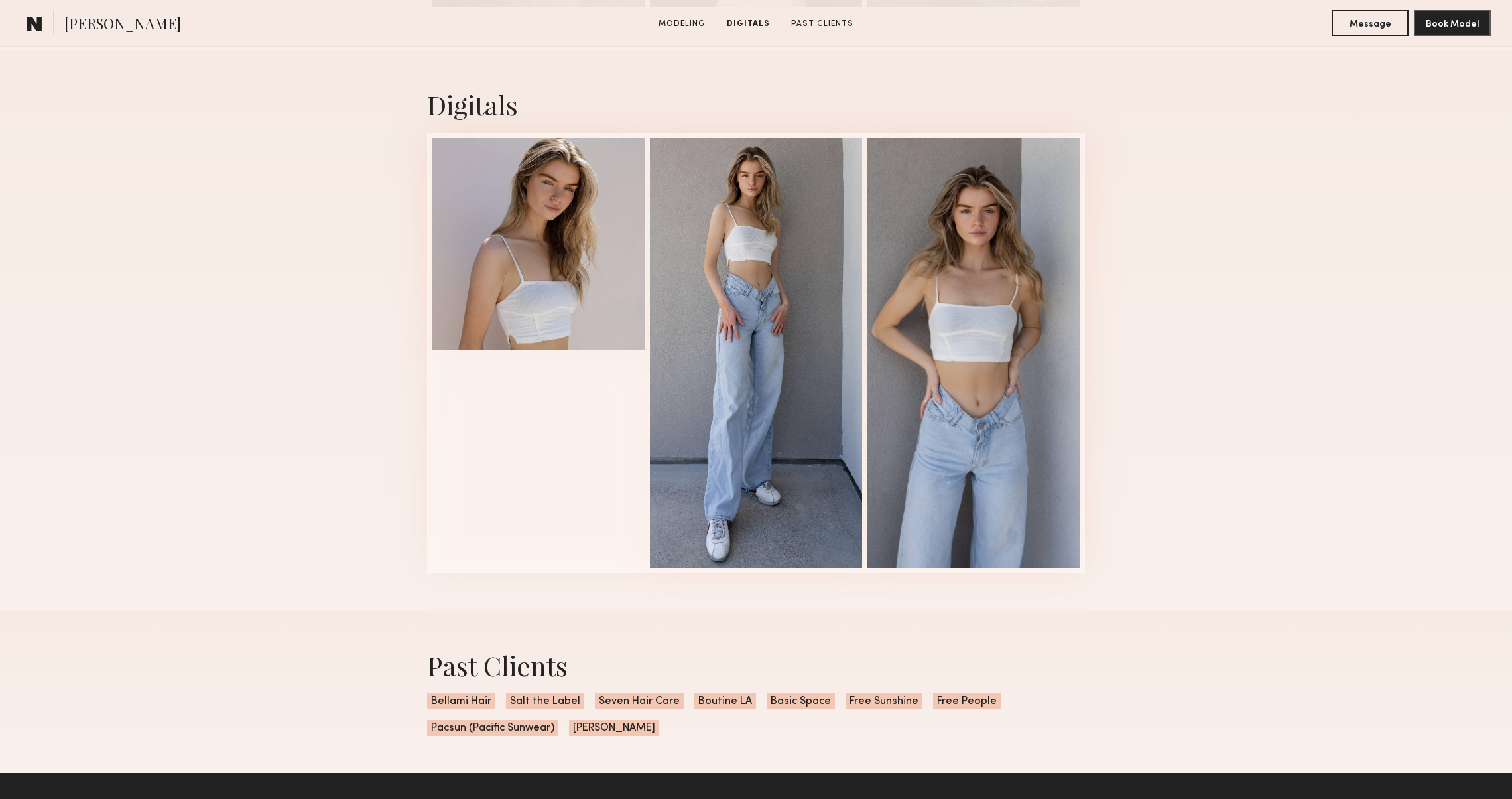
scroll to position [2121, 0]
click at [985, 529] on div at bounding box center [973, 351] width 212 height 430
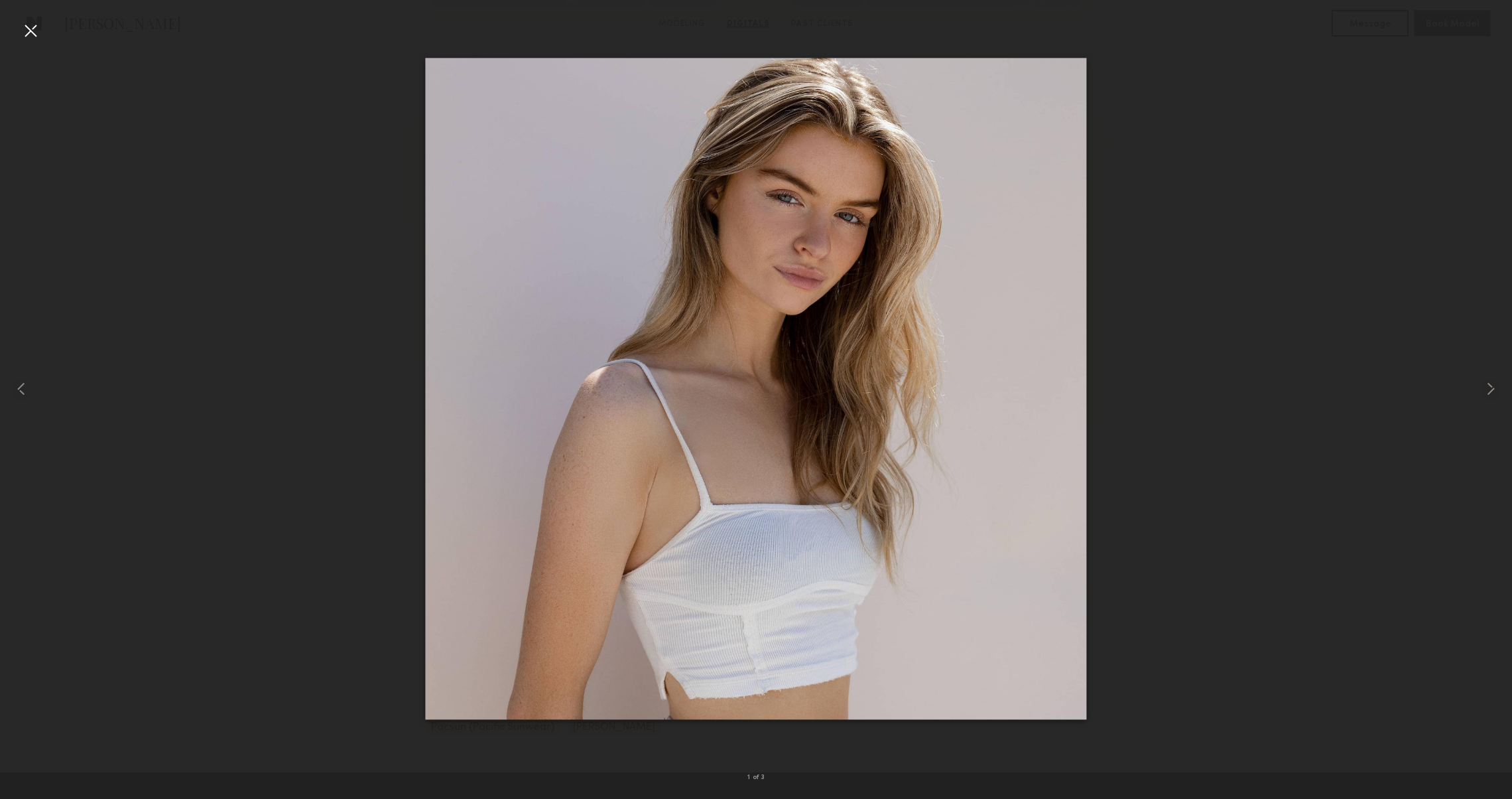
click at [29, 28] on div at bounding box center [30, 30] width 21 height 21
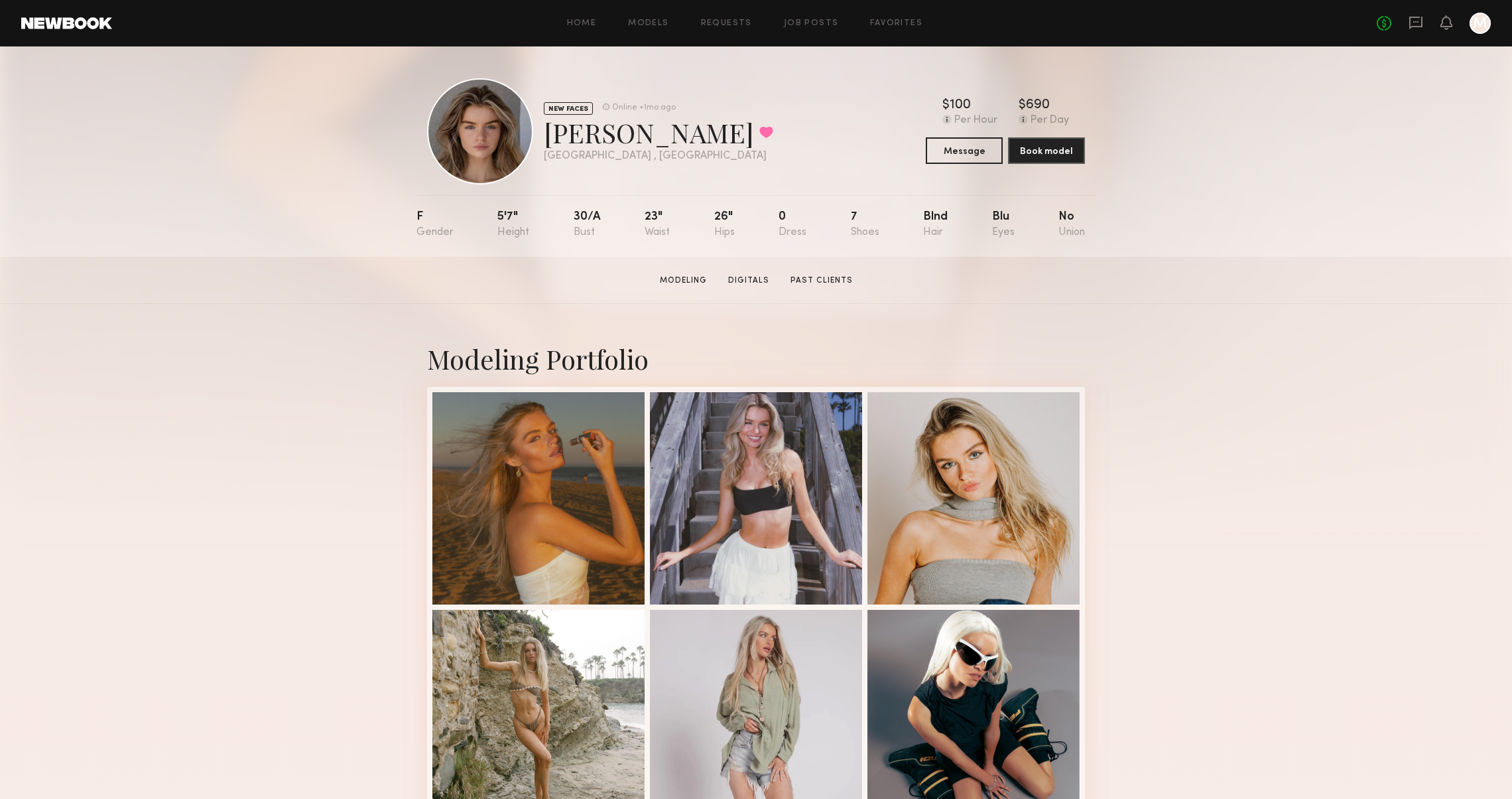
scroll to position [0, 0]
click at [1010, 464] on div at bounding box center [973, 497] width 212 height 212
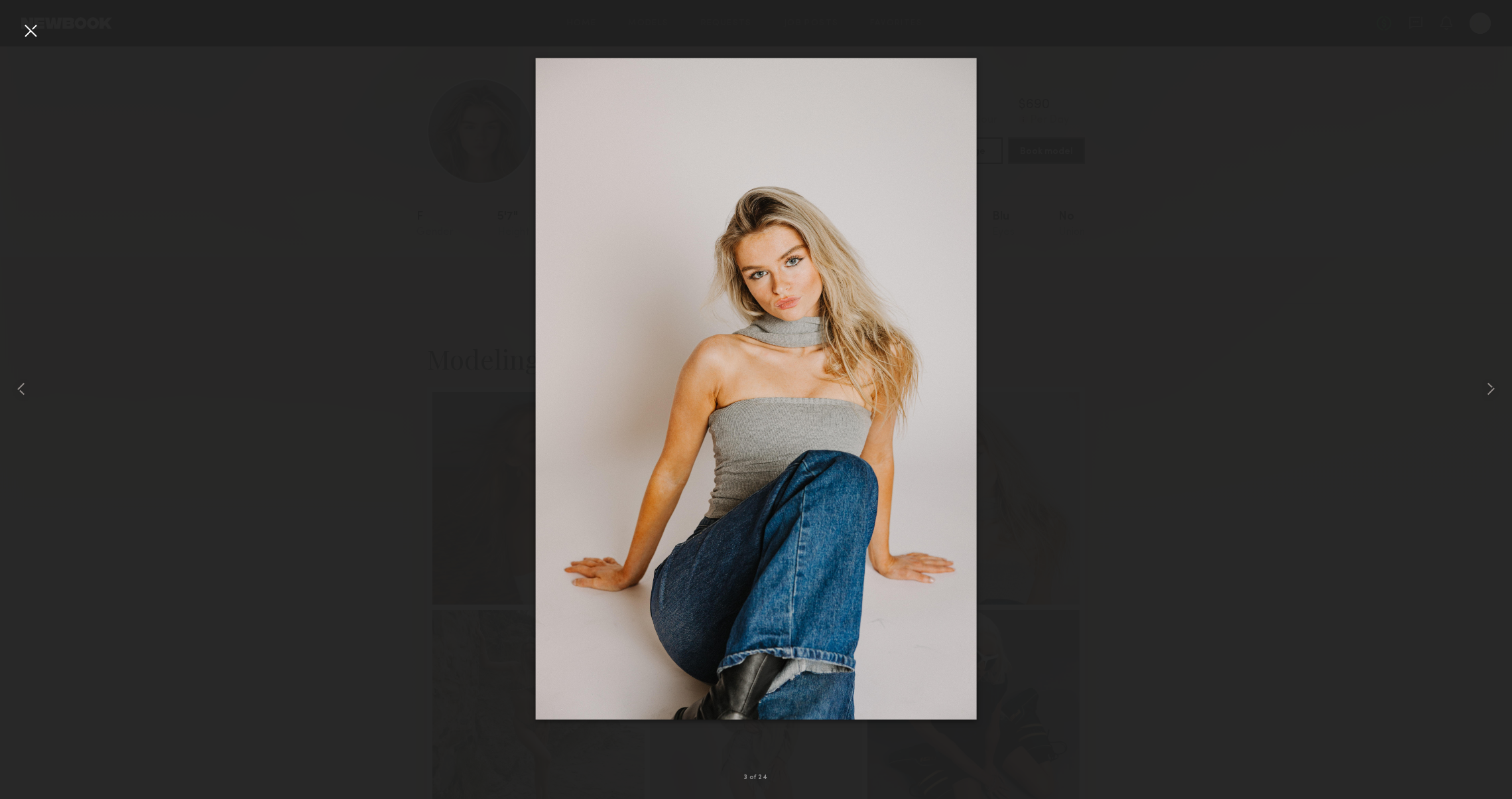
click at [30, 32] on div at bounding box center [30, 30] width 21 height 21
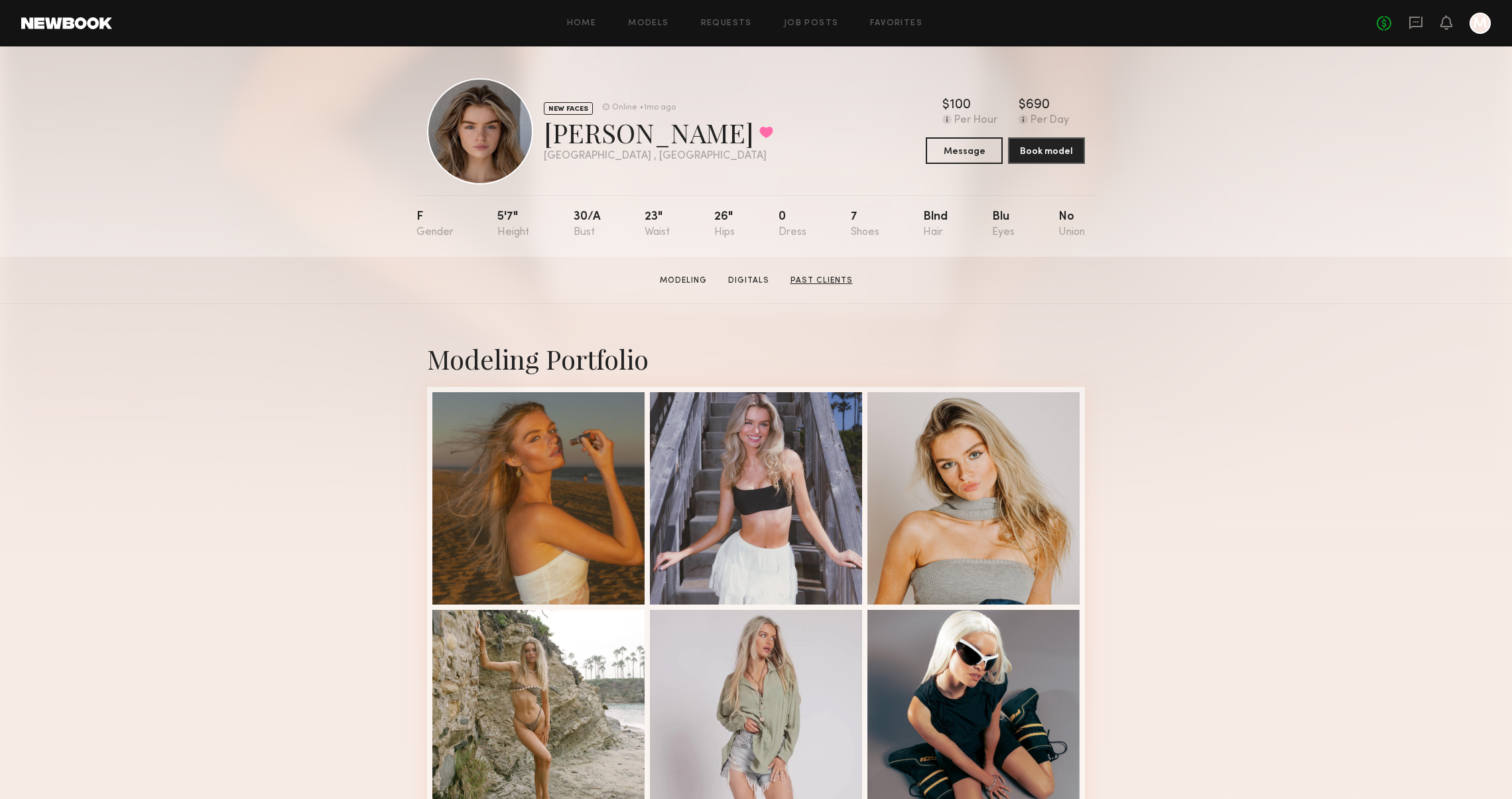
click at [824, 285] on link "Past Clients" at bounding box center [821, 281] width 73 height 12
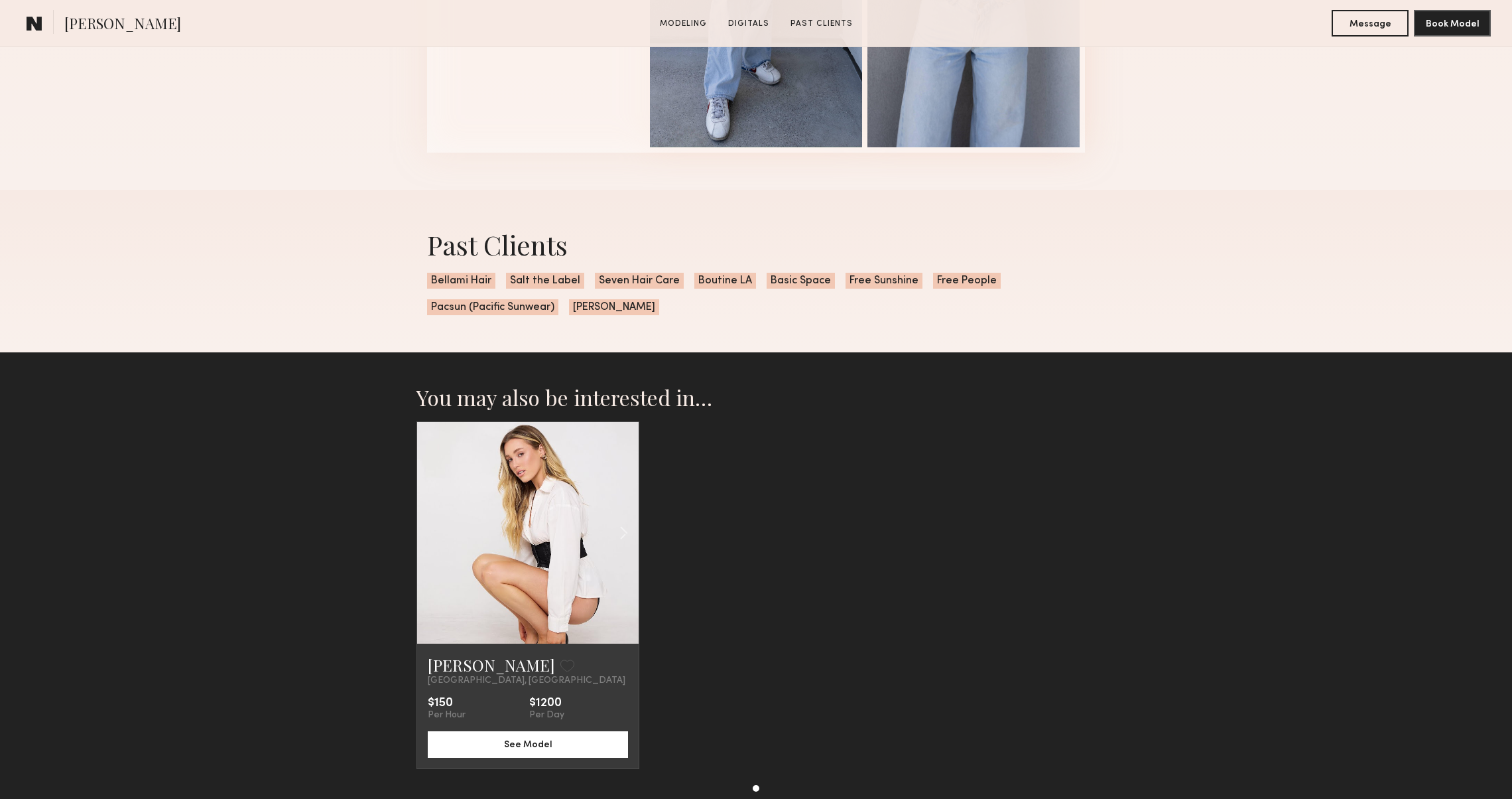
scroll to position [2632, 0]
